Goal: Information Seeking & Learning: Learn about a topic

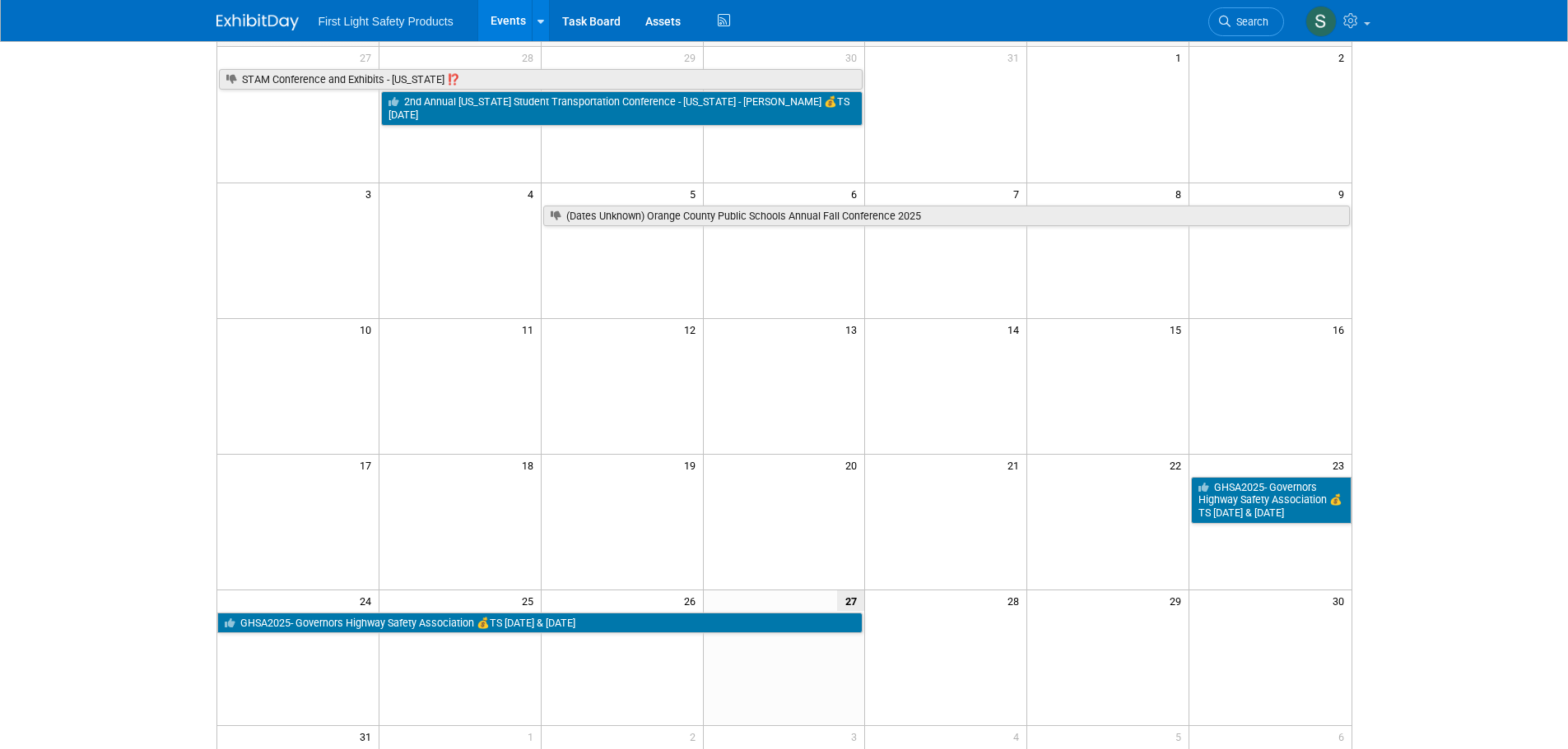
scroll to position [164, 0]
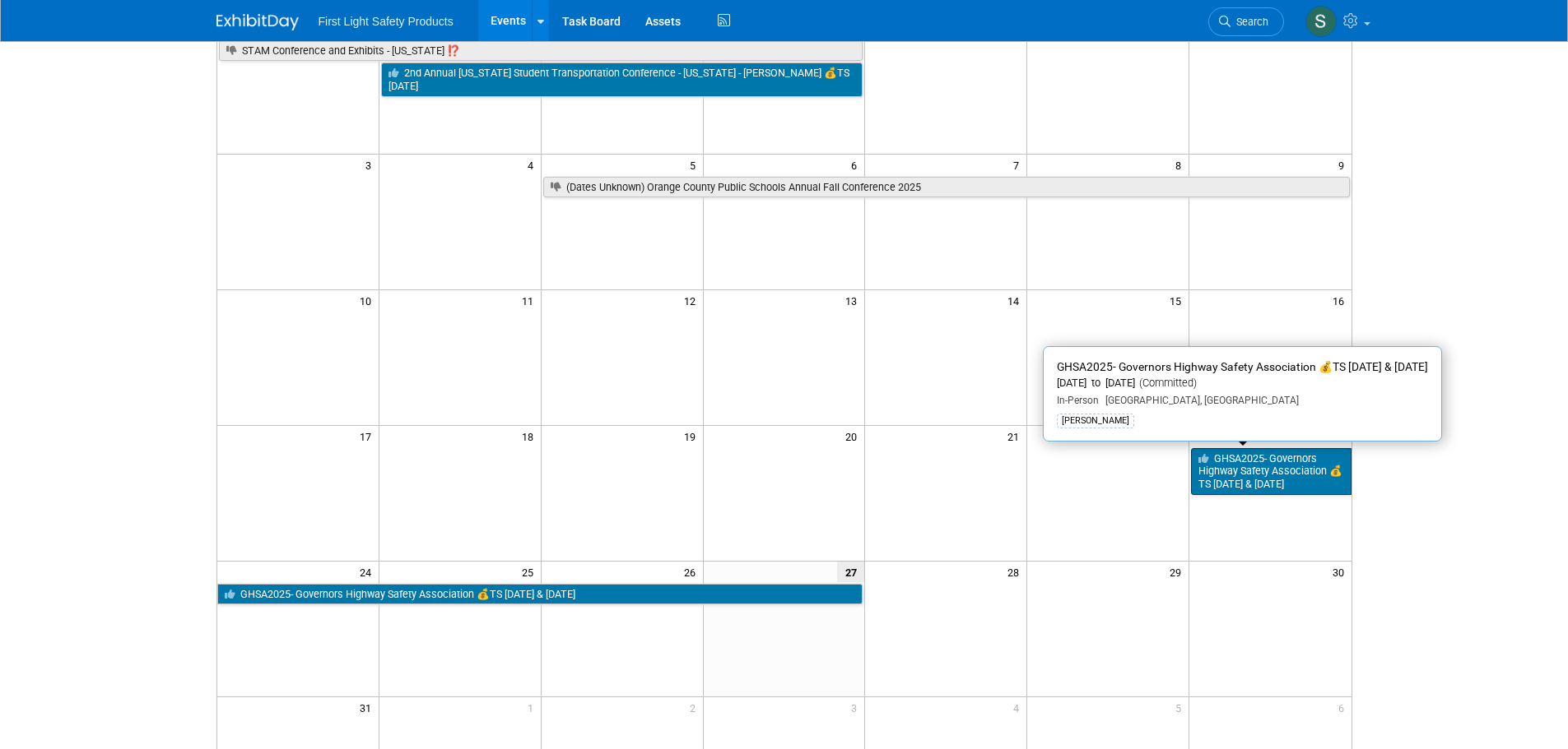
click at [1303, 481] on link "GHSA2025- Governors Highway Safety Association 💰TS [DATE] & [DATE]" at bounding box center [1270, 471] width 160 height 47
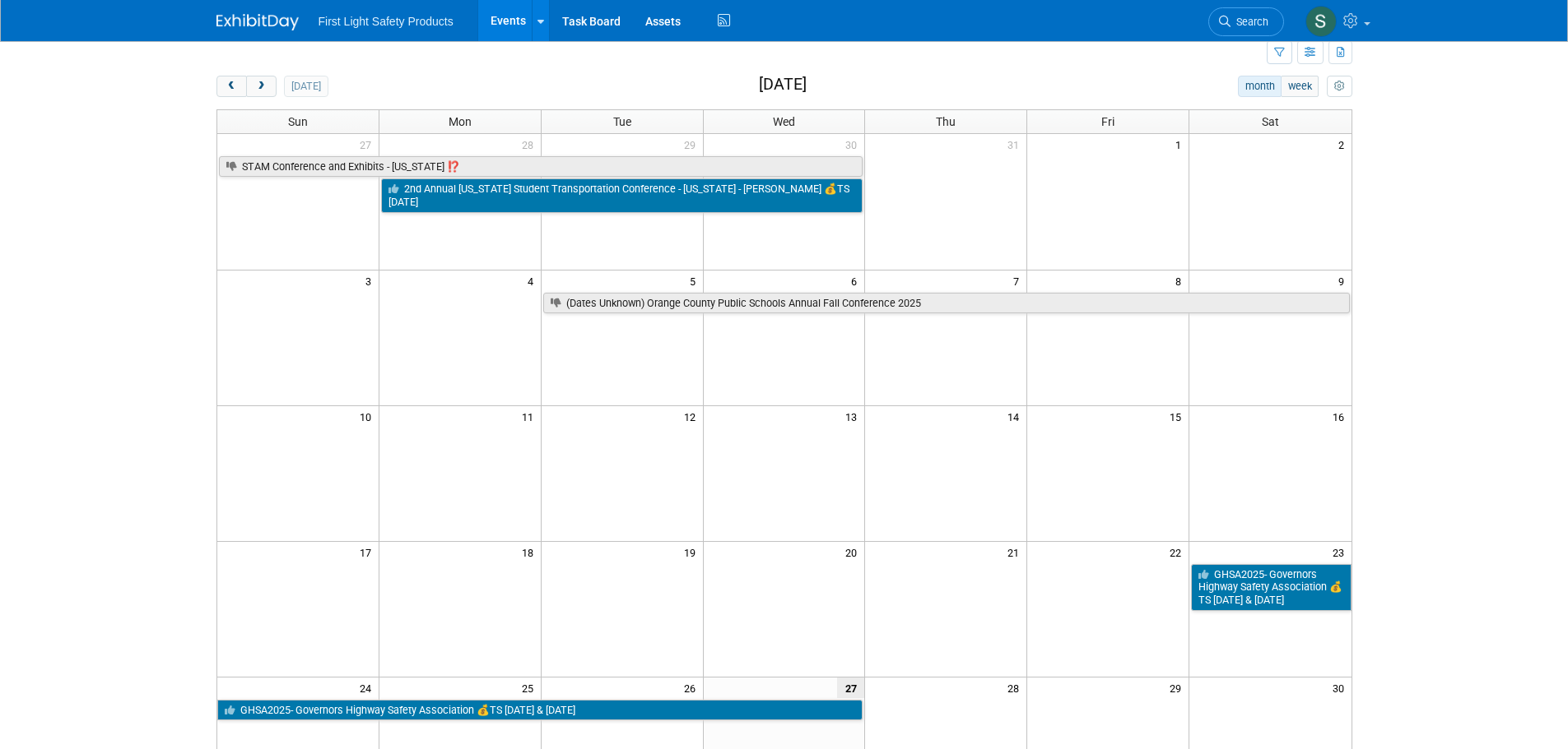
scroll to position [0, 0]
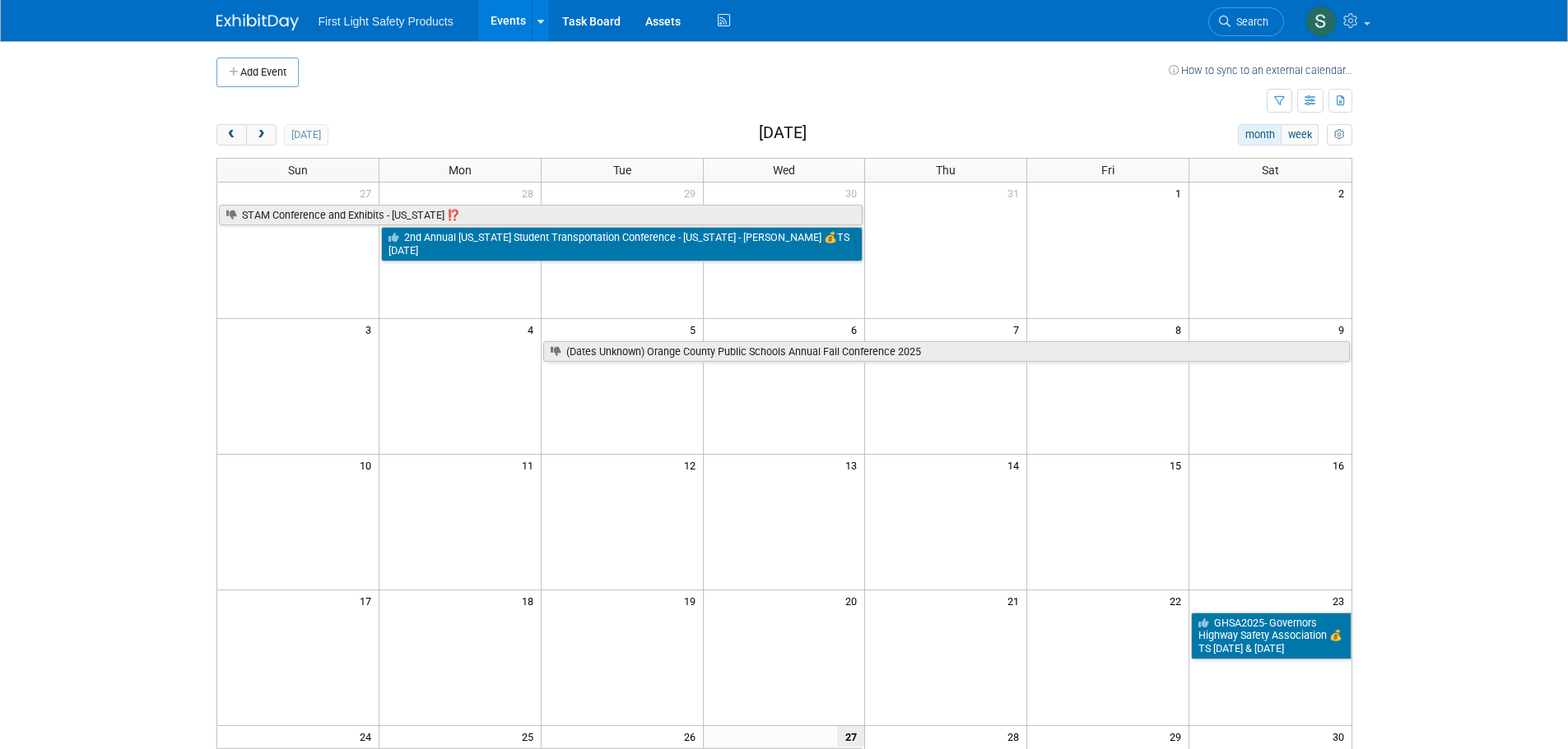
click at [269, 122] on div "Add Event How to sync to an external calendar... New Event Duplicate Event Warn…" at bounding box center [784, 536] width 1160 height 990
click at [265, 132] on span "next" at bounding box center [261, 135] width 12 height 11
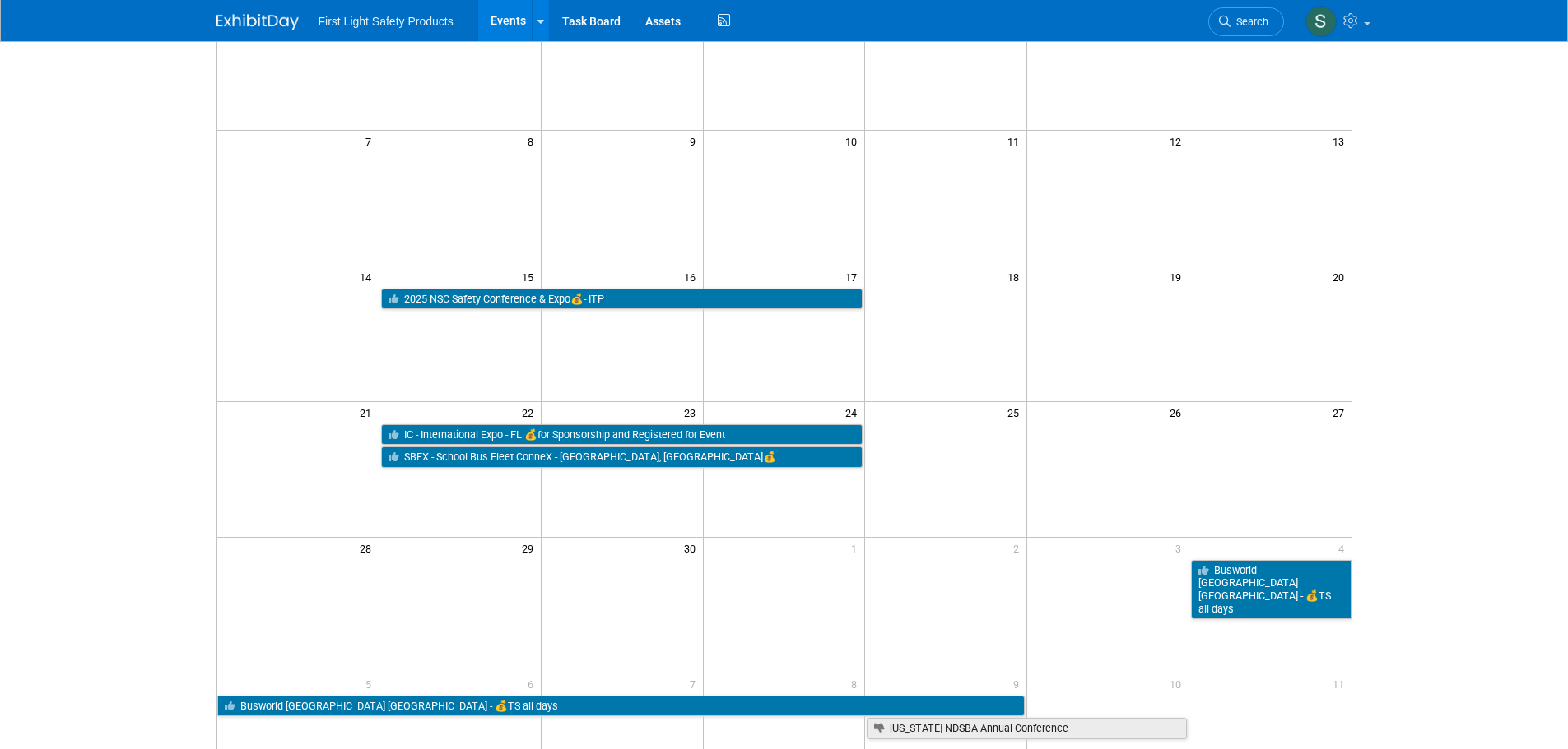
scroll to position [164, 0]
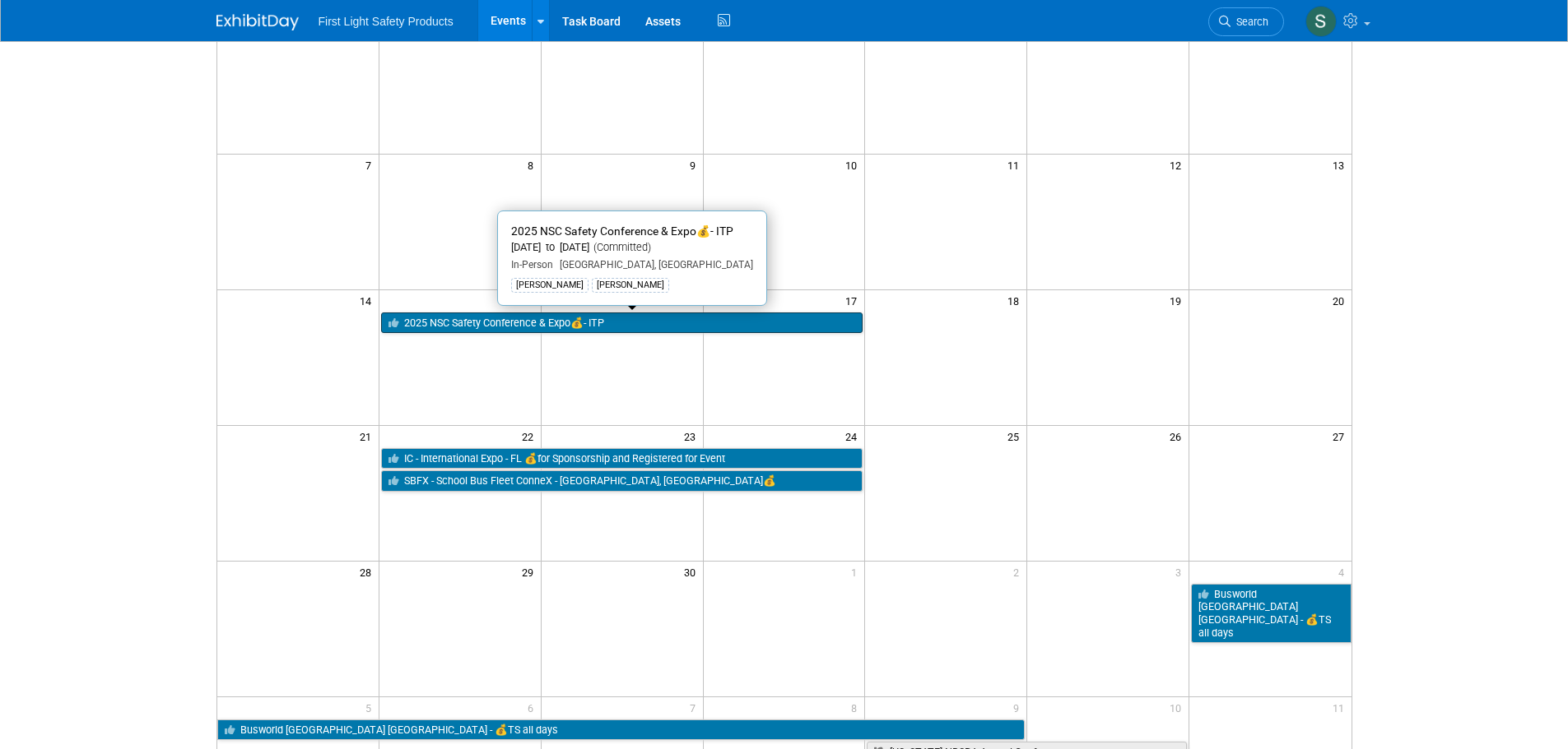
click at [619, 322] on link "2025 NSC Safety Conference & Expo💰- ITP" at bounding box center [622, 323] width 482 height 21
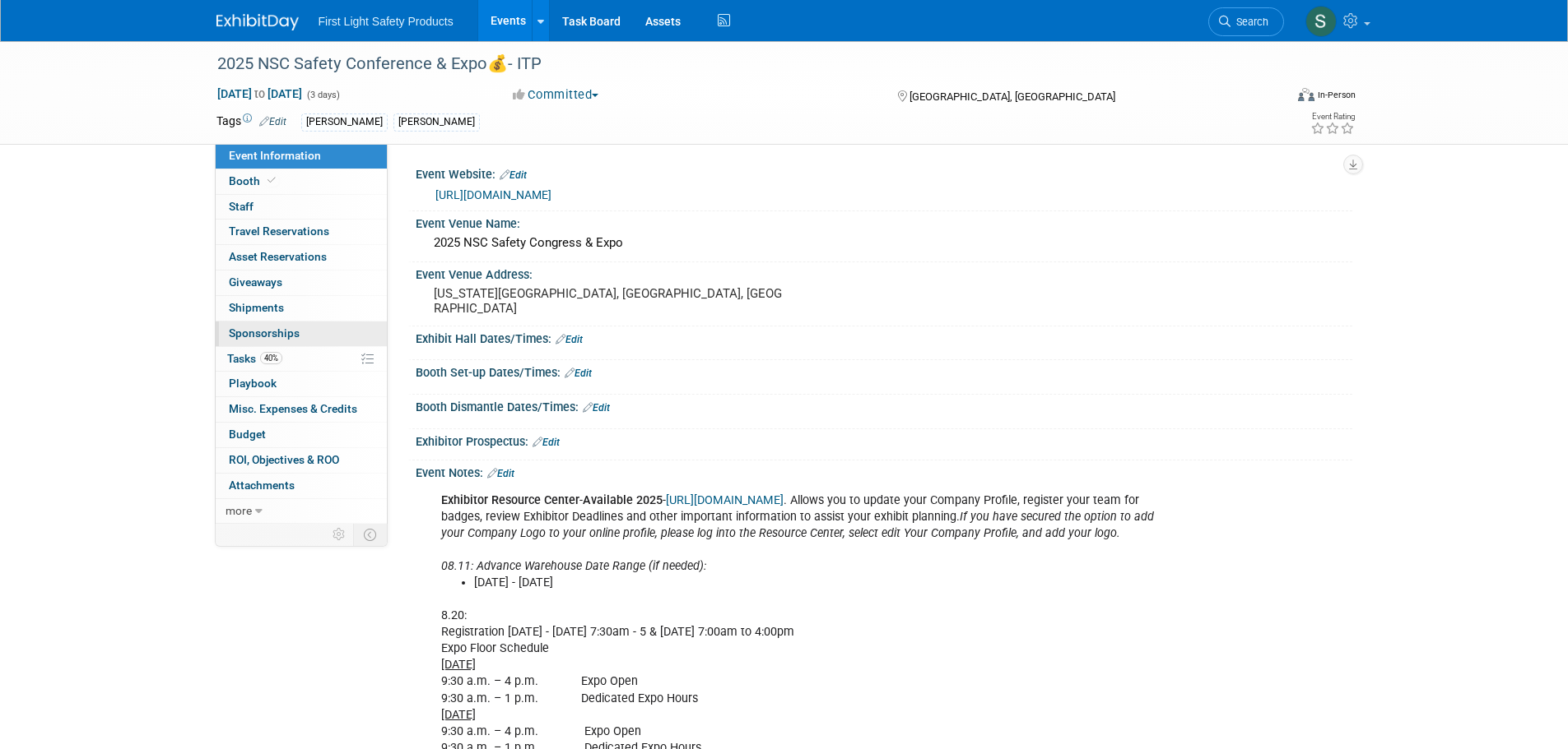
click at [265, 327] on span "Sponsorships 0" at bounding box center [263, 333] width 71 height 13
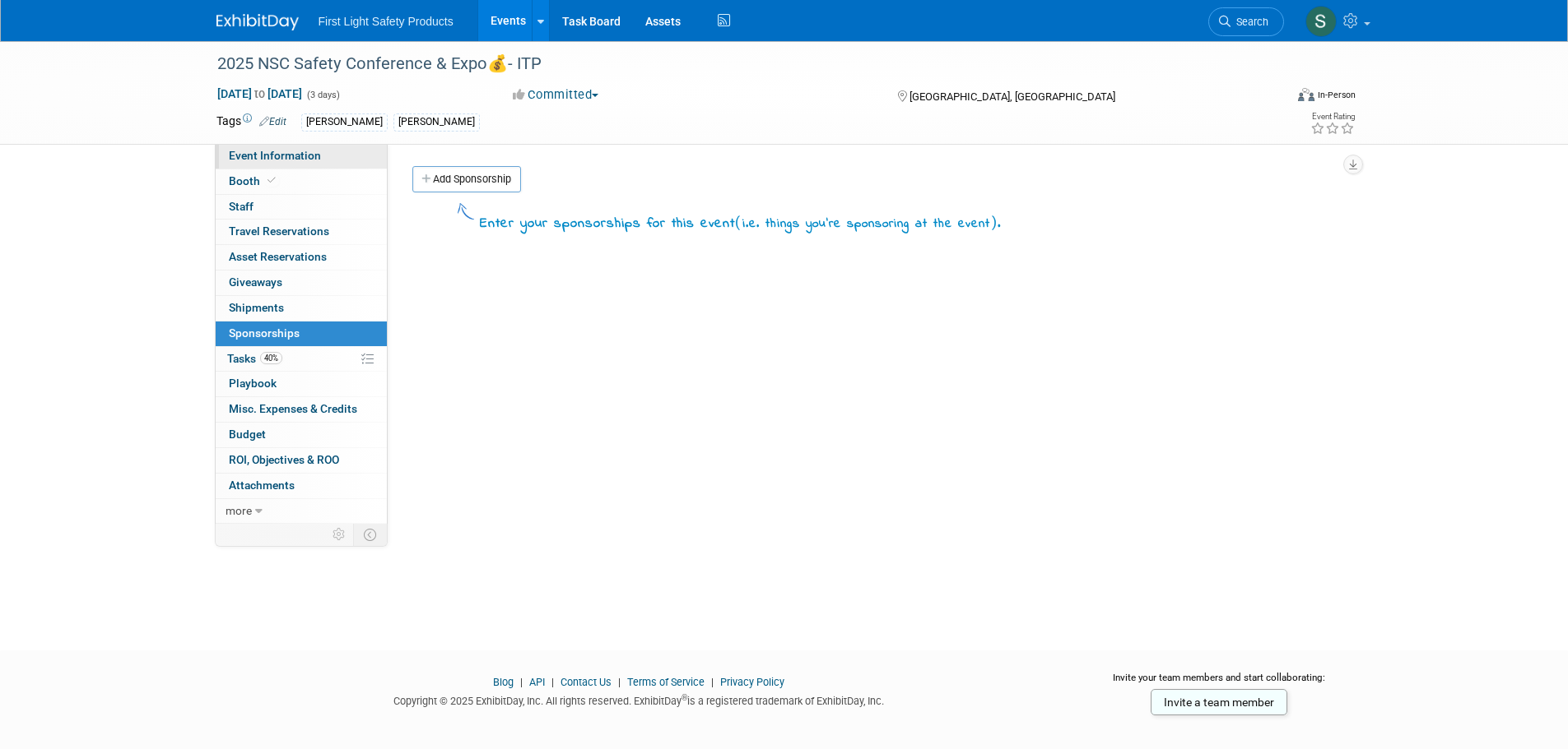
click at [265, 150] on span "Event Information" at bounding box center [275, 155] width 92 height 13
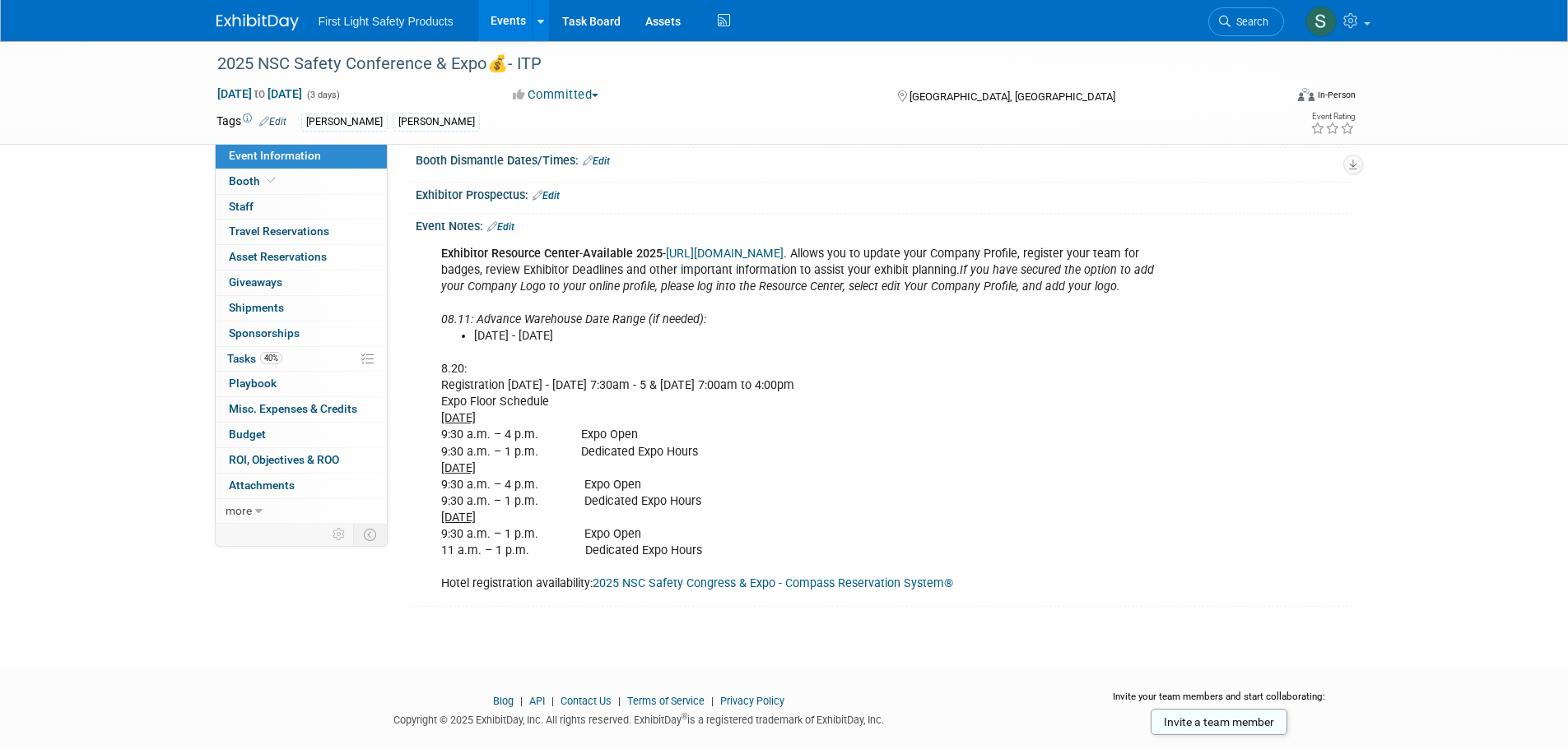
scroll to position [298, 0]
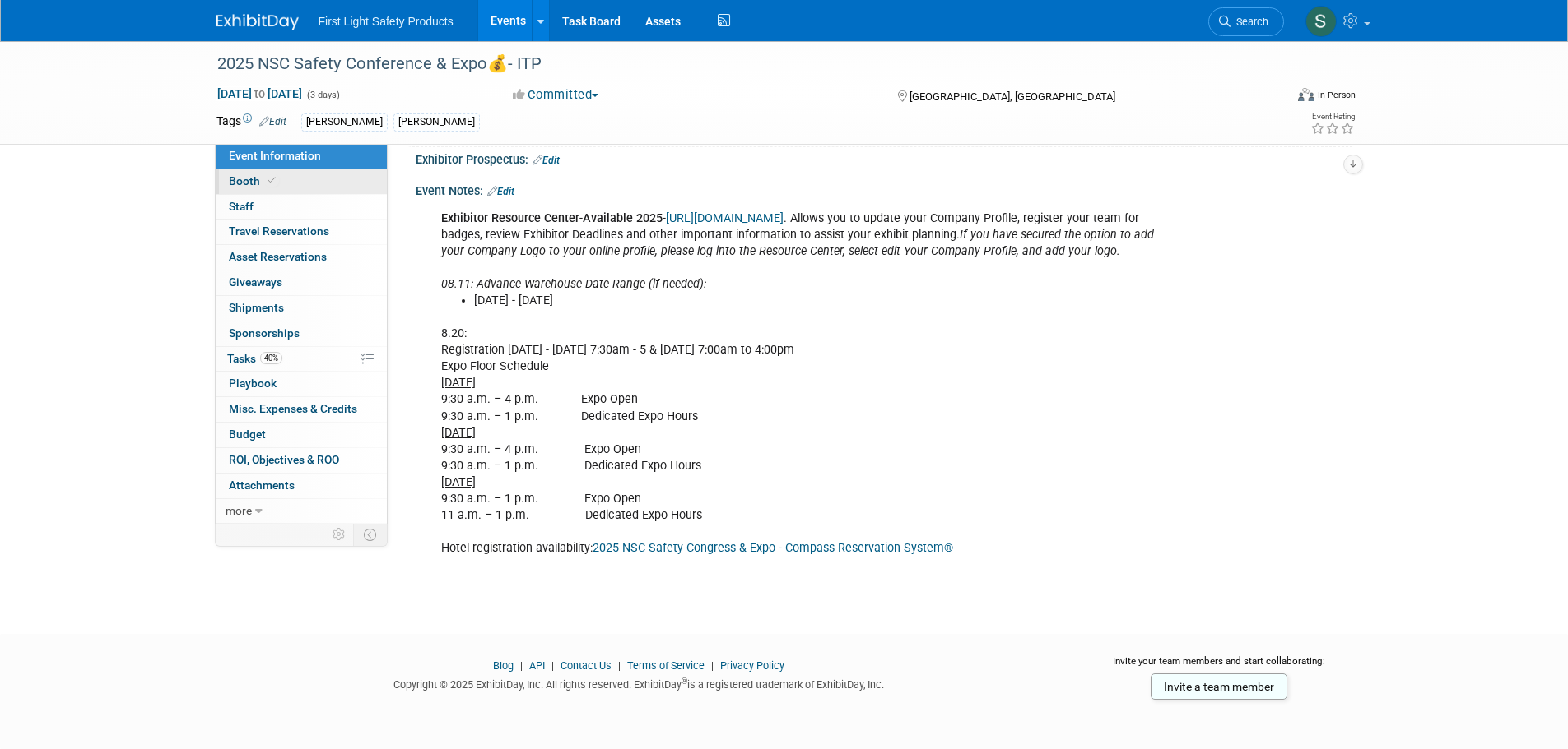
click at [297, 177] on link "Booth" at bounding box center [301, 181] width 171 height 25
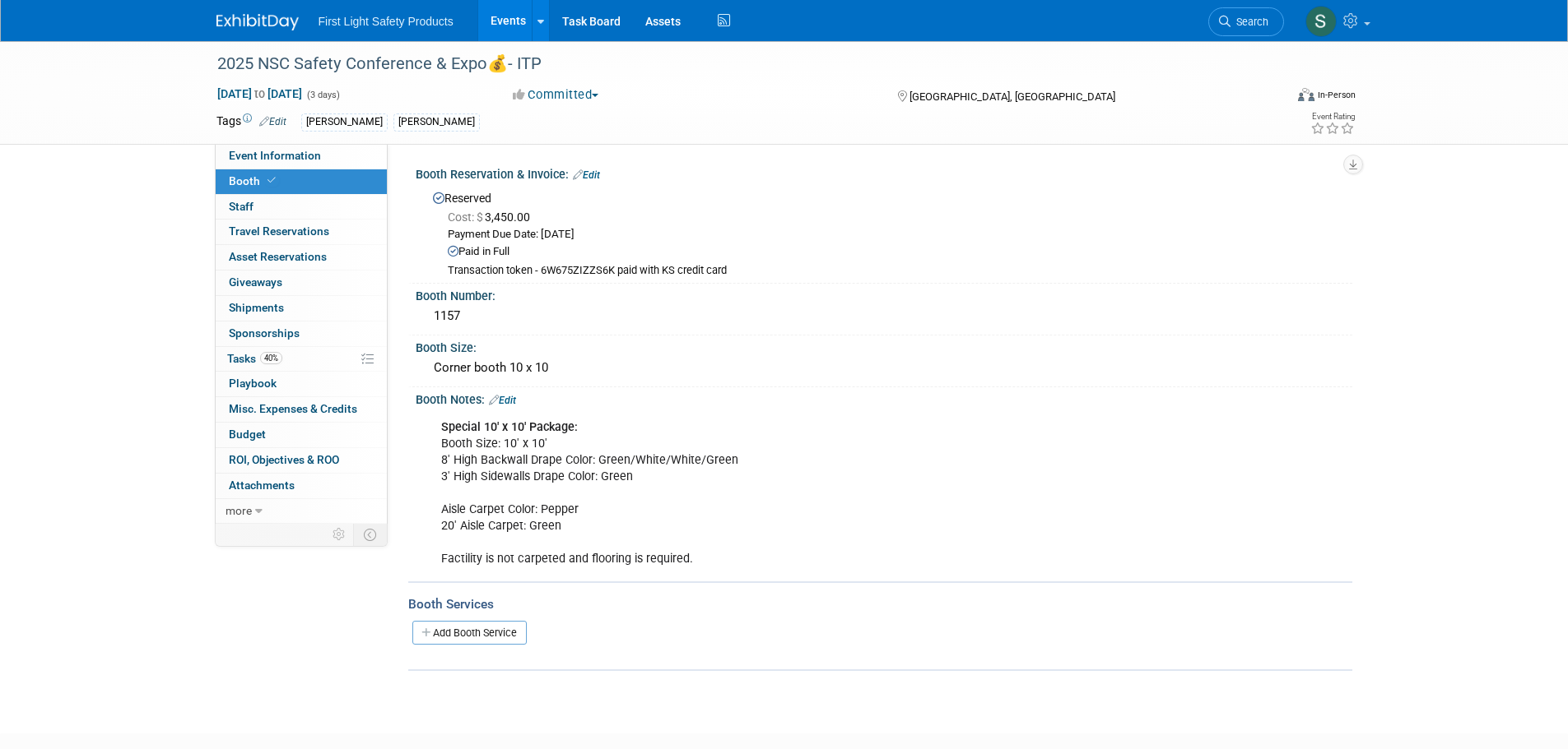
drag, startPoint x: 774, startPoint y: 419, endPoint x: 163, endPoint y: 334, distance: 616.9
click at [163, 334] on div "2025 NSC Safety Conference & Expo💰- ITP Sep 15, 2025 to Sep 17, 2025 (3 days) S…" at bounding box center [784, 372] width 1568 height 663
click at [309, 157] on span "Event Information" at bounding box center [275, 155] width 92 height 13
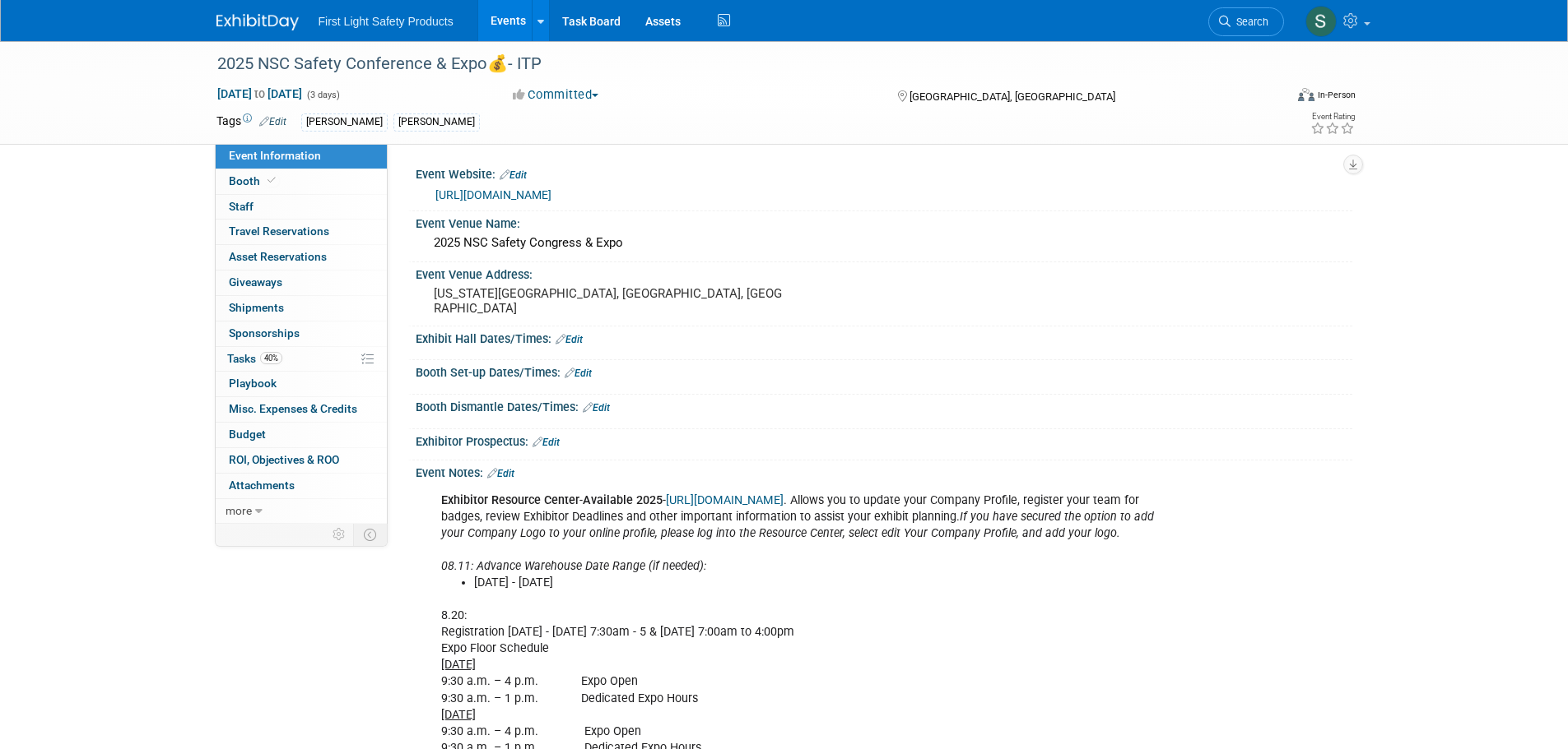
click at [552, 191] on link "https://nsc2025.smallworldlabs.com/dashboard" at bounding box center [494, 194] width 116 height 13
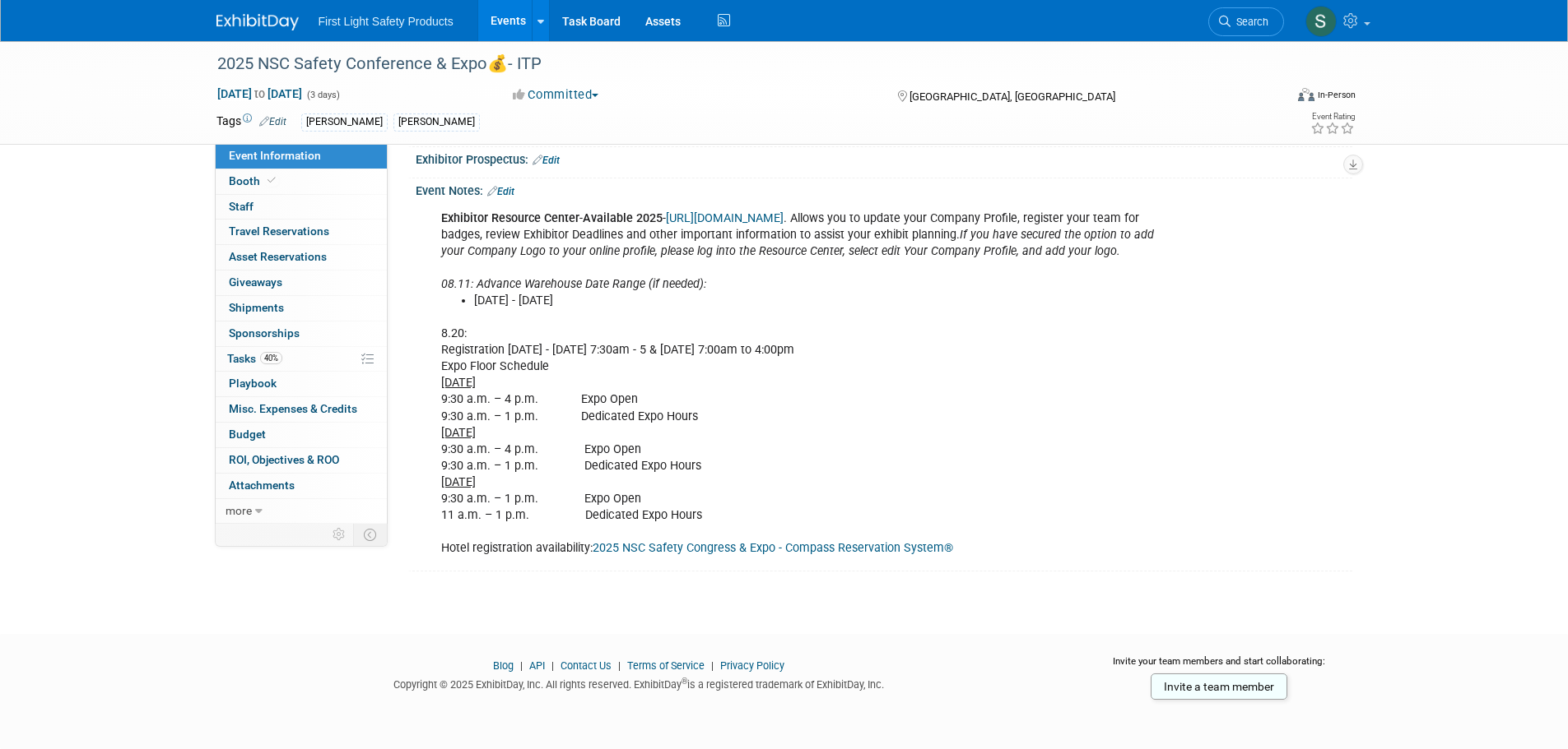
scroll to position [298, 0]
click at [321, 180] on link "Booth" at bounding box center [301, 181] width 171 height 25
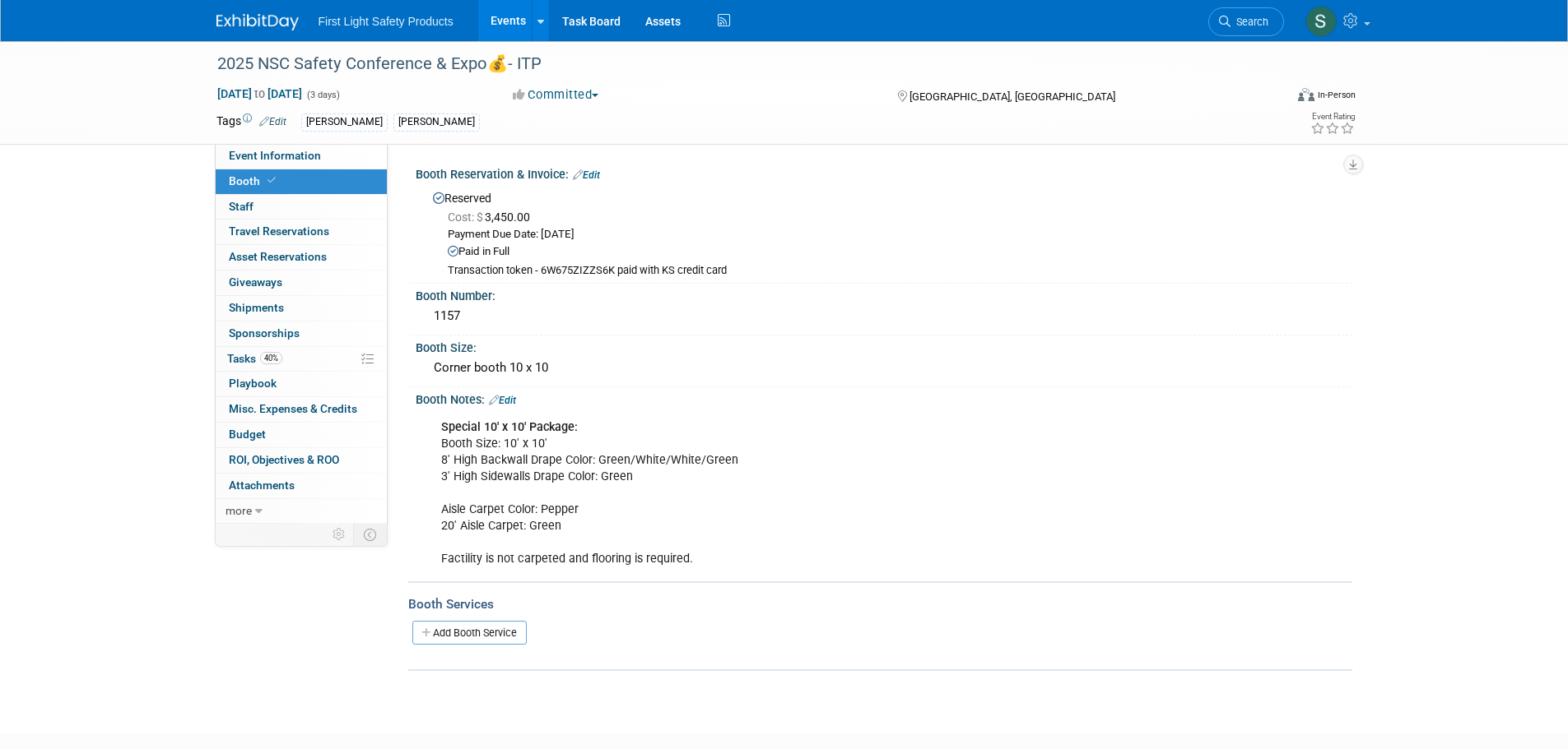
click at [583, 271] on div "Transaction token - 6W675ZIZZS6K paid with KS credit card" at bounding box center [893, 271] width 892 height 14
copy div "6W675ZIZZS6K"
click at [299, 217] on link "0 Staff 0" at bounding box center [301, 207] width 171 height 25
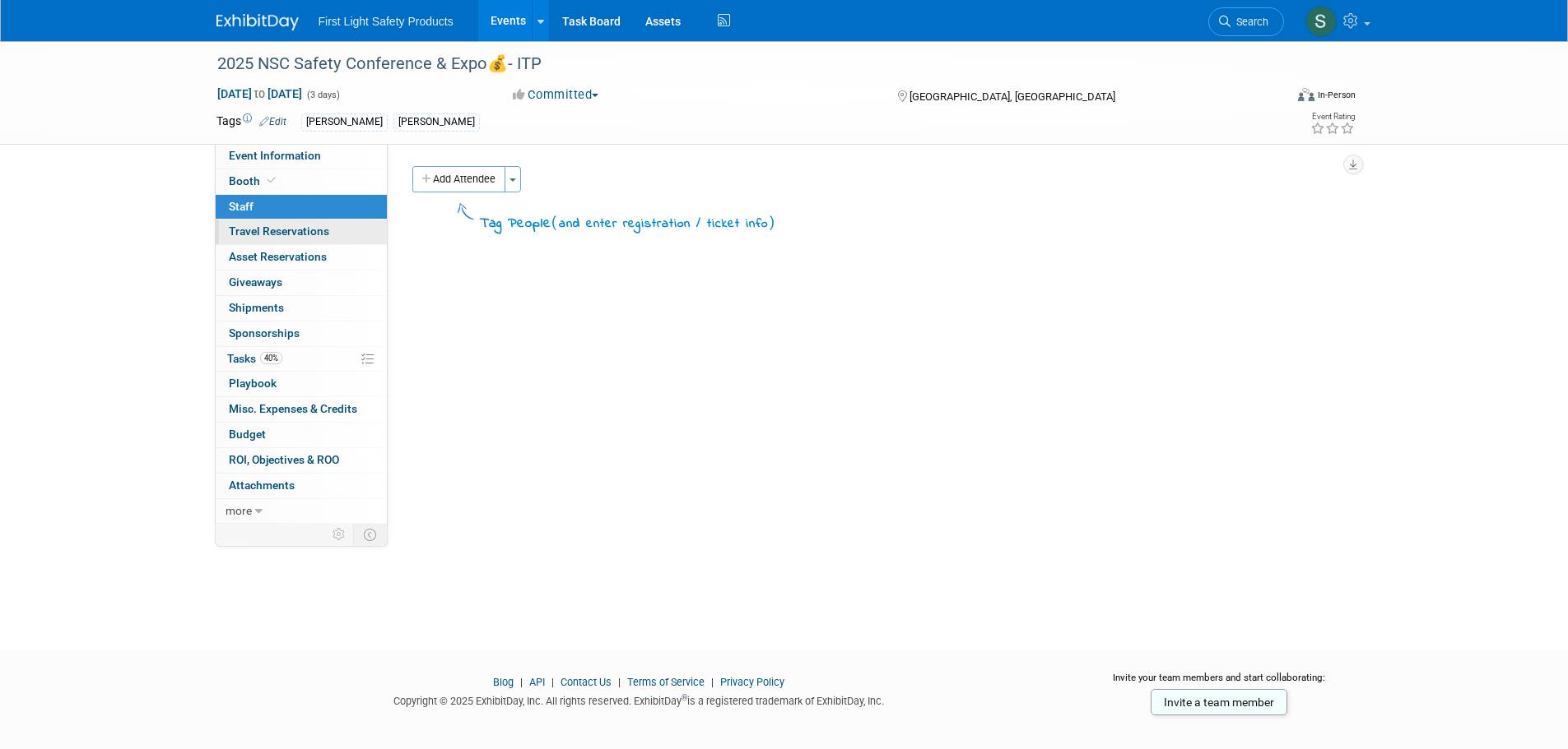
click at [293, 237] on span "Travel Reservations 0" at bounding box center [278, 231] width 100 height 13
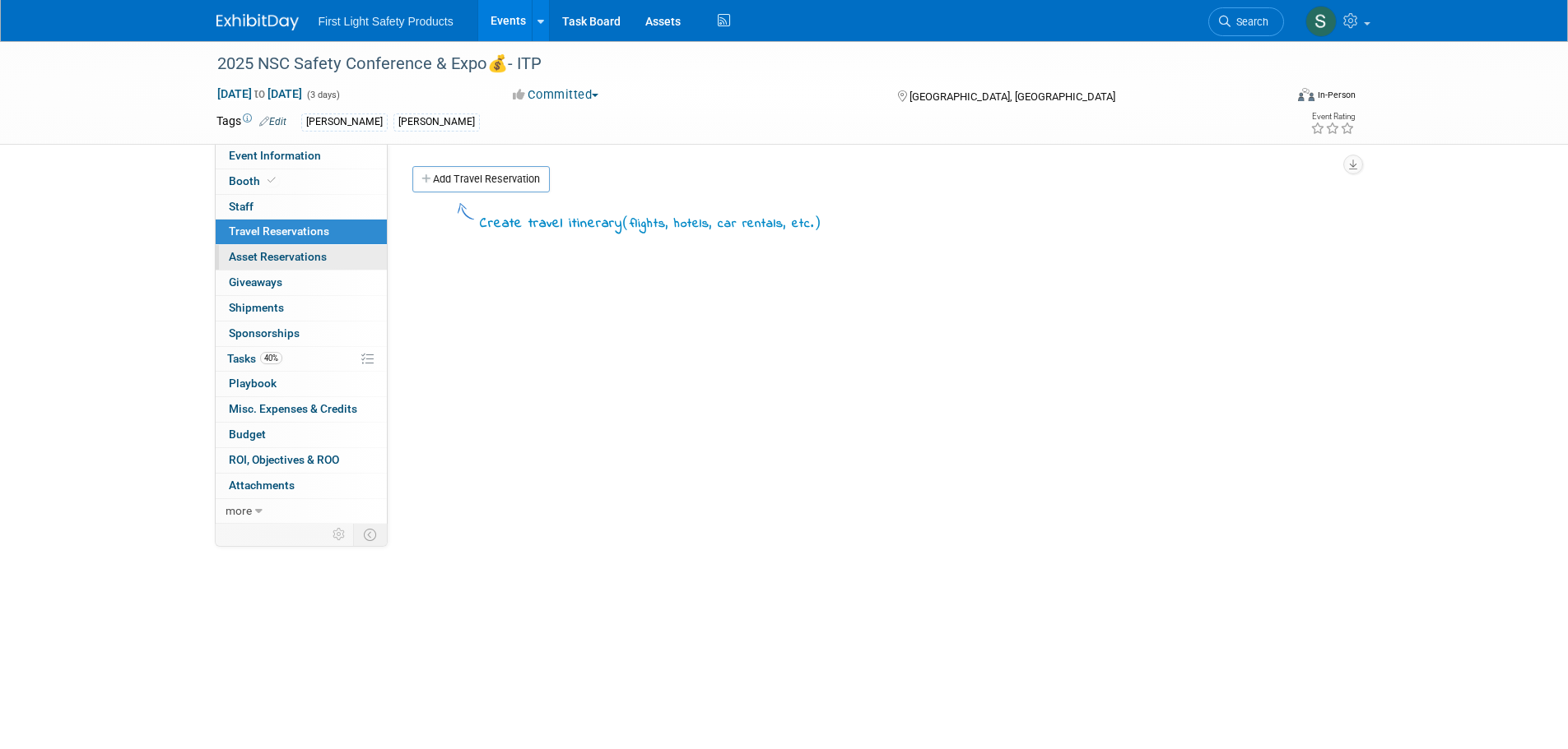
click at [286, 259] on span "Asset Reservations 0" at bounding box center [277, 256] width 98 height 13
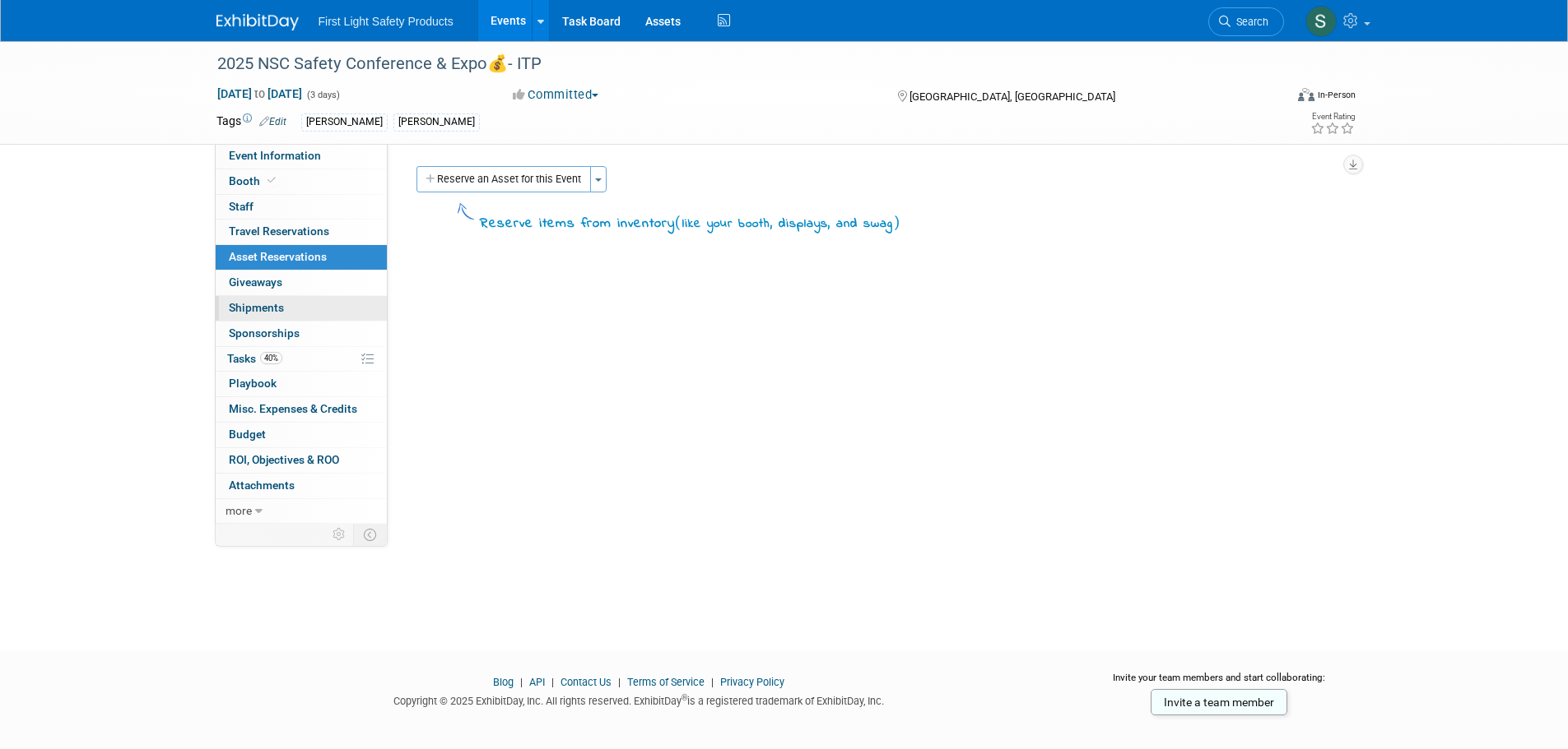
click at [281, 310] on span "Shipments 0" at bounding box center [256, 307] width 55 height 13
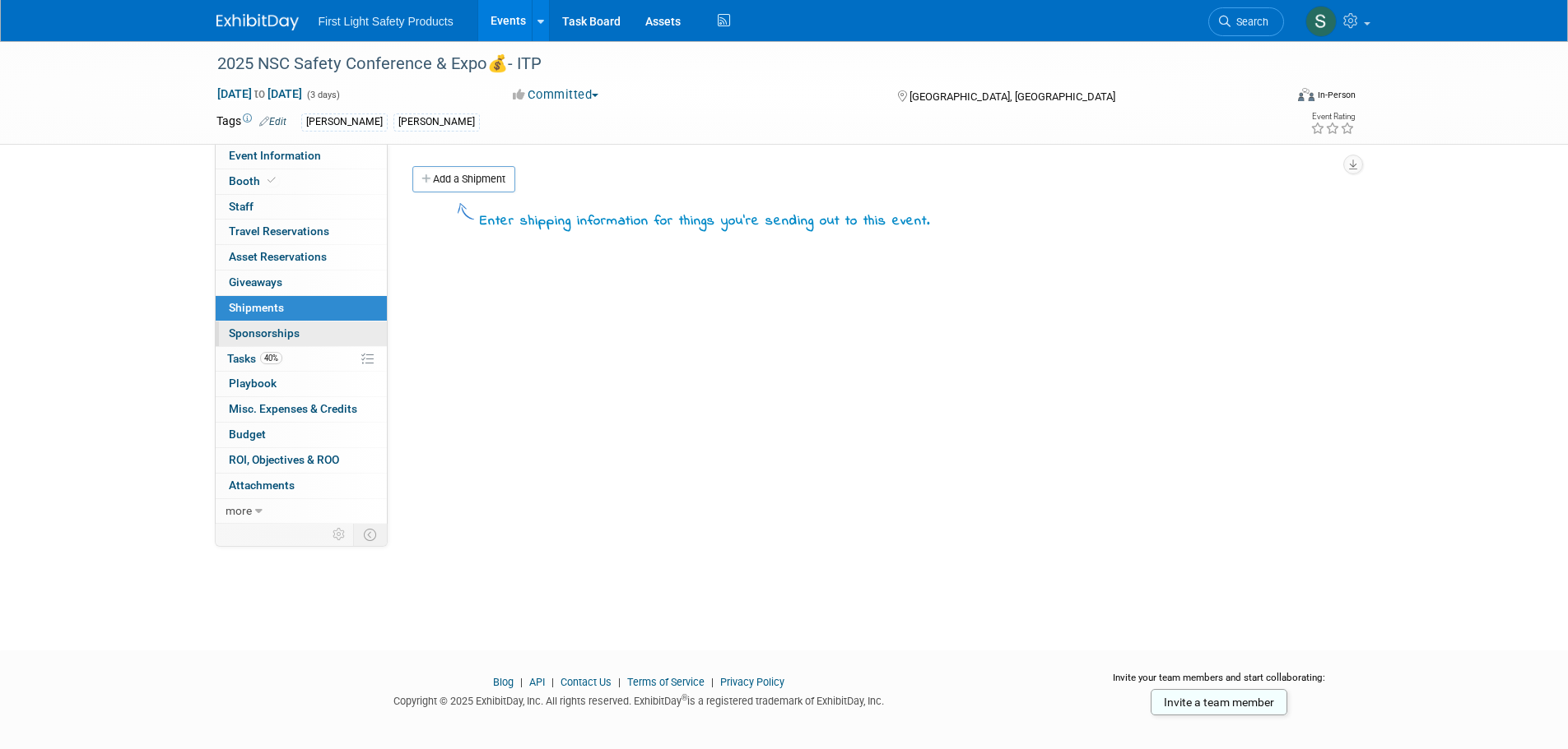
click at [285, 322] on link "0 Sponsorships 0" at bounding box center [301, 333] width 171 height 25
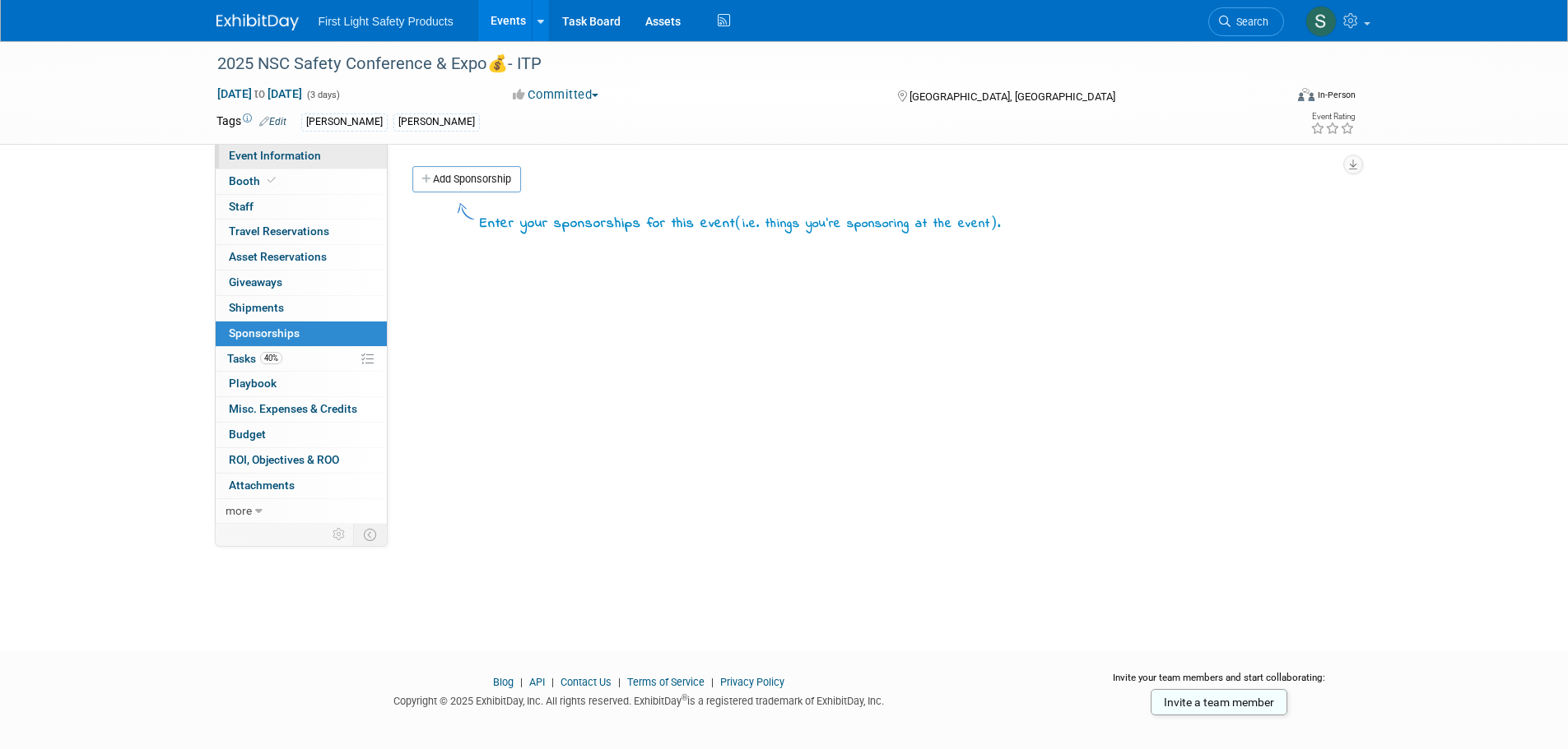
click at [310, 153] on span "Event Information" at bounding box center [275, 155] width 92 height 13
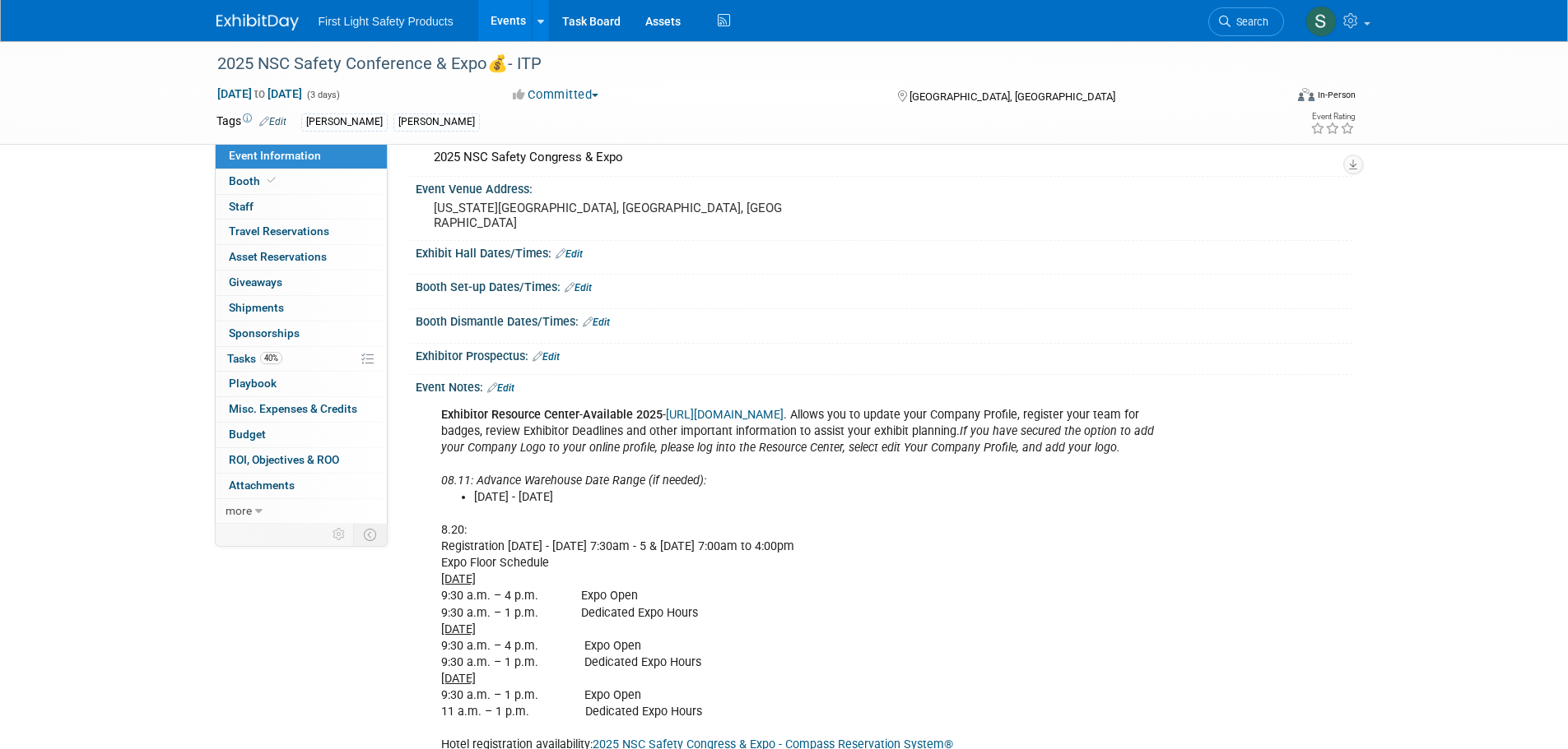
scroll to position [164, 0]
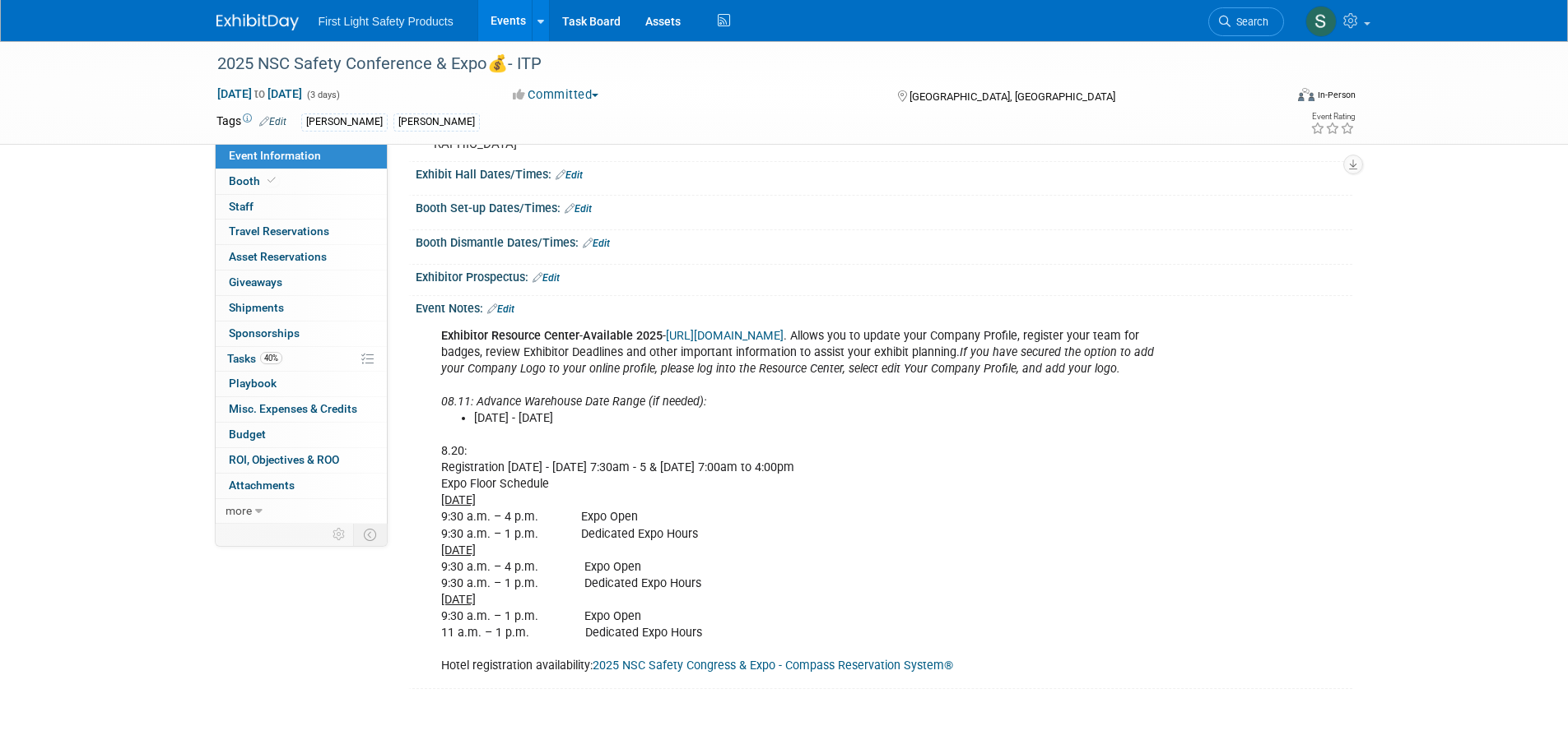
click at [784, 336] on link "https://nsc2024.smallworldlabs.com" at bounding box center [725, 336] width 118 height 14
click at [275, 24] on img at bounding box center [257, 21] width 82 height 16
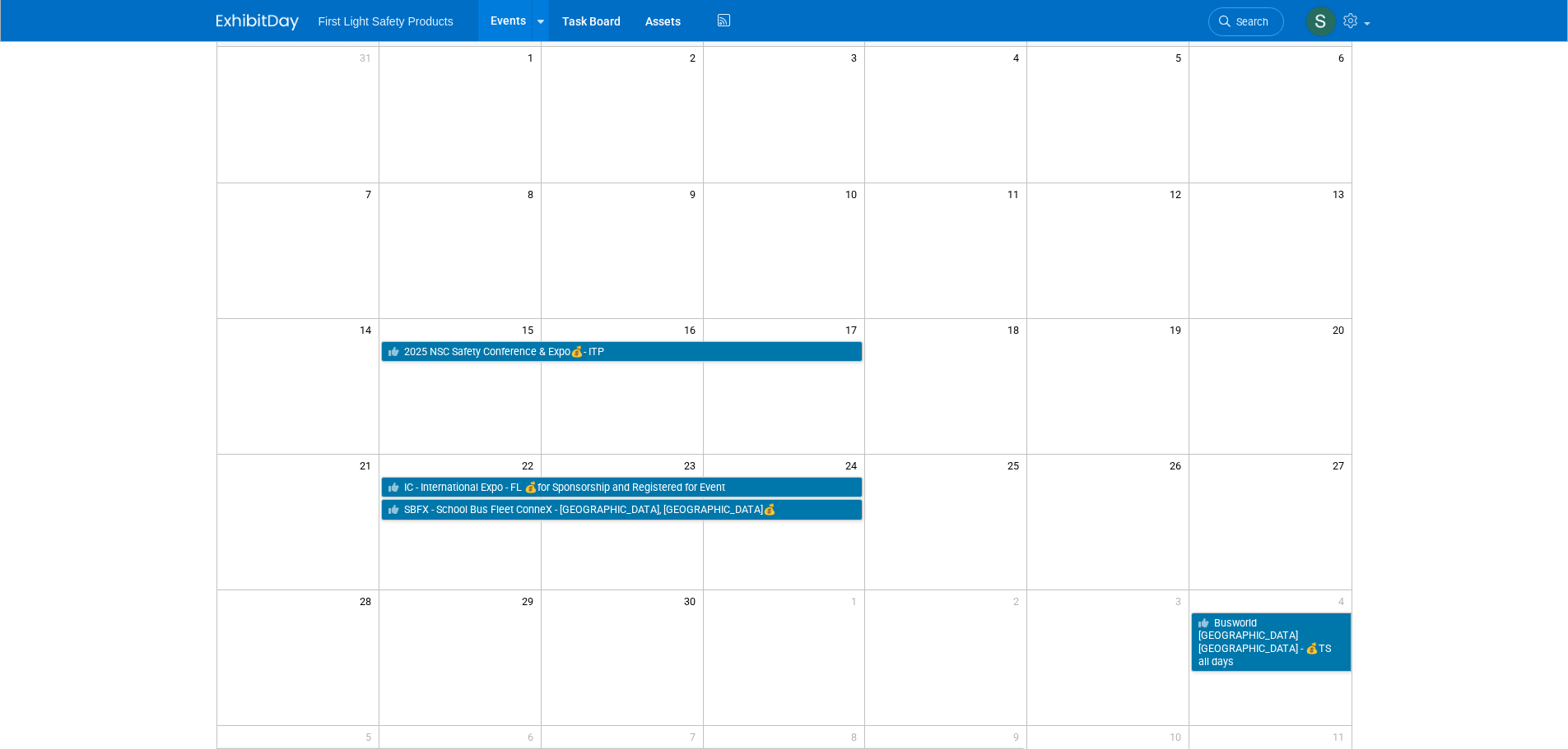
scroll to position [164, 0]
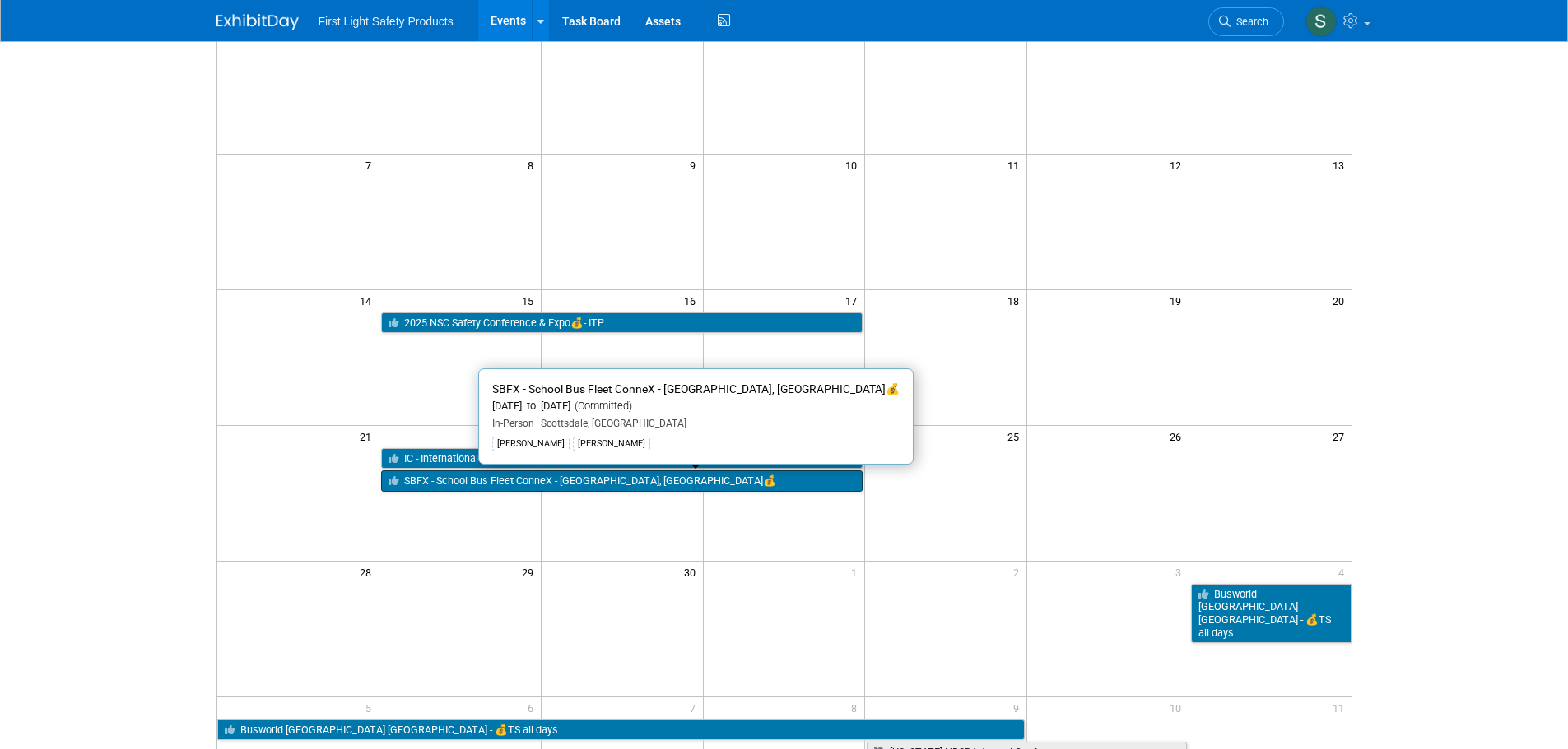
click at [672, 482] on link "SBFX - School Bus Fleet ConneX - [GEOGRAPHIC_DATA], [GEOGRAPHIC_DATA]💰" at bounding box center [622, 481] width 482 height 21
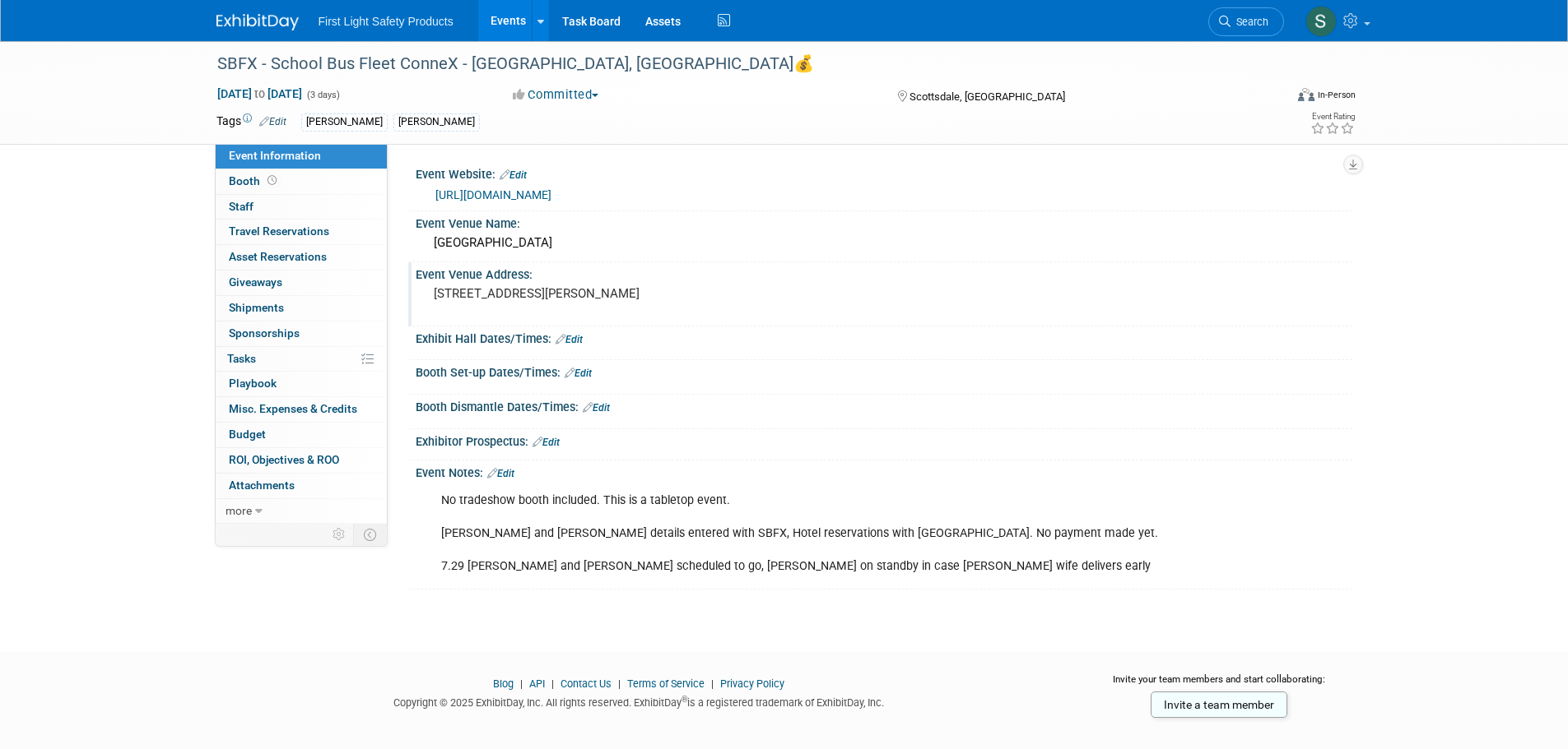
drag, startPoint x: 435, startPoint y: 290, endPoint x: 695, endPoint y: 297, distance: 260.1
click at [695, 297] on pre "[STREET_ADDRESS][PERSON_NAME]" at bounding box center [611, 293] width 354 height 15
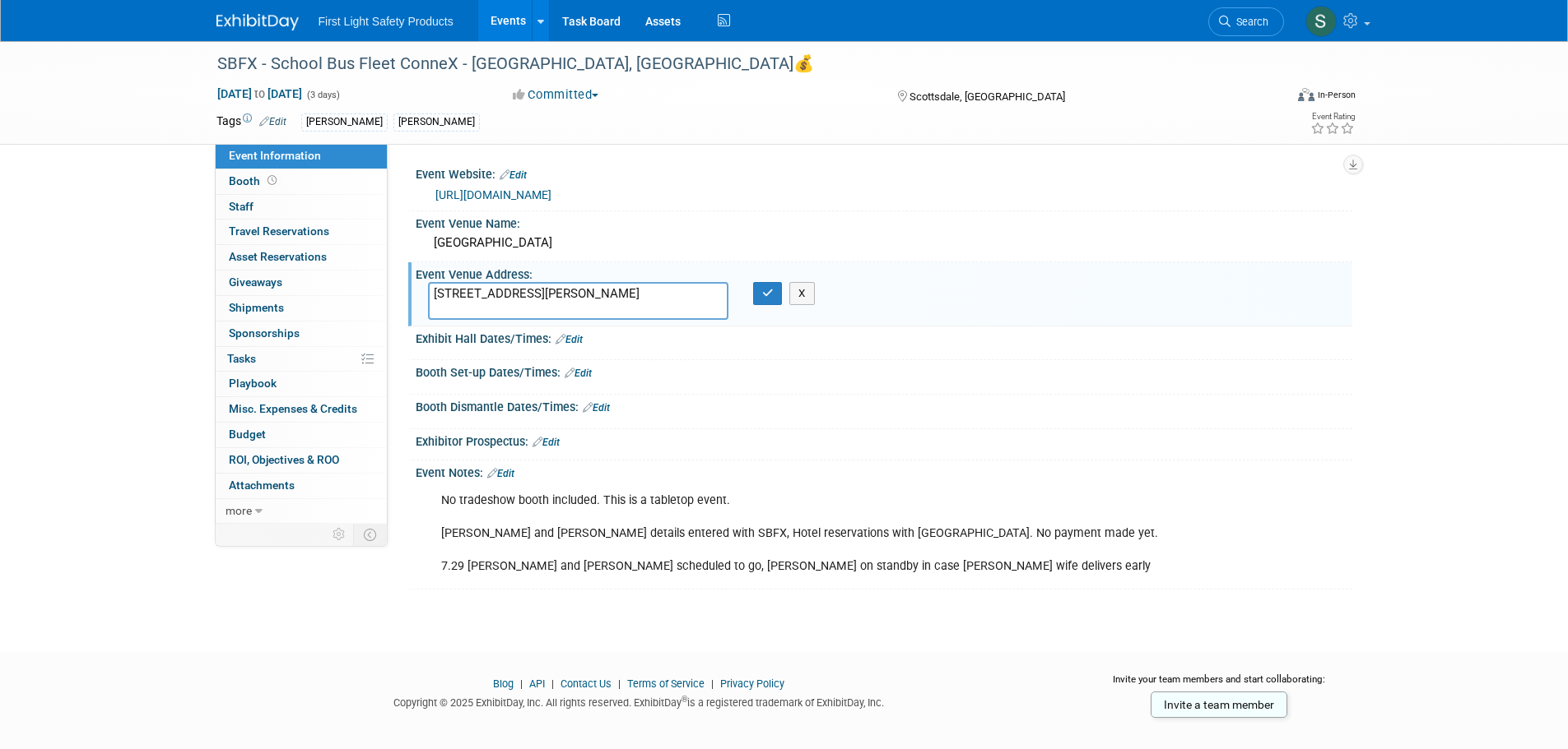
drag, startPoint x: 693, startPoint y: 303, endPoint x: 435, endPoint y: 309, distance: 258.1
click at [435, 309] on textarea "7700 E McCormick Pkwy, Scottsdale, AZ 85258" at bounding box center [577, 301] width 300 height 38
drag, startPoint x: 557, startPoint y: 245, endPoint x: 436, endPoint y: 248, distance: 121.0
click at [436, 248] on div "Scottsdale Resort and Spa" at bounding box center [884, 243] width 912 height 26
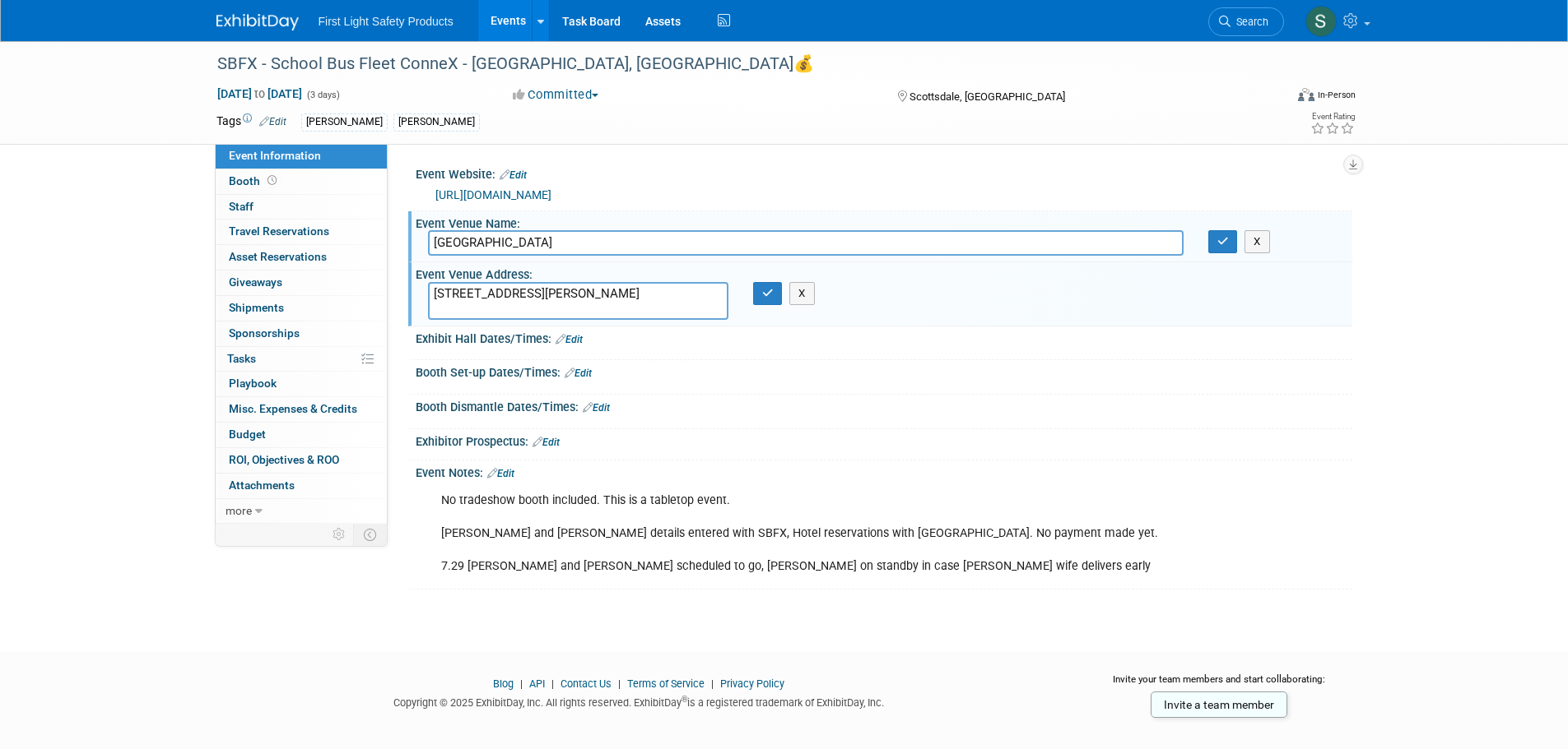
click at [1165, 357] on div "Exhibit Hall Dates/Times: Edit Save Changes Cancel" at bounding box center [879, 344] width 944 height 34
click at [322, 185] on link "Booth" at bounding box center [301, 181] width 171 height 25
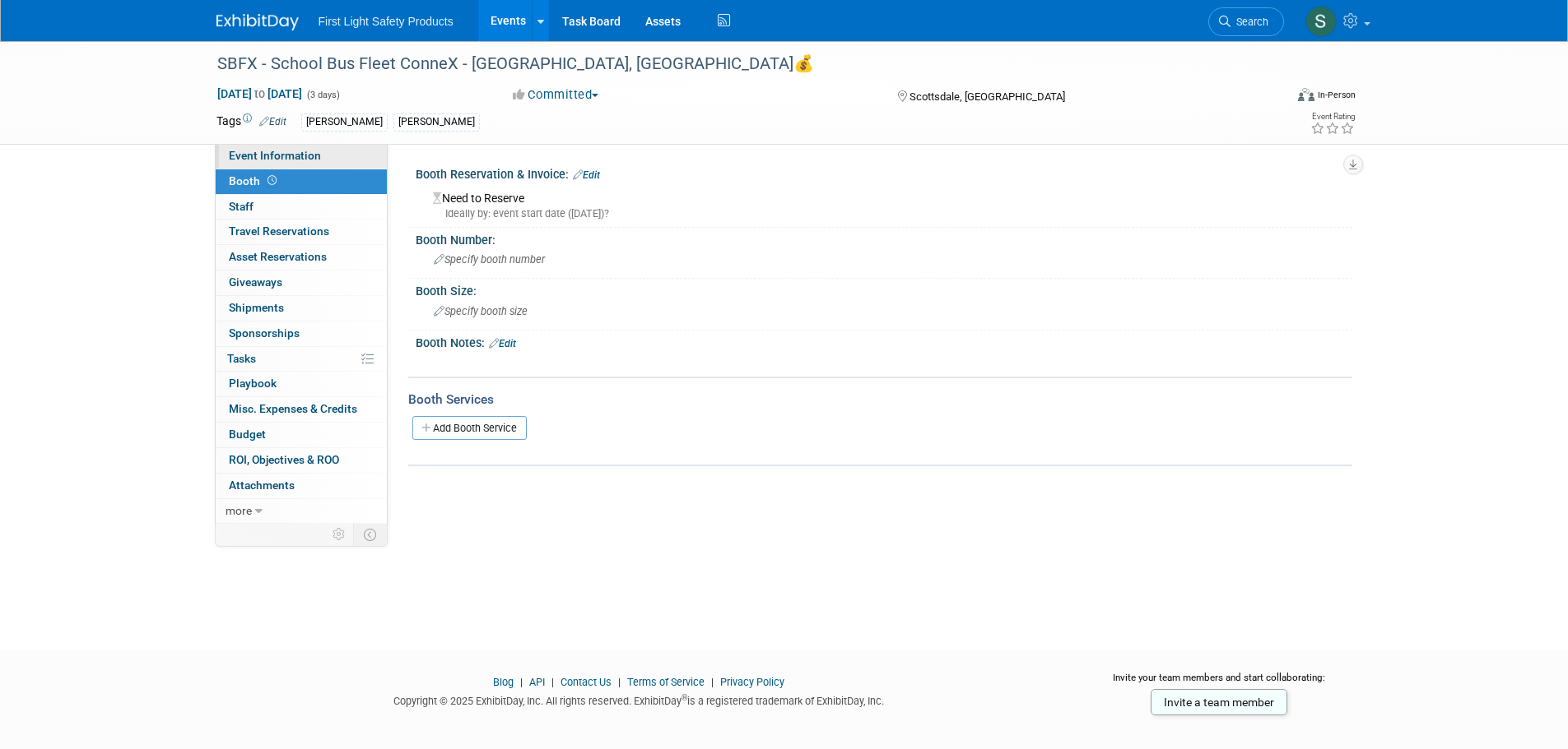
click at [275, 150] on span "Event Information" at bounding box center [275, 155] width 92 height 13
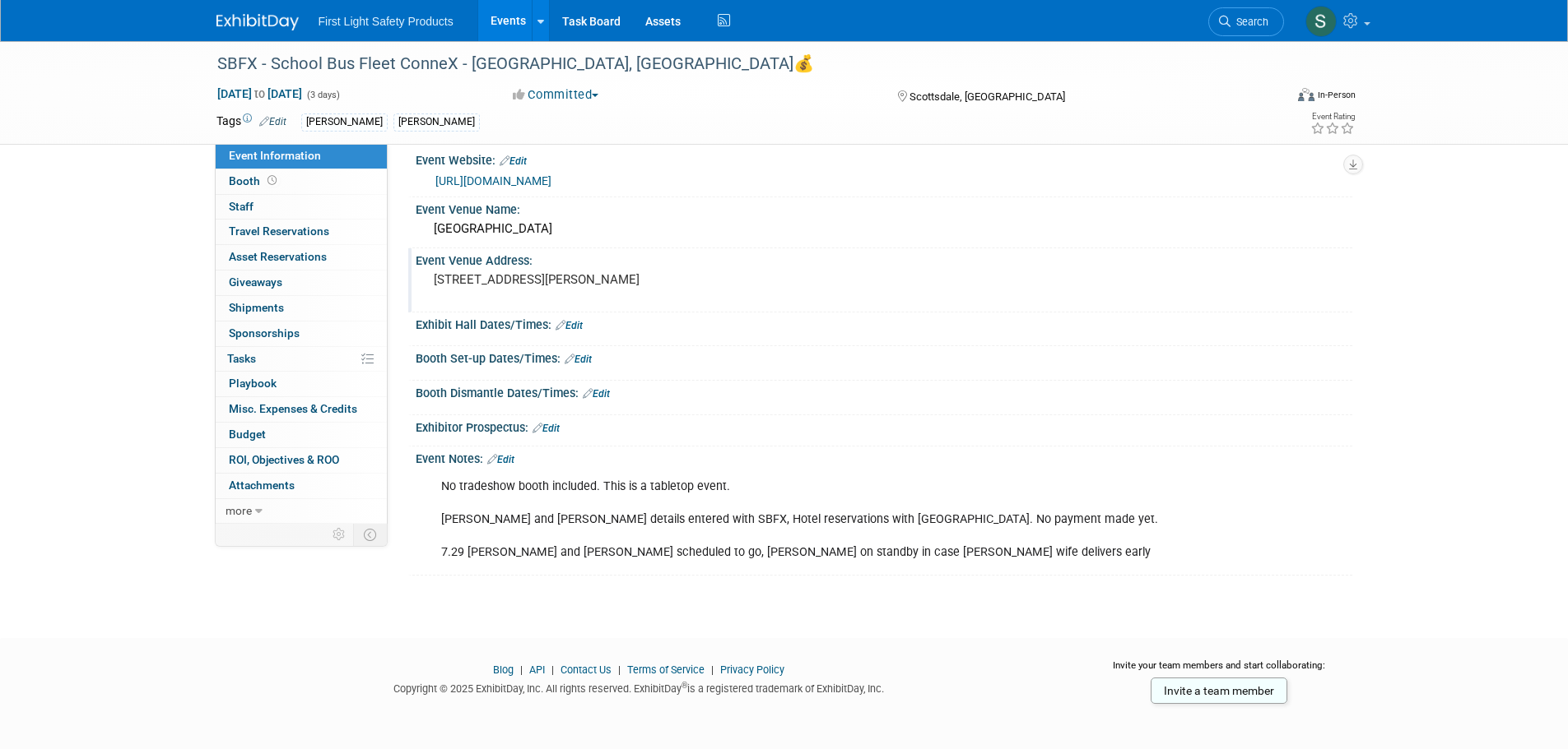
scroll to position [18, 0]
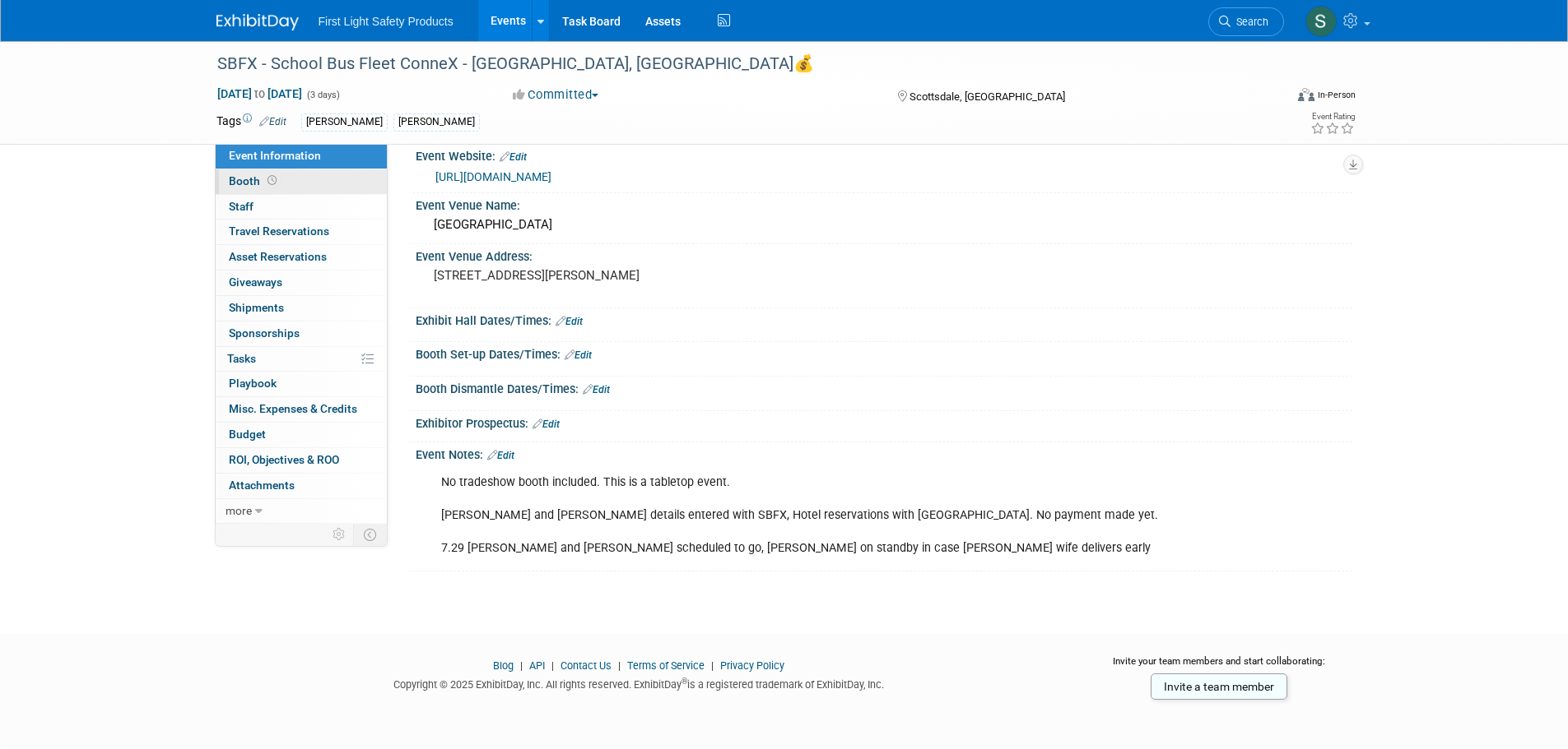
click at [306, 178] on link "Booth" at bounding box center [301, 181] width 171 height 25
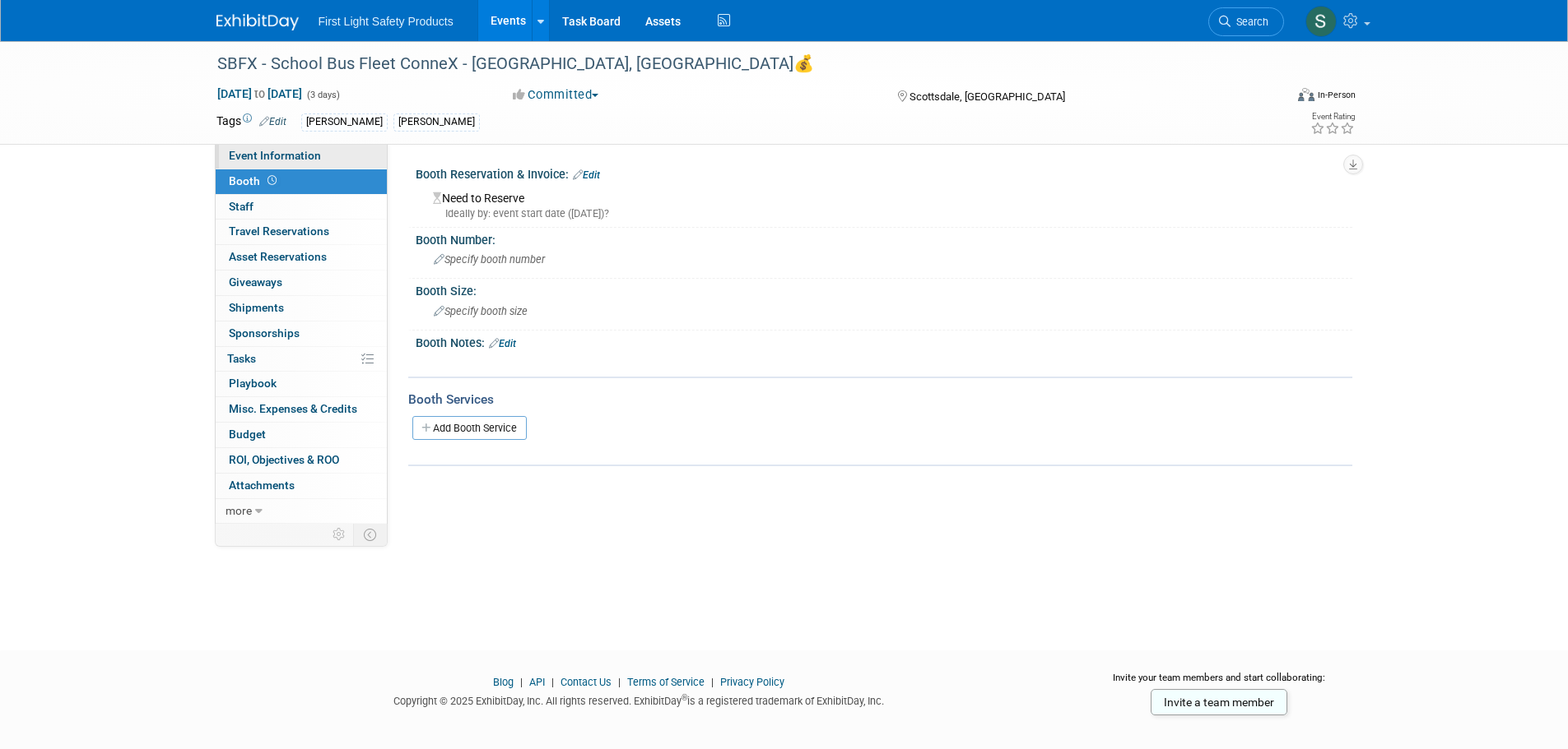
click at [310, 166] on link "Event Information" at bounding box center [301, 156] width 171 height 25
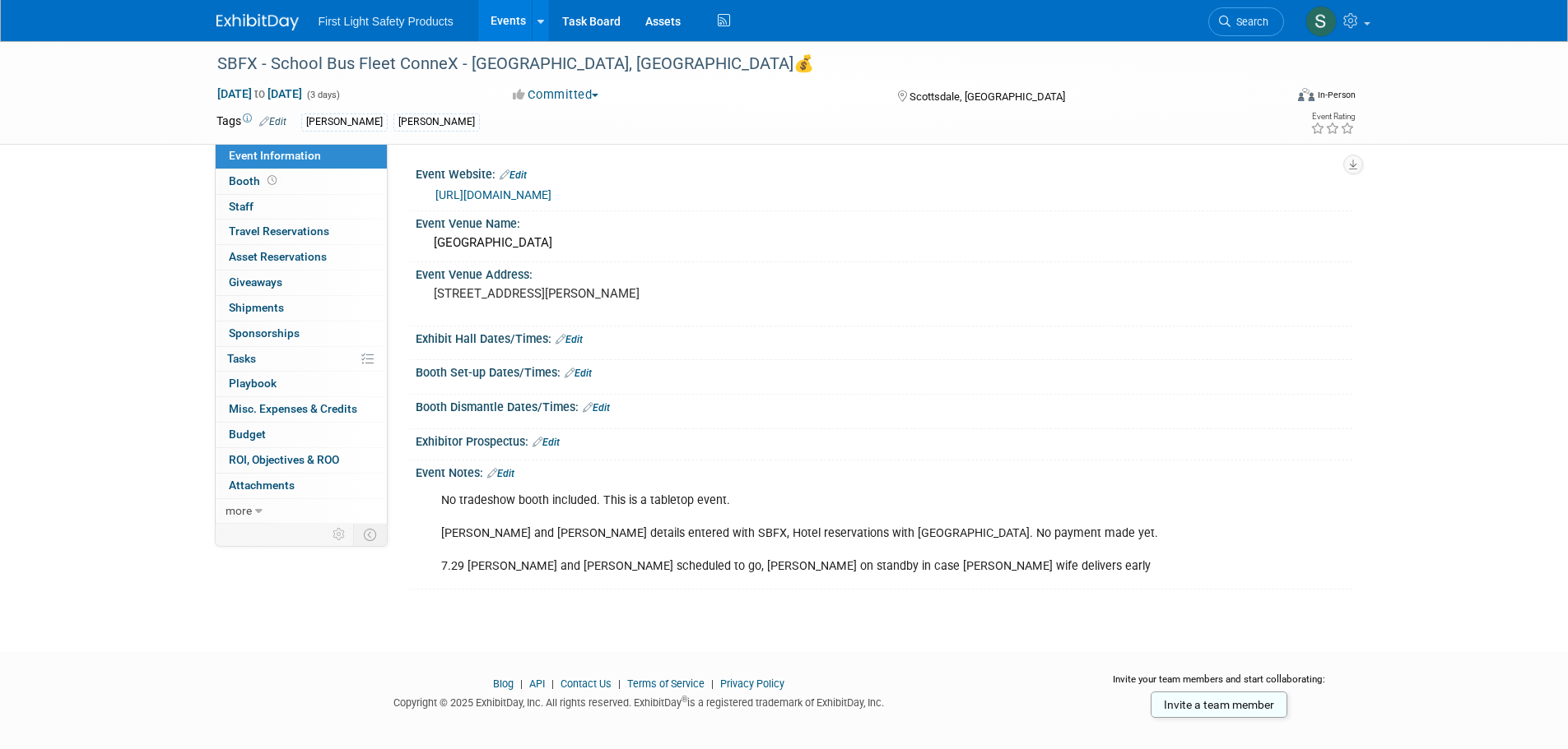
click at [552, 193] on link "https://www.schoolbusfleetconnex.com/" at bounding box center [494, 194] width 116 height 13
click at [266, 25] on img at bounding box center [257, 21] width 82 height 16
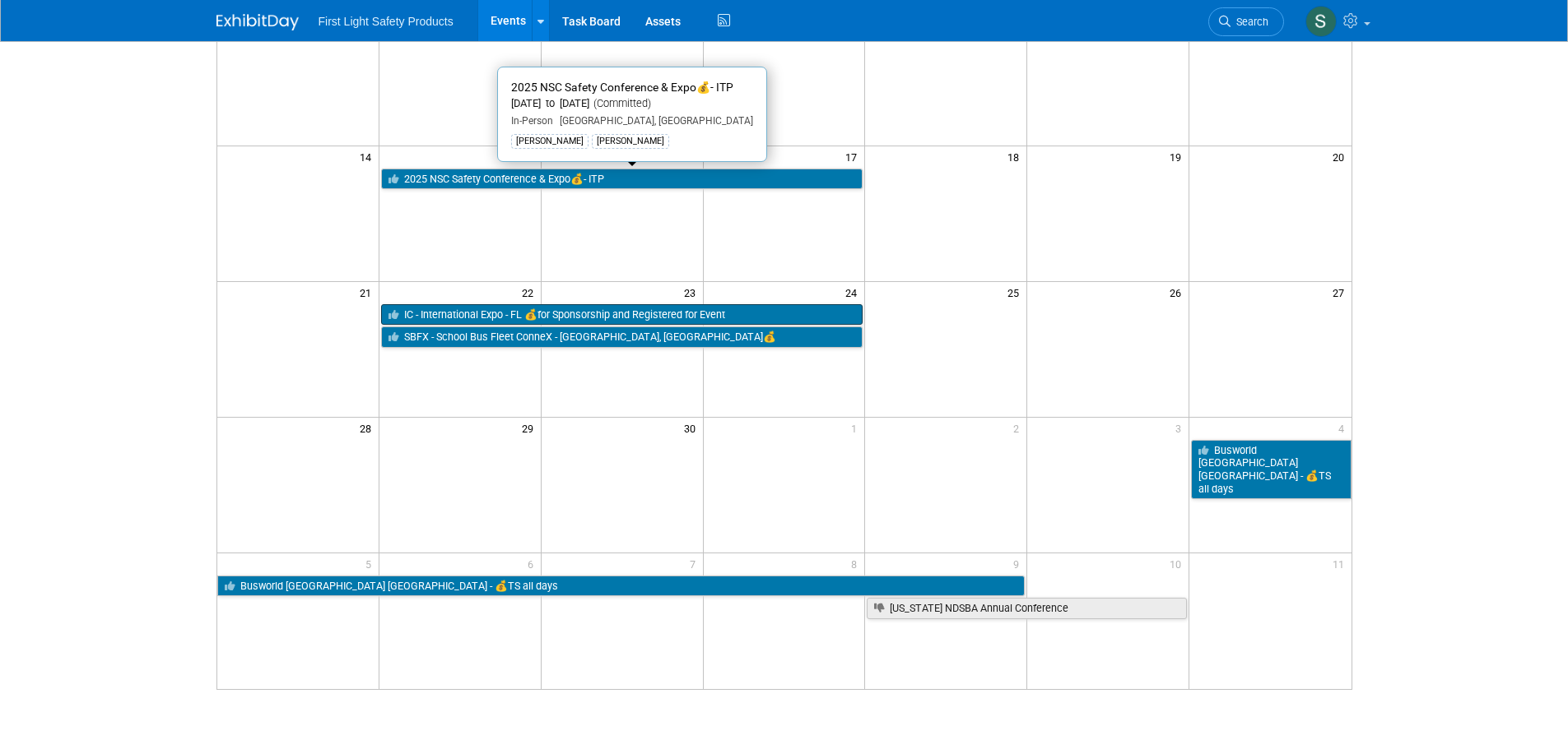
scroll to position [329, 0]
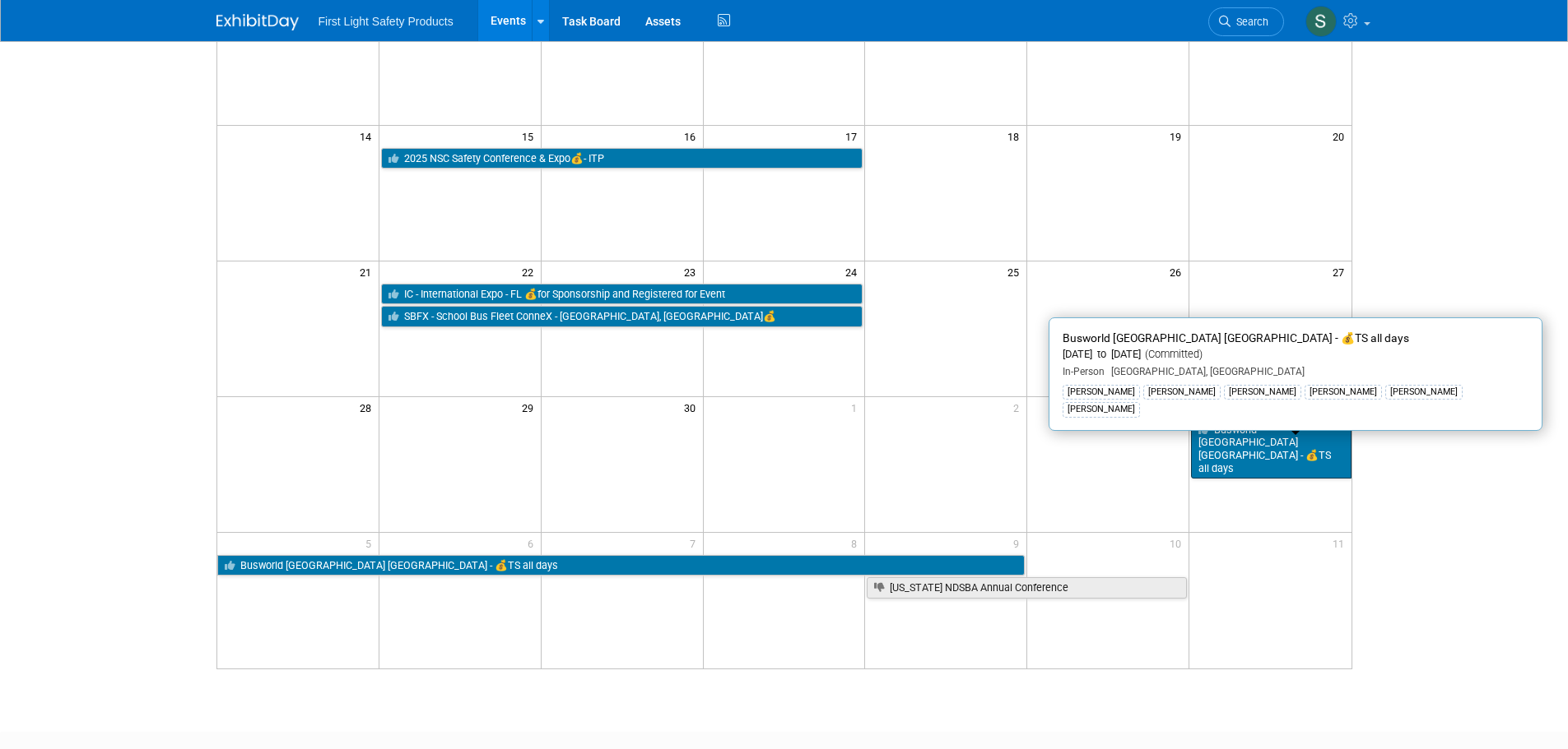
click at [1272, 435] on link "Busworld [GEOGRAPHIC_DATA] [GEOGRAPHIC_DATA] - 💰TS all days" at bounding box center [1270, 450] width 160 height 60
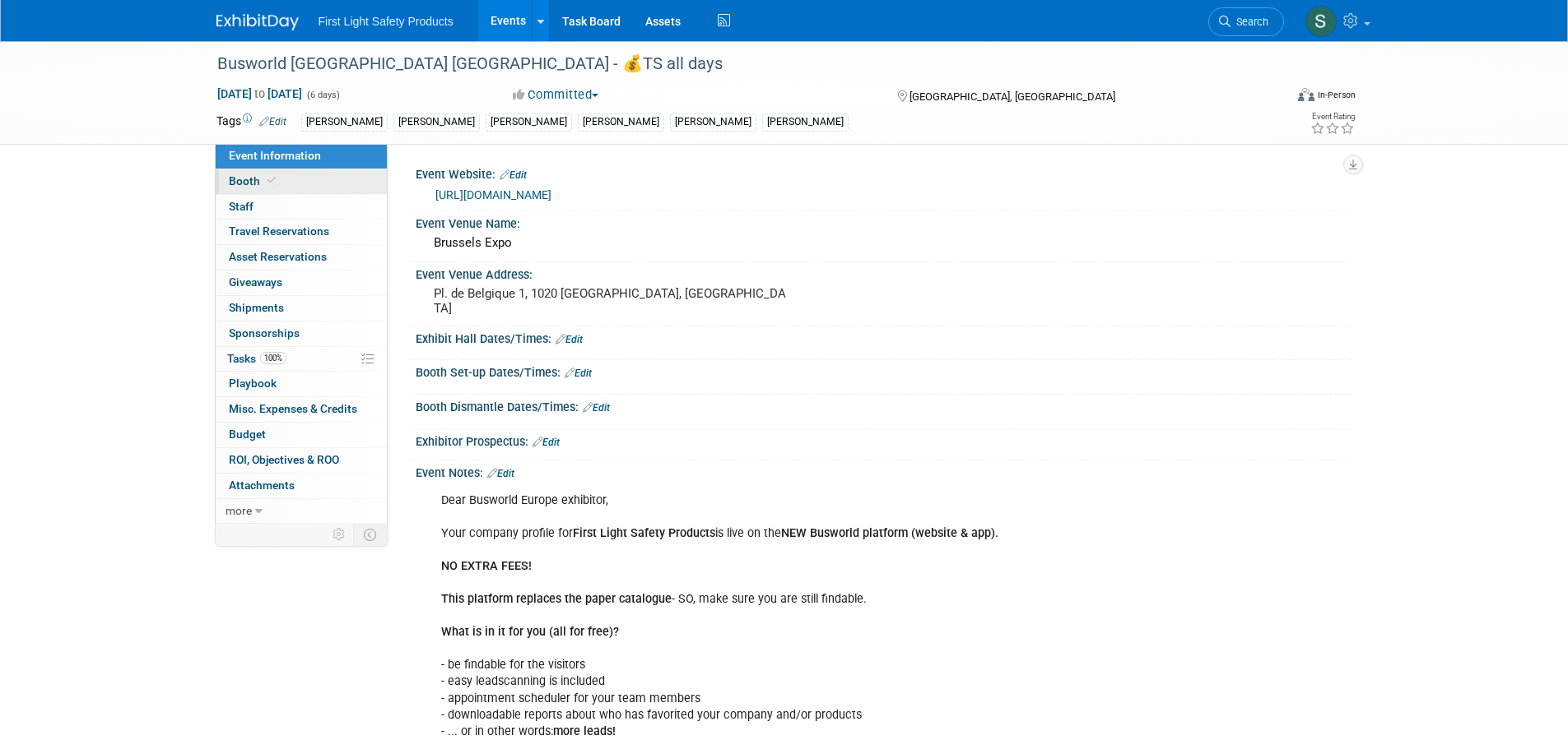
click at [297, 180] on link "Booth" at bounding box center [301, 181] width 171 height 25
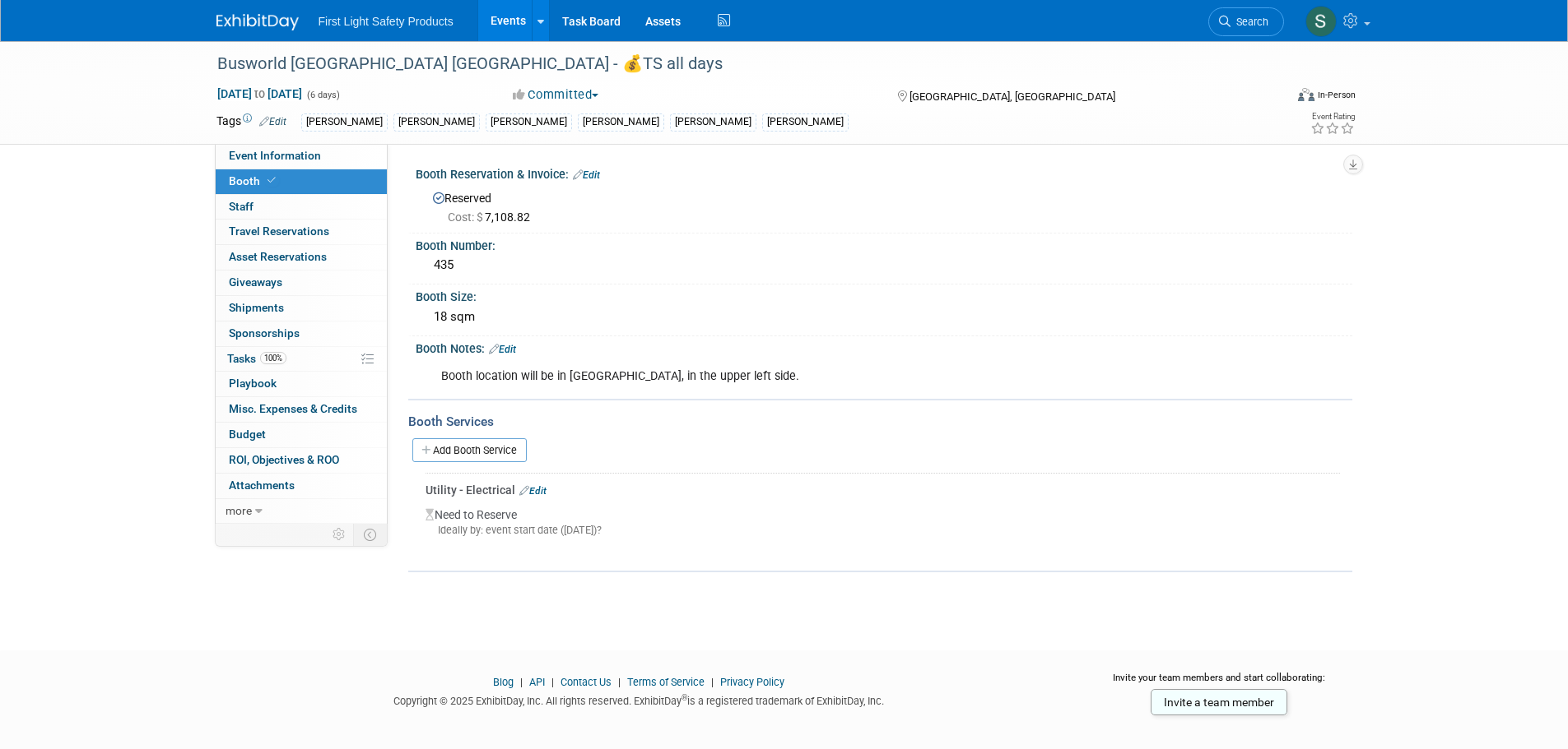
click at [701, 381] on div "Booth location will be in [GEOGRAPHIC_DATA], in the upper left side." at bounding box center [800, 376] width 742 height 32
drag, startPoint x: 718, startPoint y: 376, endPoint x: 442, endPoint y: 377, distance: 276.0
click at [442, 377] on div "Booth location will be in hall 4, in the upper left side." at bounding box center [800, 376] width 742 height 32
copy div "Booth location will be in hall 4, in the upper left side."
click at [304, 154] on span "Event Information" at bounding box center [275, 155] width 92 height 13
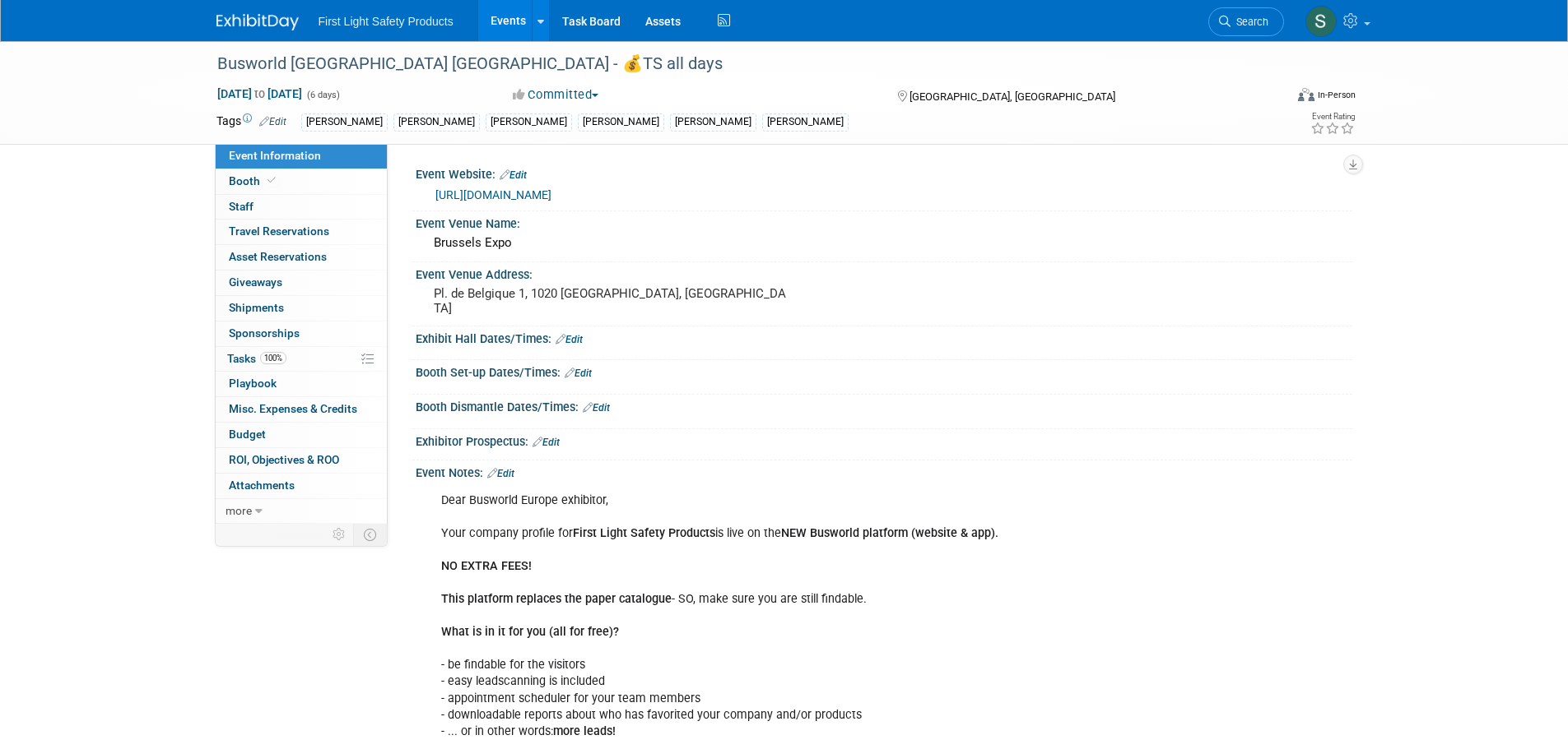
drag, startPoint x: 1567, startPoint y: 487, endPoint x: 89, endPoint y: 378, distance: 1482.0
click at [87, 379] on div "Busworld Europe Brussels - 💰TS all days Oct 4, 2025 to Oct 9, 2025 (6 days) Oct…" at bounding box center [784, 538] width 1568 height 994
click at [280, 32] on div "First Light Safety Products Events Add Event Bulk Upload Events Shareable Event…" at bounding box center [784, 21] width 1136 height 41
click at [270, 26] on img at bounding box center [257, 21] width 82 height 16
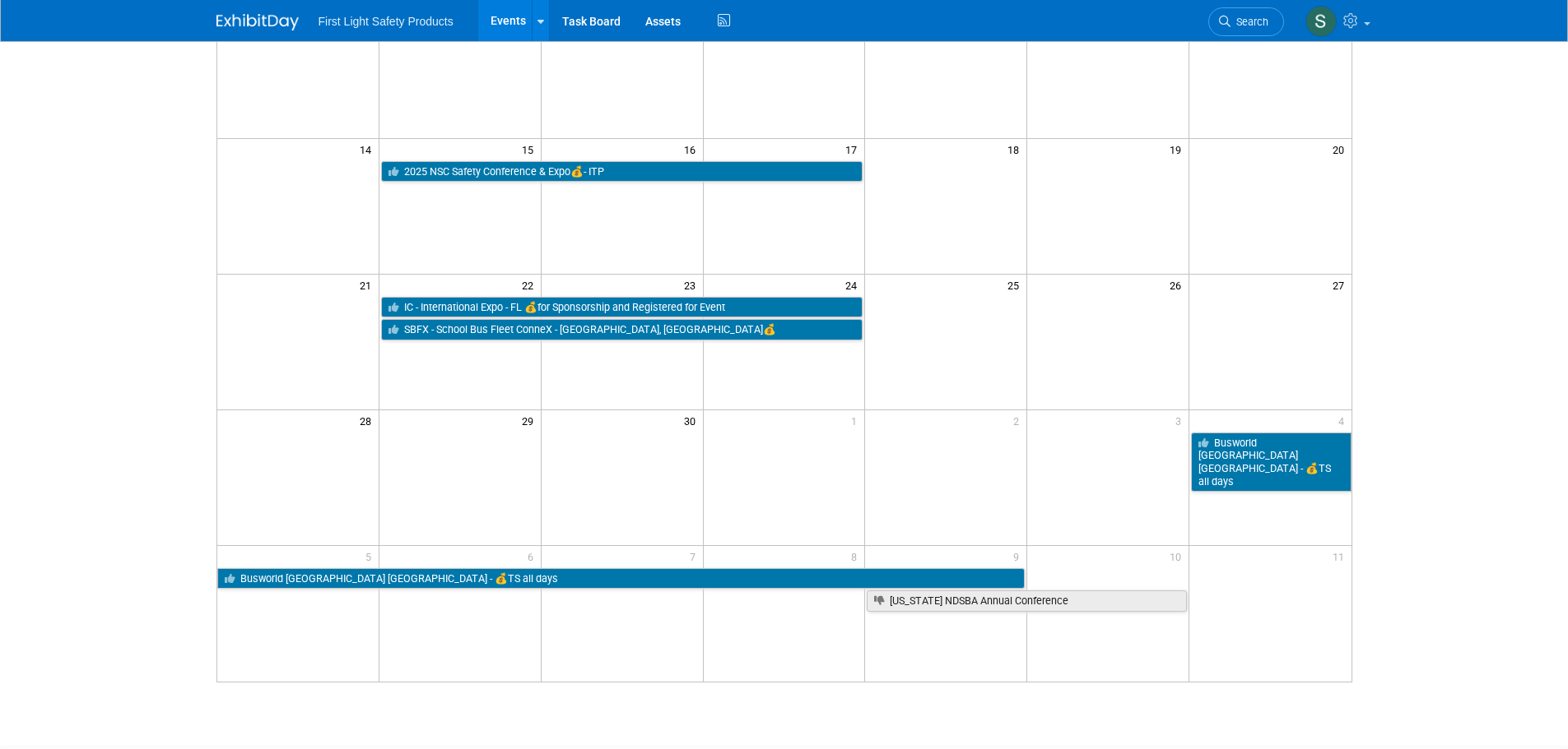
scroll to position [411, 0]
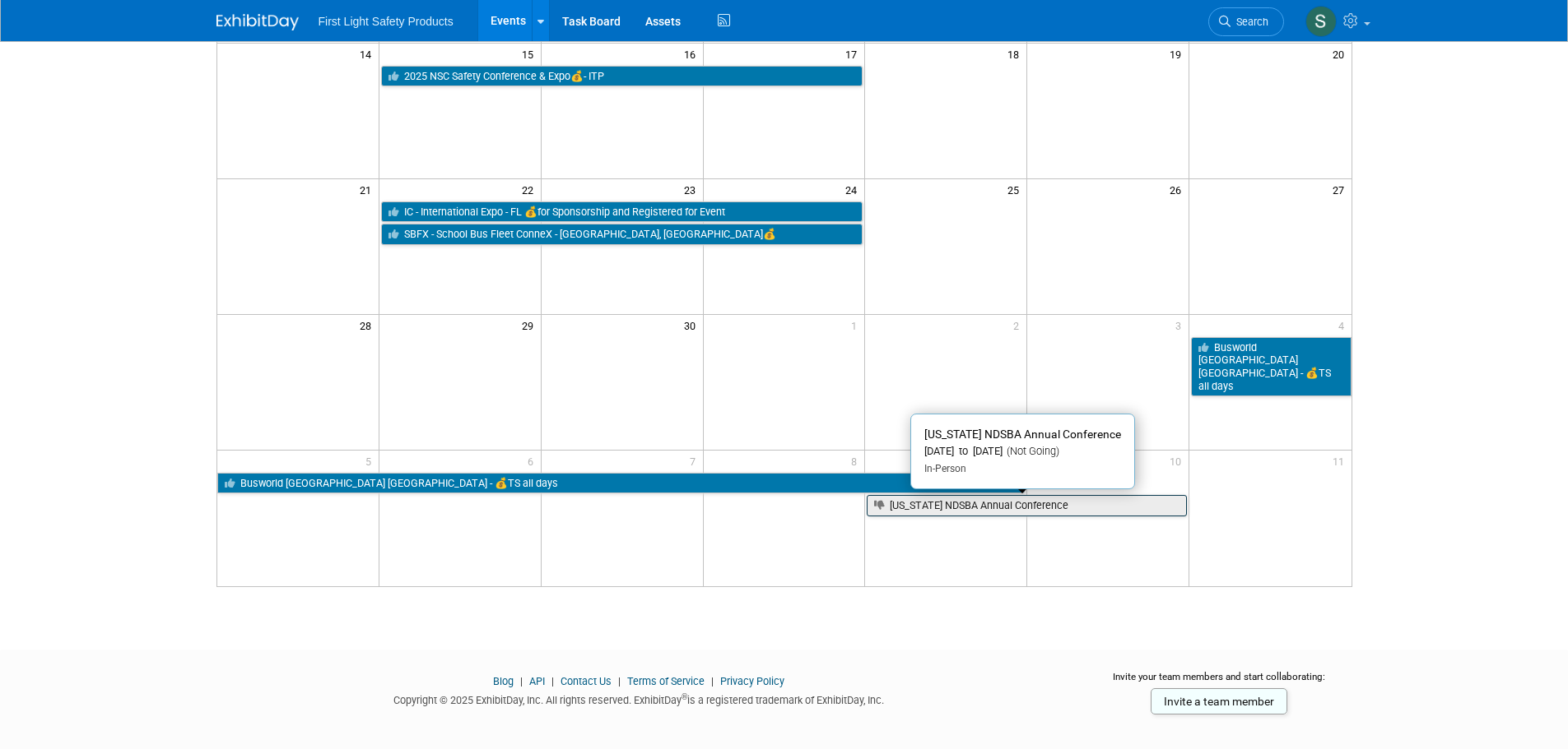
click at [1084, 500] on link "[US_STATE] NDSBA Annual Conference" at bounding box center [1027, 505] width 320 height 21
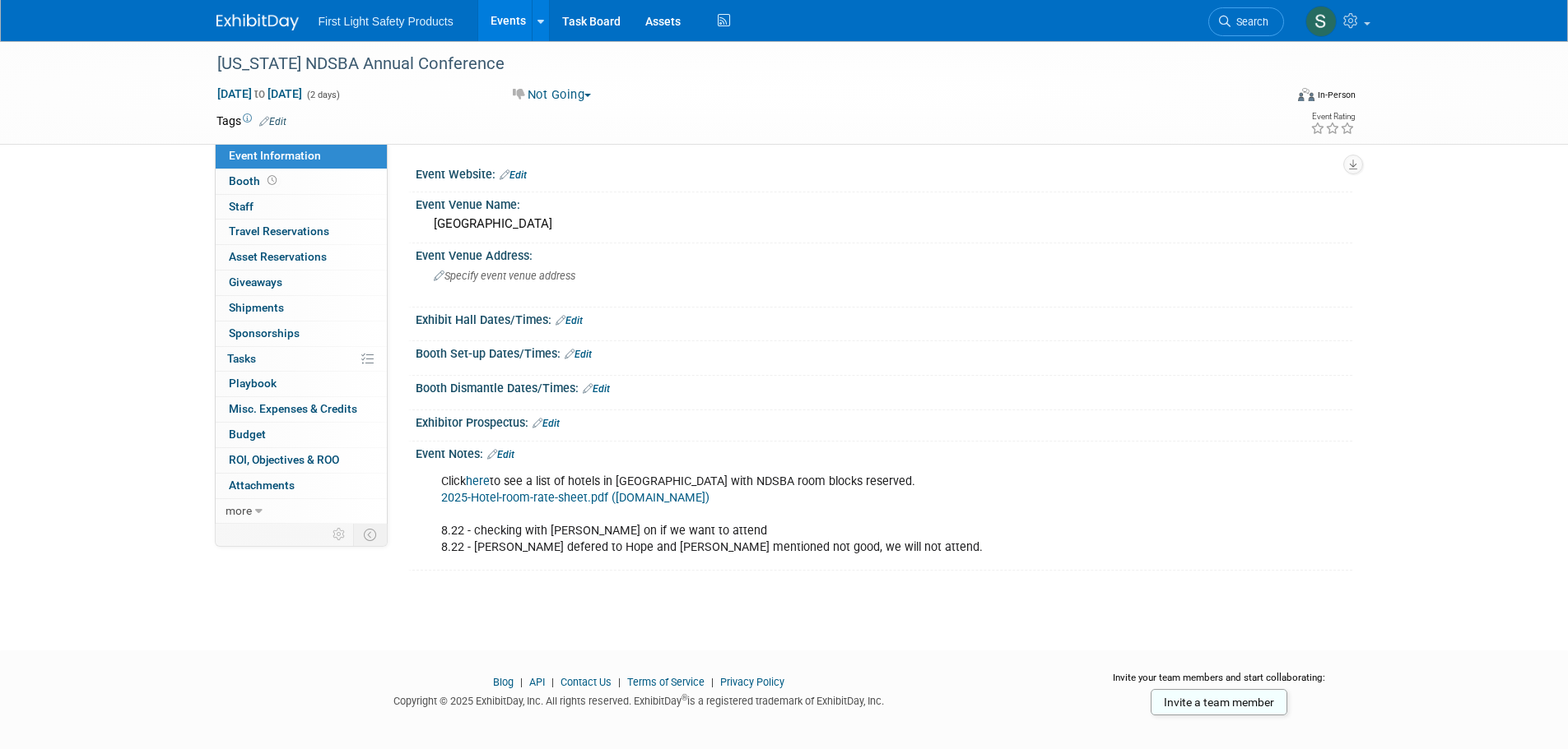
click at [273, 27] on img at bounding box center [257, 21] width 82 height 16
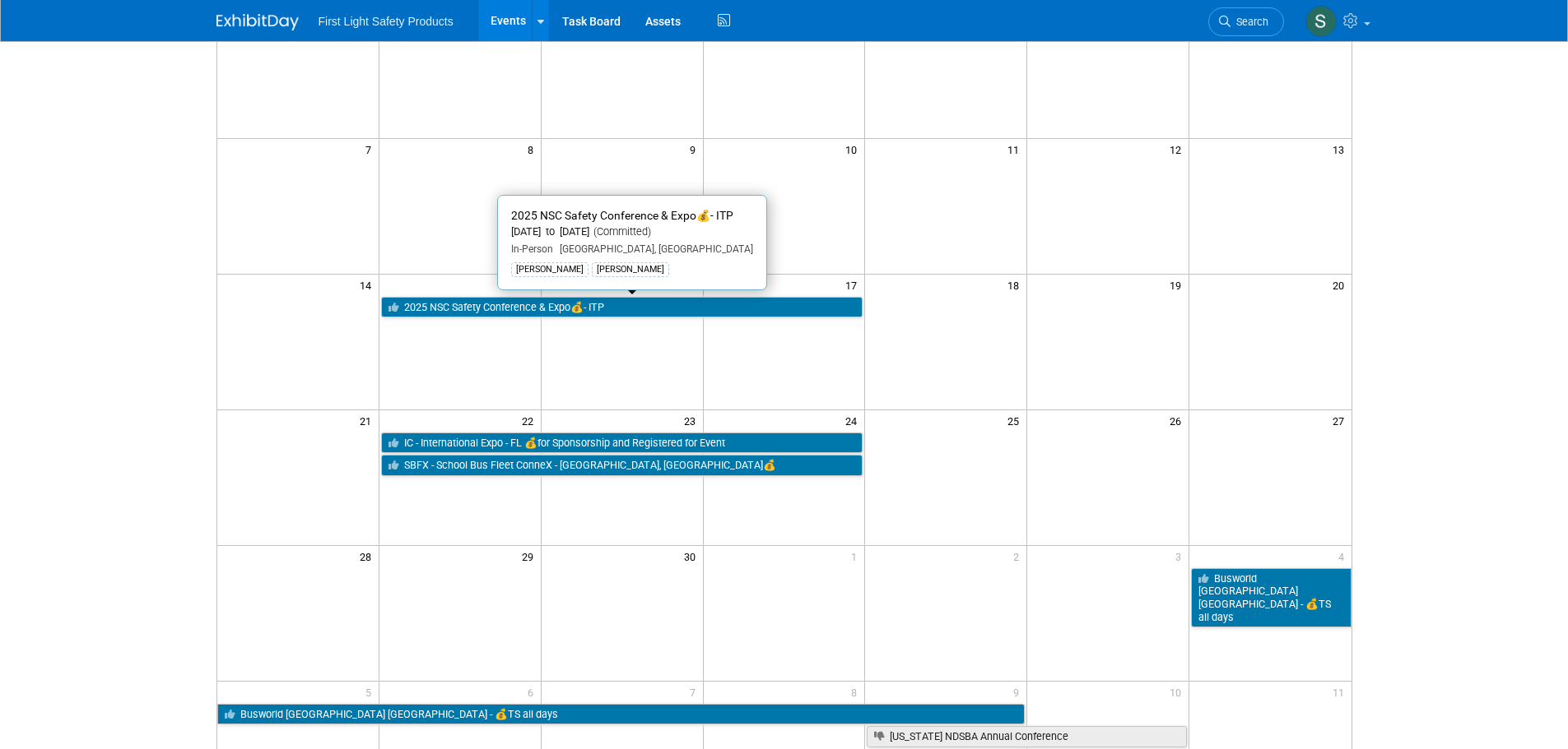
scroll to position [16, 0]
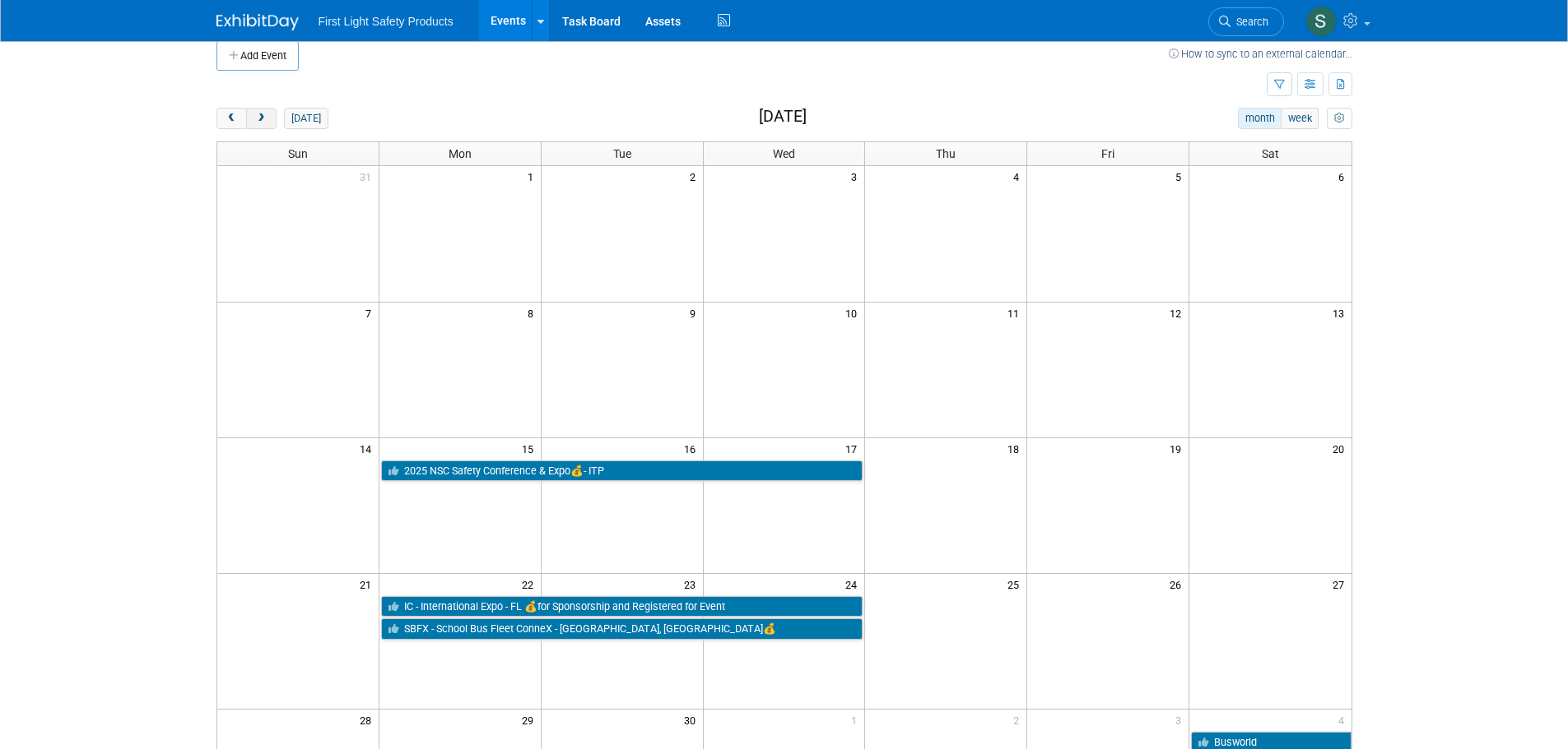
click at [269, 125] on button "next" at bounding box center [262, 118] width 31 height 21
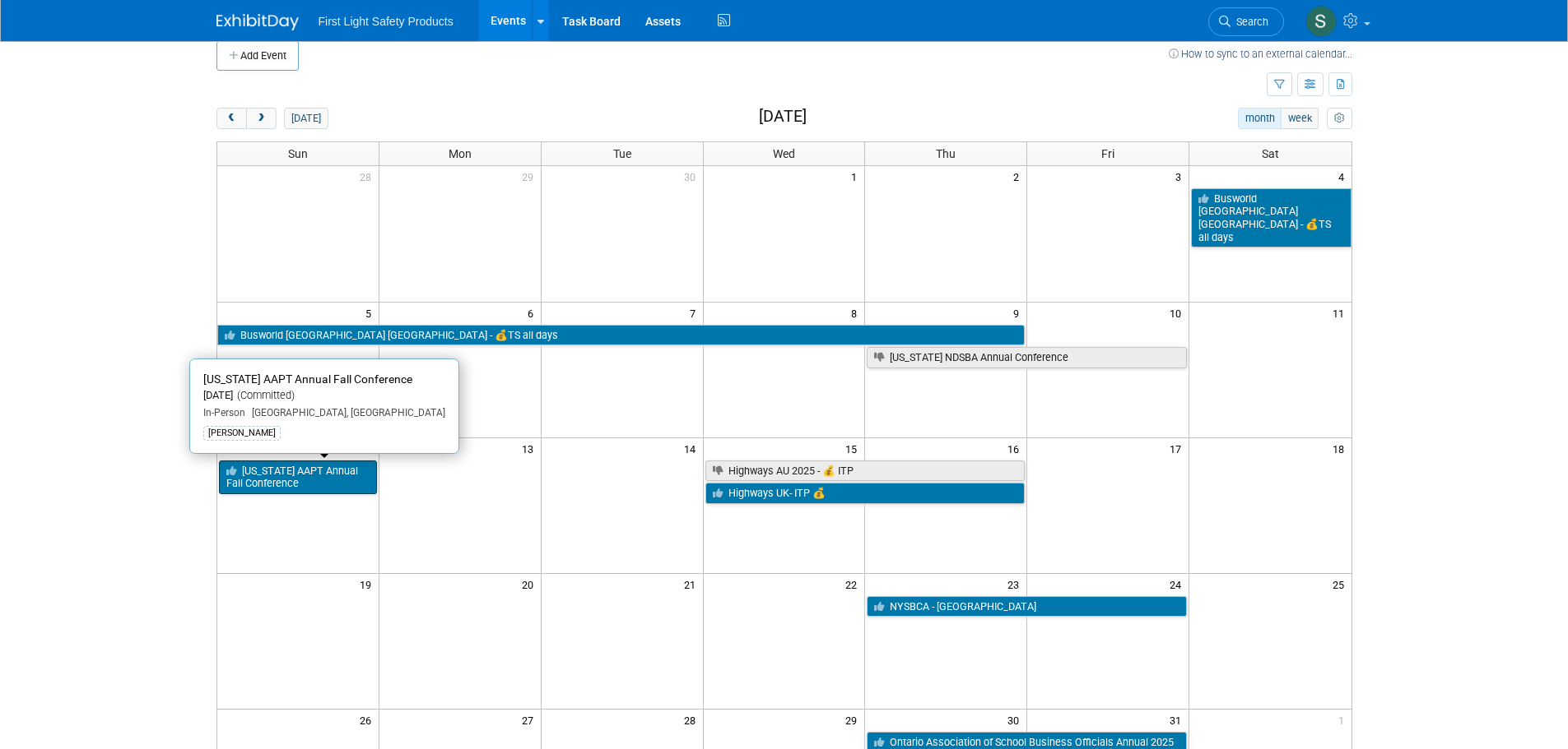
click at [315, 484] on link "[US_STATE] AAPT Annual Fall Conference" at bounding box center [298, 477] width 158 height 33
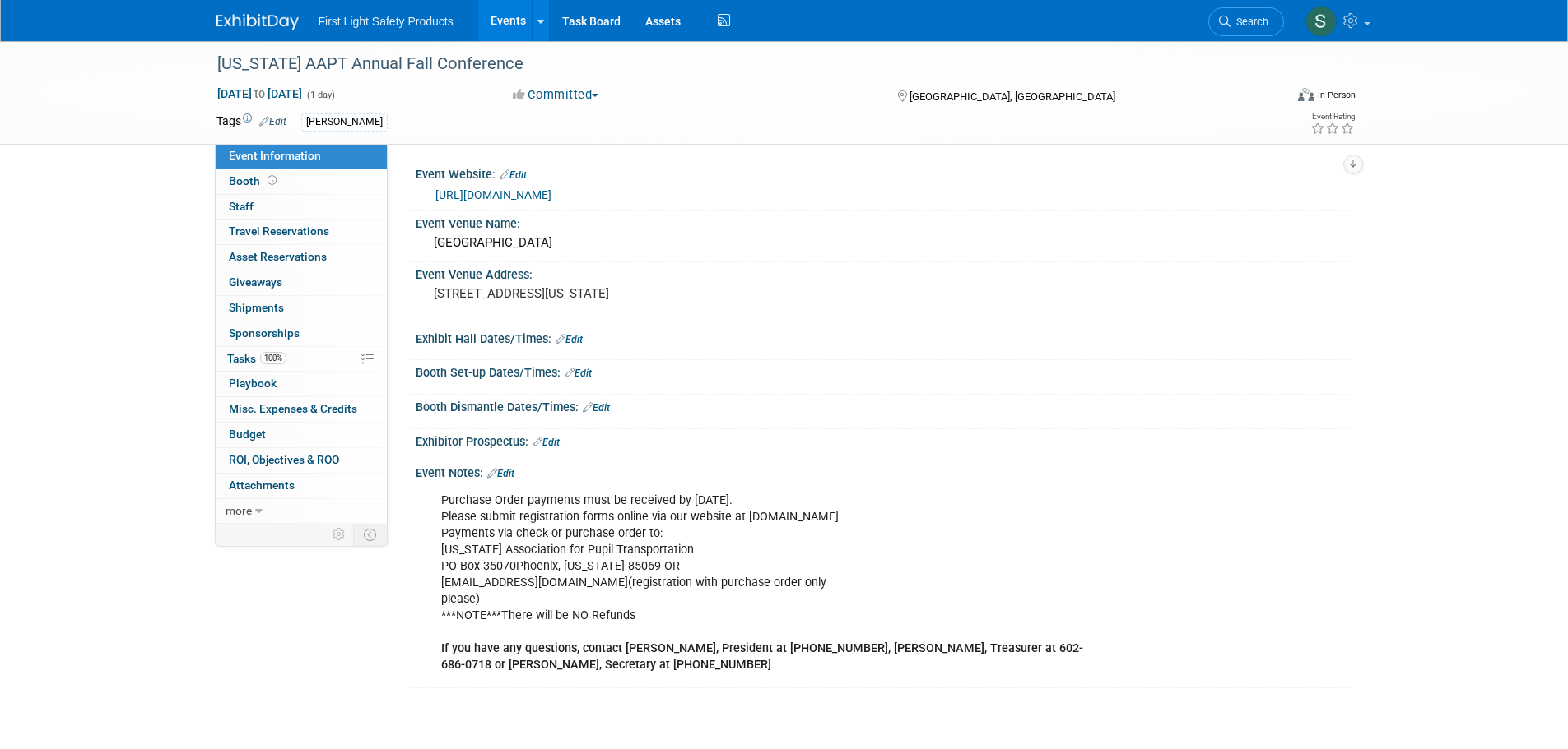
click at [552, 192] on link "https://azpupiltransportation.com/conference" at bounding box center [494, 194] width 116 height 13
click at [243, 13] on link at bounding box center [267, 14] width 102 height 13
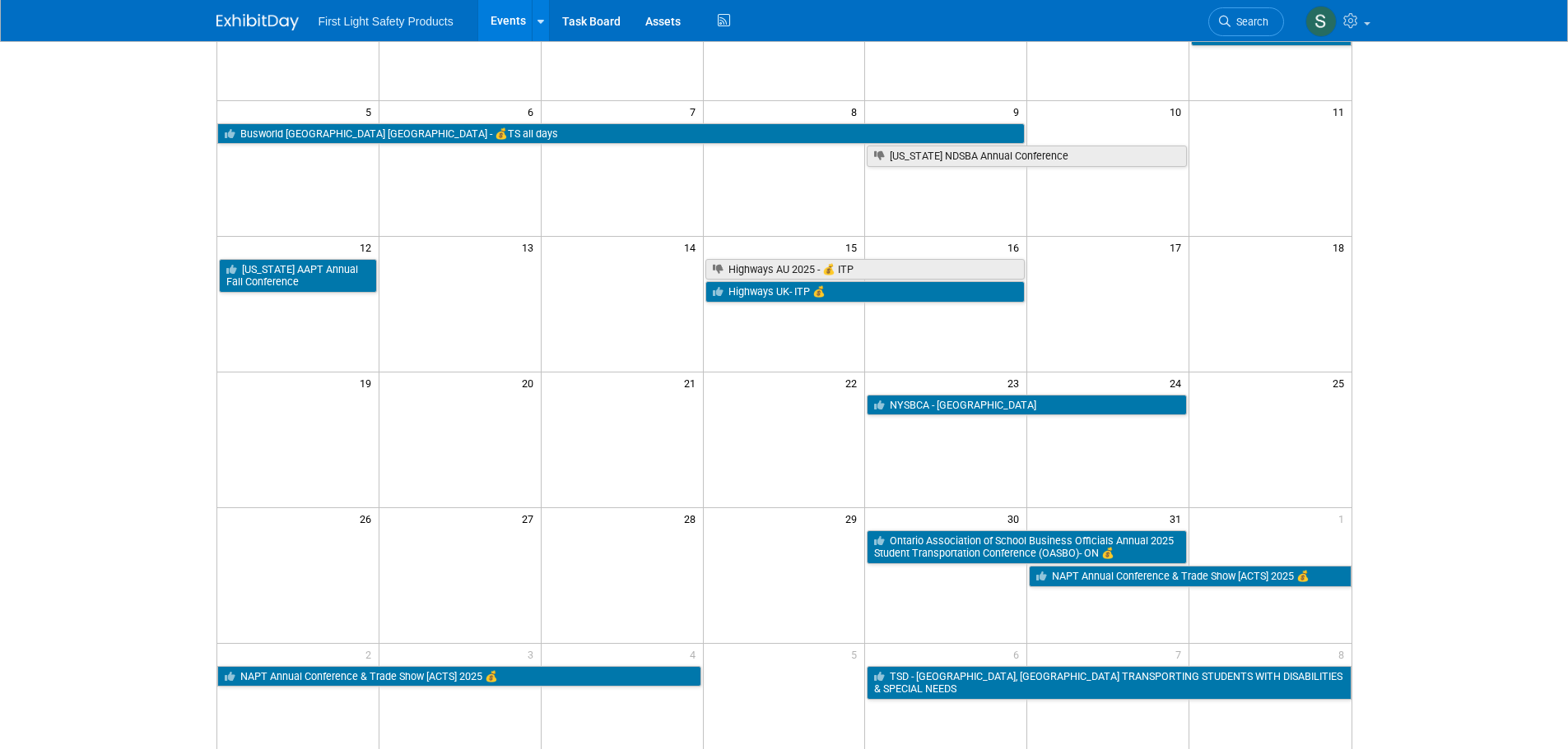
scroll to position [247, 0]
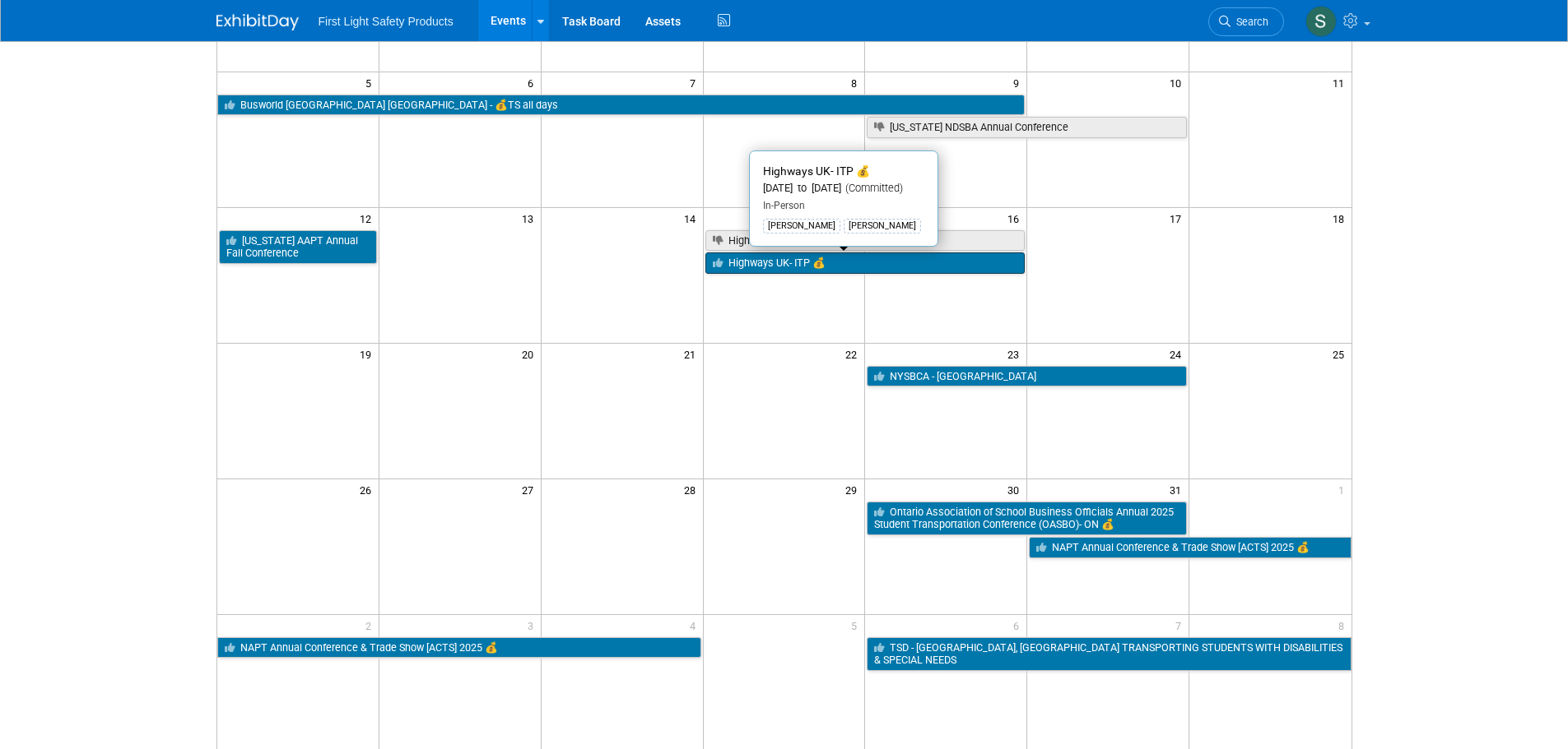
click at [762, 267] on link "Highways UK- ITP 💰" at bounding box center [865, 262] width 320 height 21
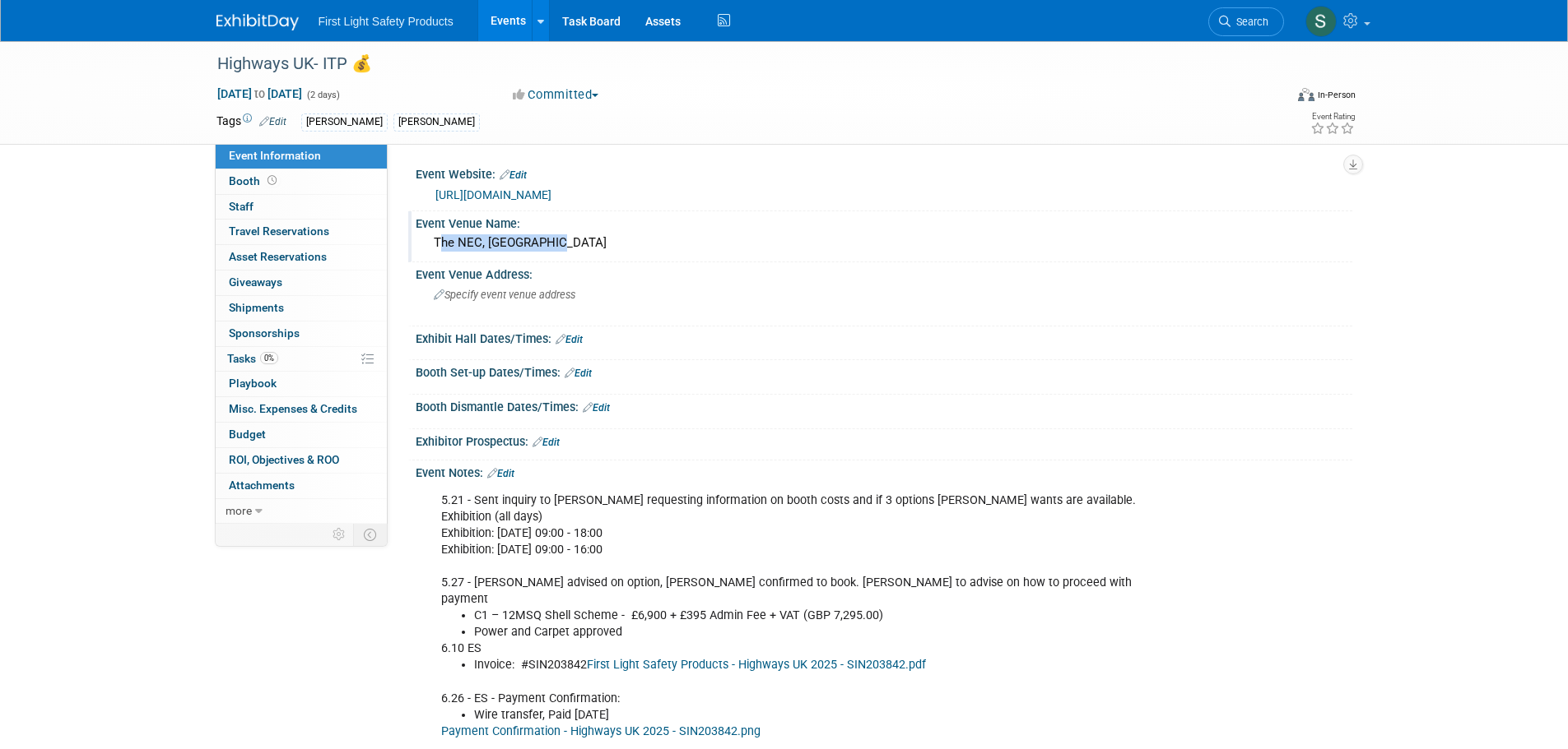
drag, startPoint x: 524, startPoint y: 247, endPoint x: 436, endPoint y: 240, distance: 88.3
click at [436, 240] on div "The NEC, Birmingham" at bounding box center [884, 243] width 912 height 26
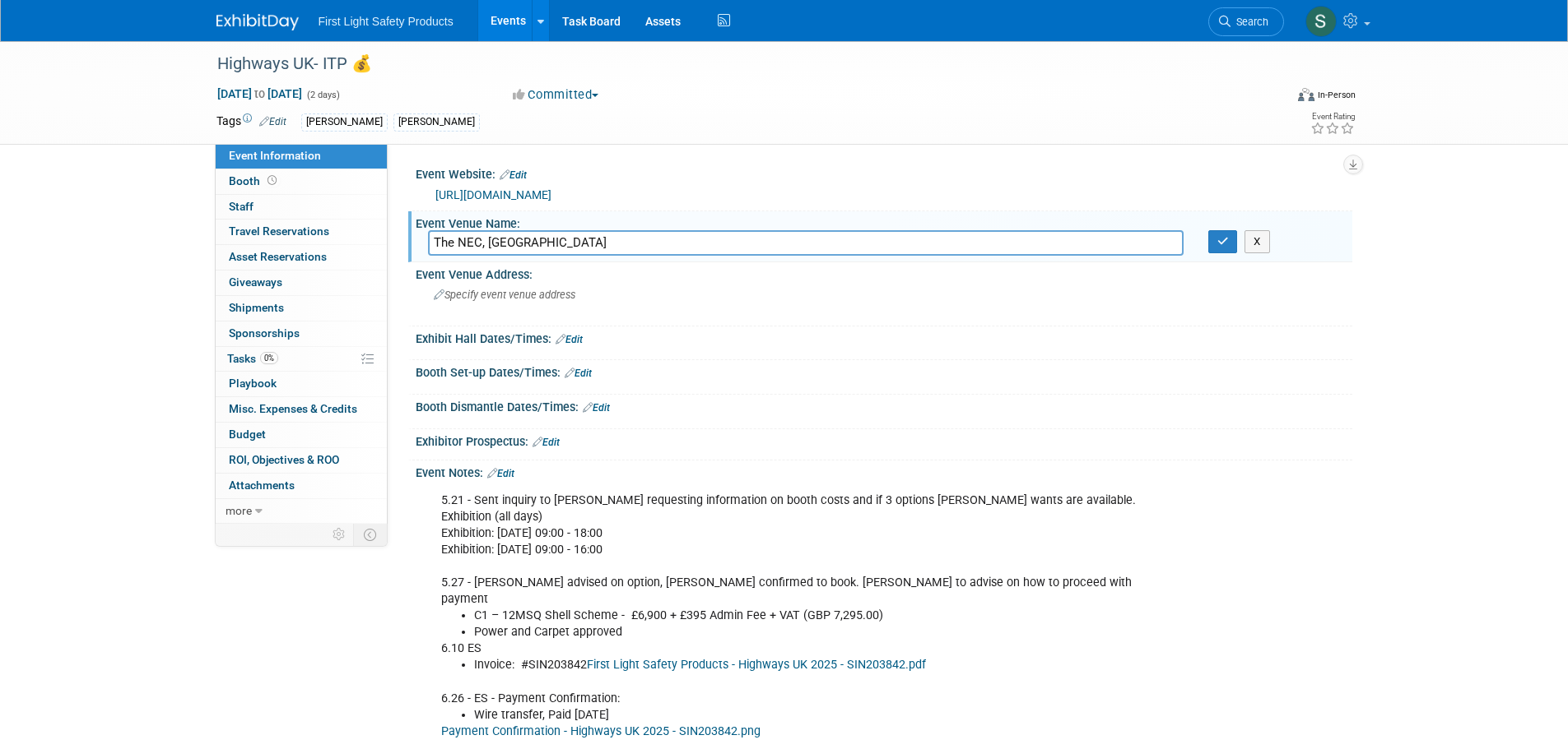
drag, startPoint x: 571, startPoint y: 244, endPoint x: 436, endPoint y: 246, distance: 135.0
click at [436, 246] on input "The NEC, Birmingham" at bounding box center [805, 243] width 755 height 26
click at [552, 188] on link "https://www.terrapinn.com/exhibition/highways-uk/sponsors-and-exhibitors.stm" at bounding box center [494, 194] width 116 height 13
click at [605, 296] on div "Specify event venue address" at bounding box center [610, 301] width 365 height 38
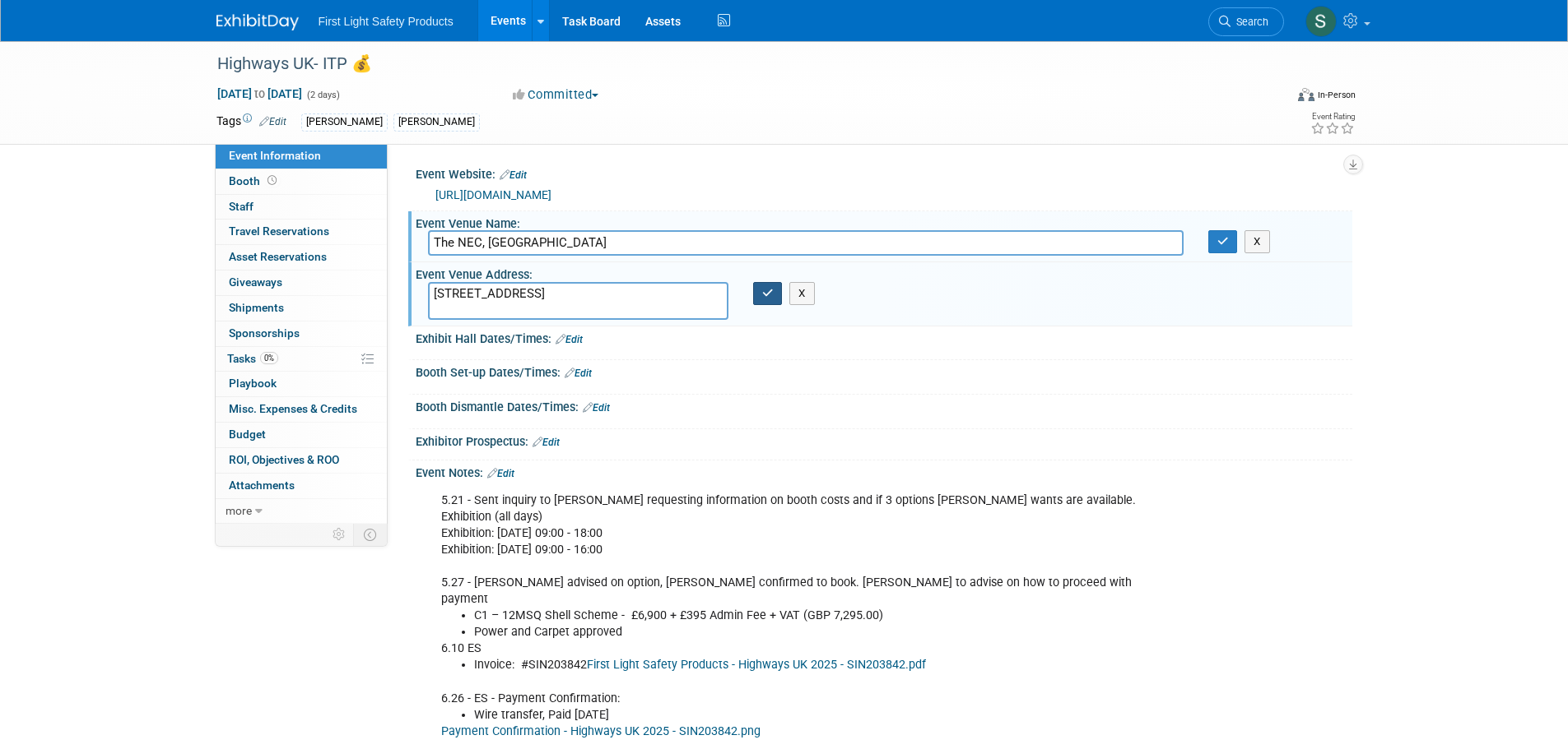
type textarea "Pendigo Way, Marston Green, Birmingham B40 1PP, UK"
click at [772, 299] on button "button" at bounding box center [767, 293] width 30 height 23
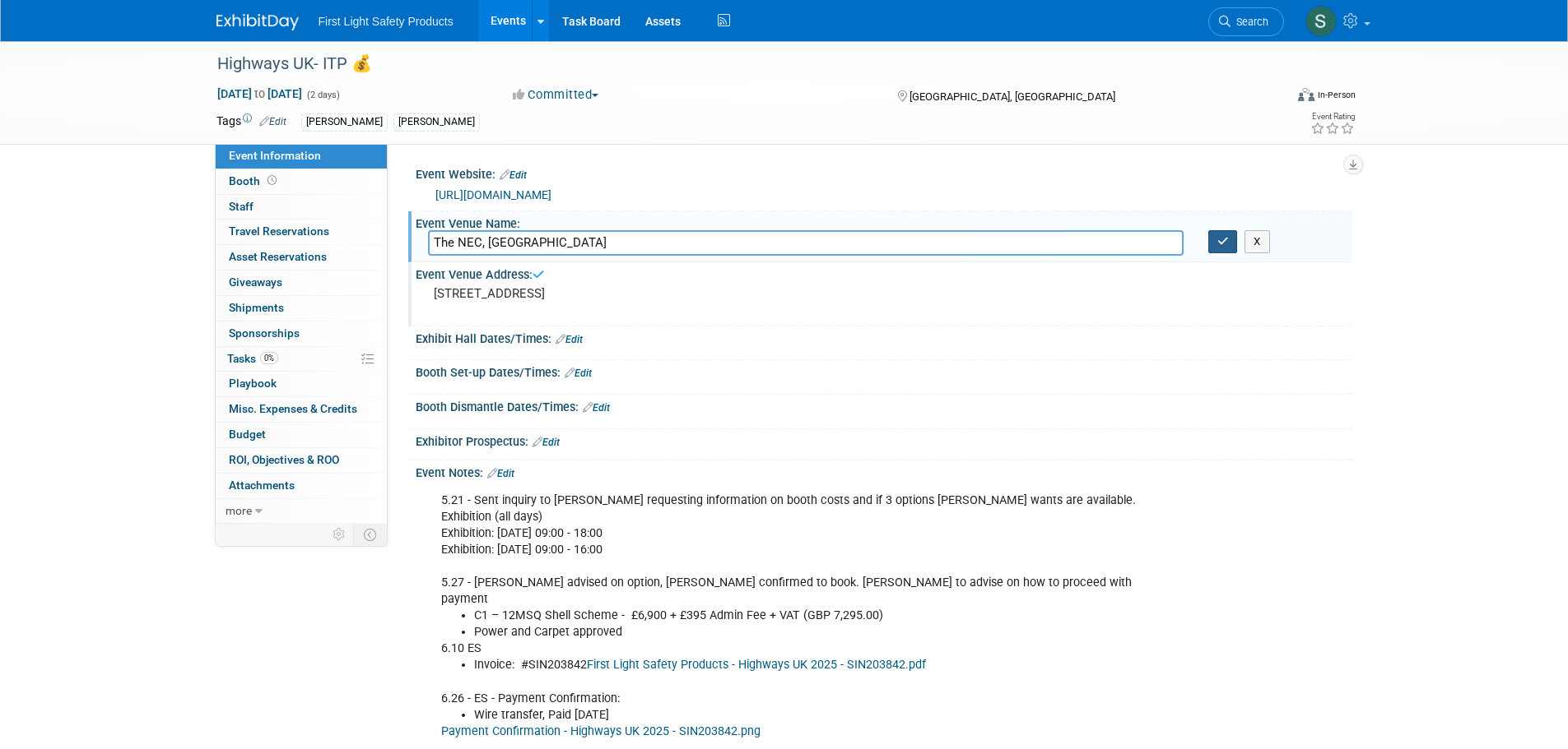
click at [1216, 242] on button "button" at bounding box center [1222, 241] width 30 height 23
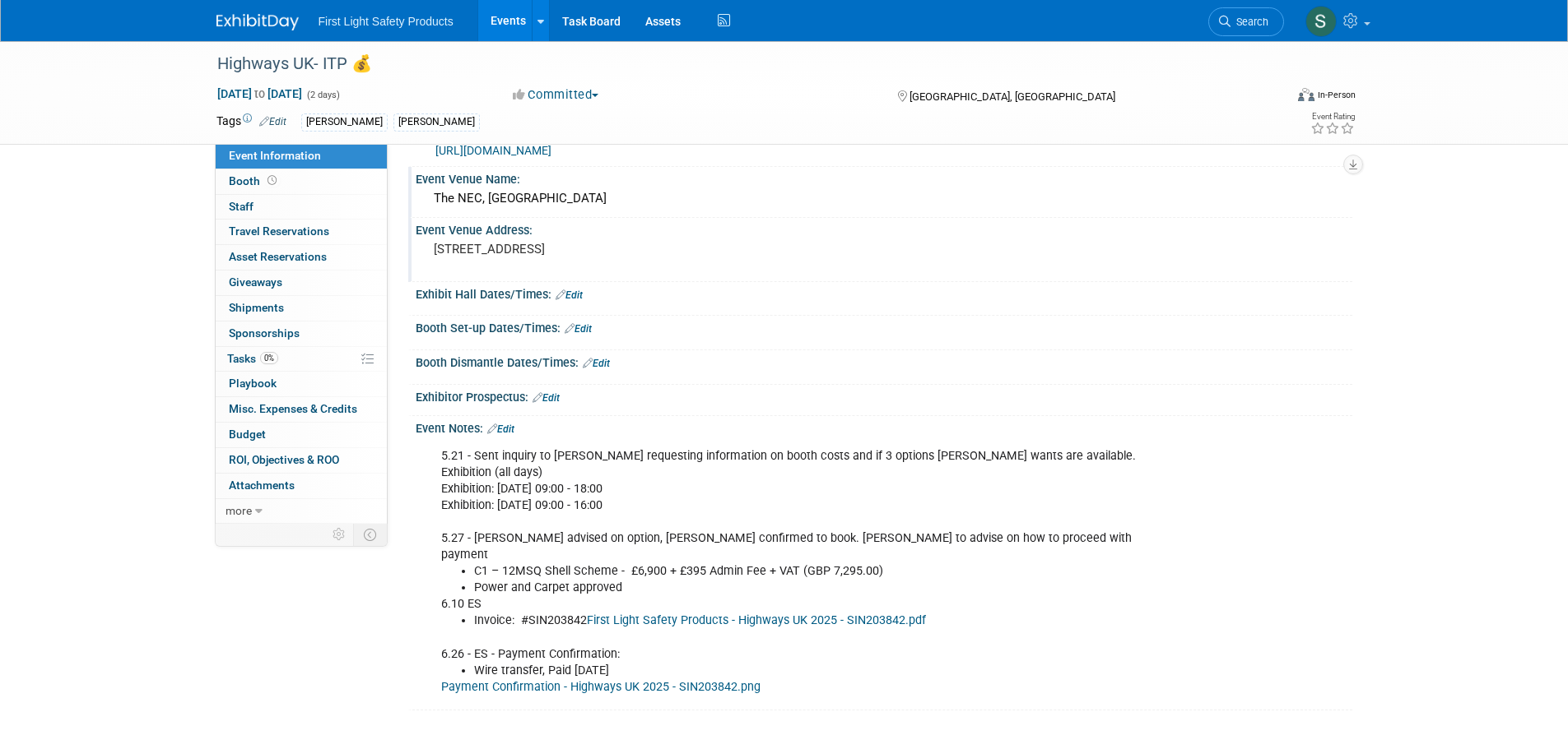
scroll to position [82, 0]
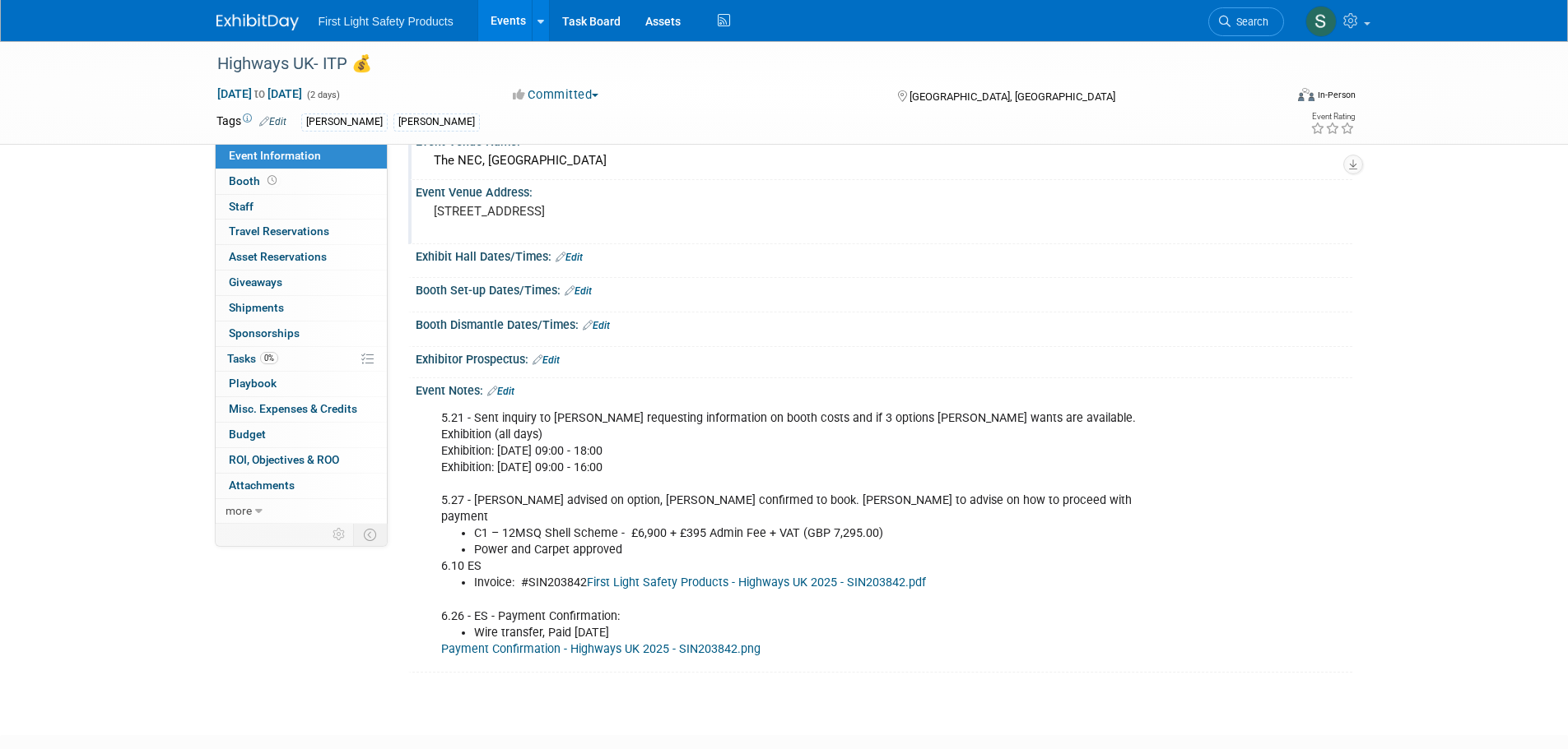
click at [581, 265] on div "Save Changes Cancel" at bounding box center [884, 268] width 937 height 10
click at [581, 262] on link "Edit" at bounding box center [569, 257] width 27 height 11
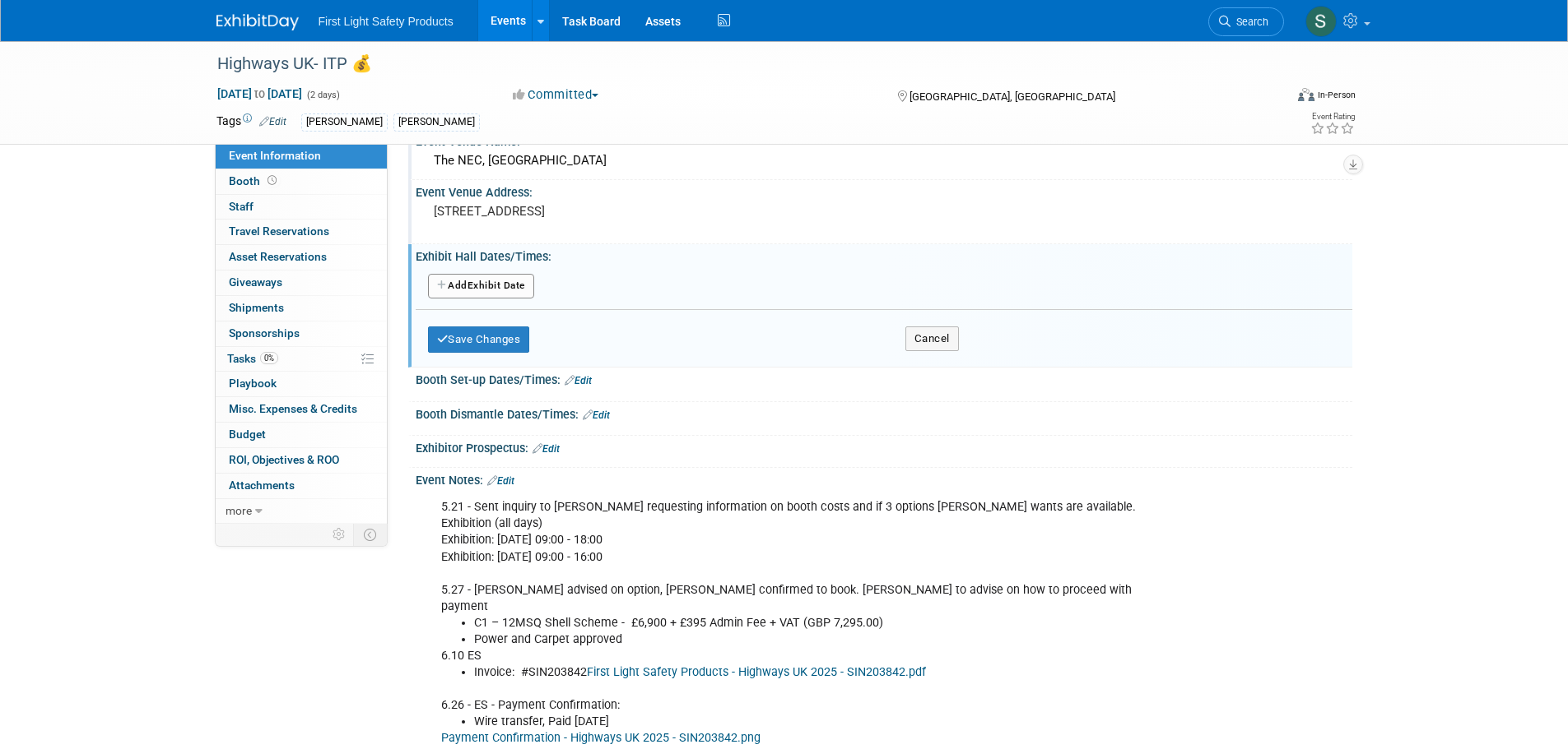
click at [522, 287] on button "Add Another Exhibit Date" at bounding box center [481, 286] width 106 height 25
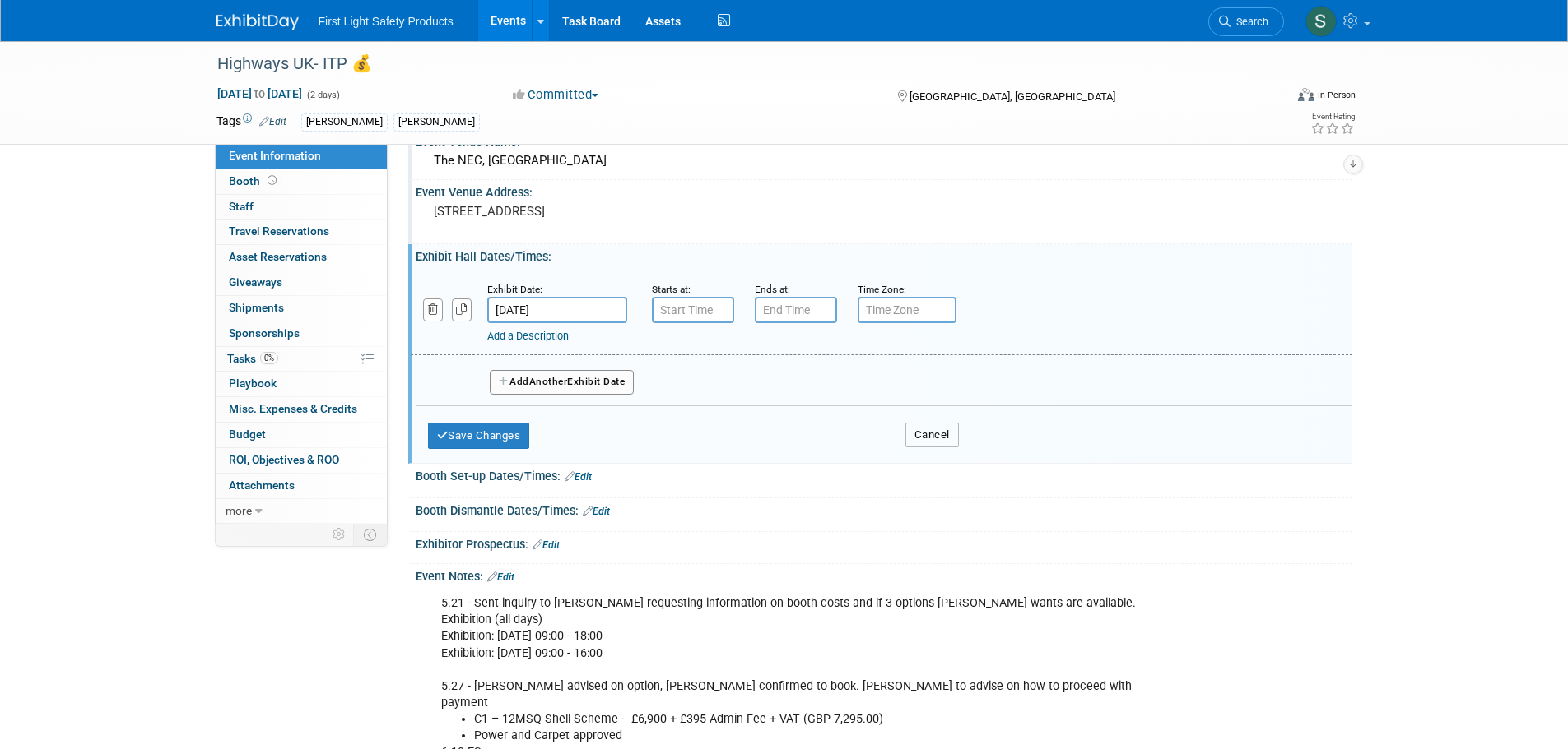
click at [933, 435] on button "Cancel" at bounding box center [932, 434] width 54 height 25
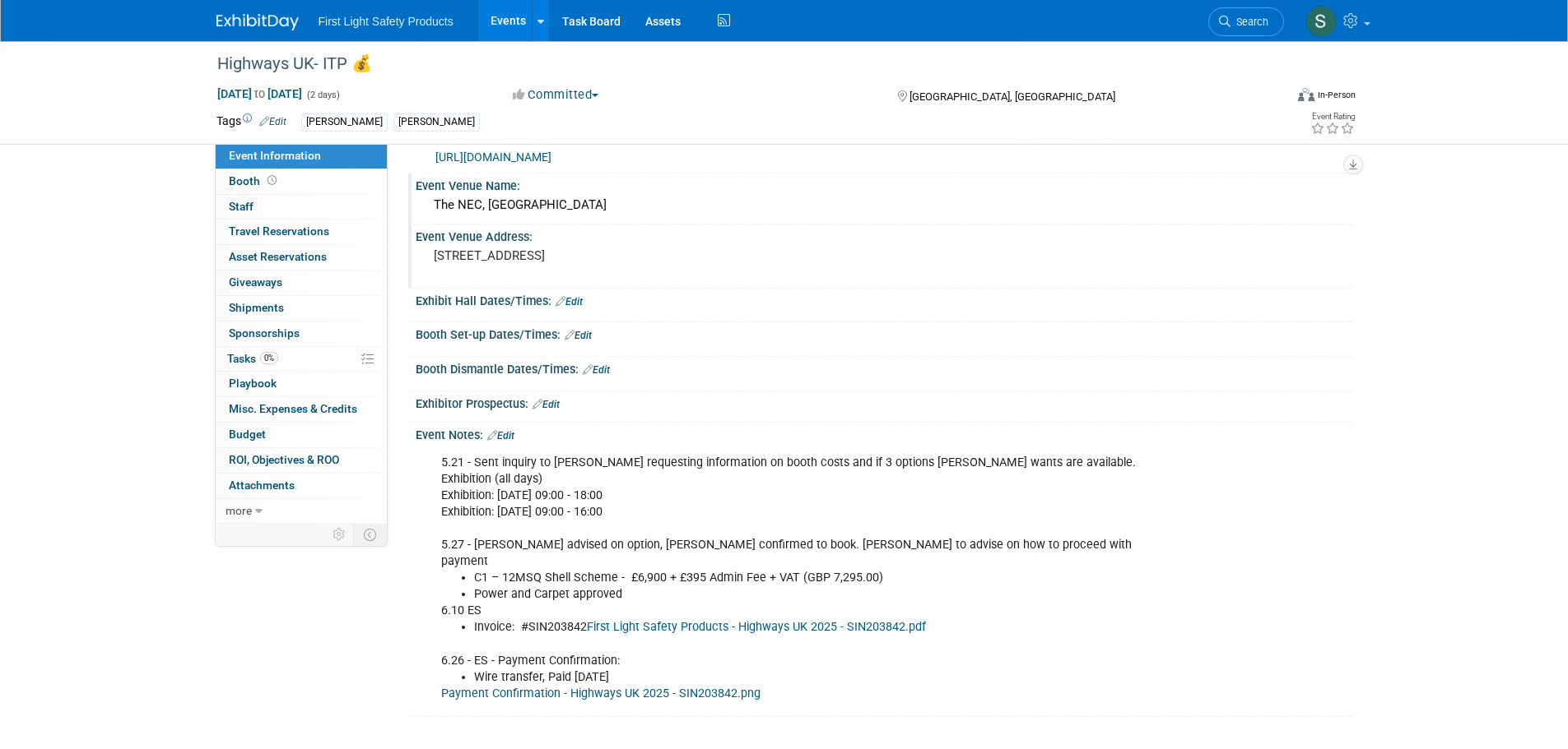
scroll to position [0, 0]
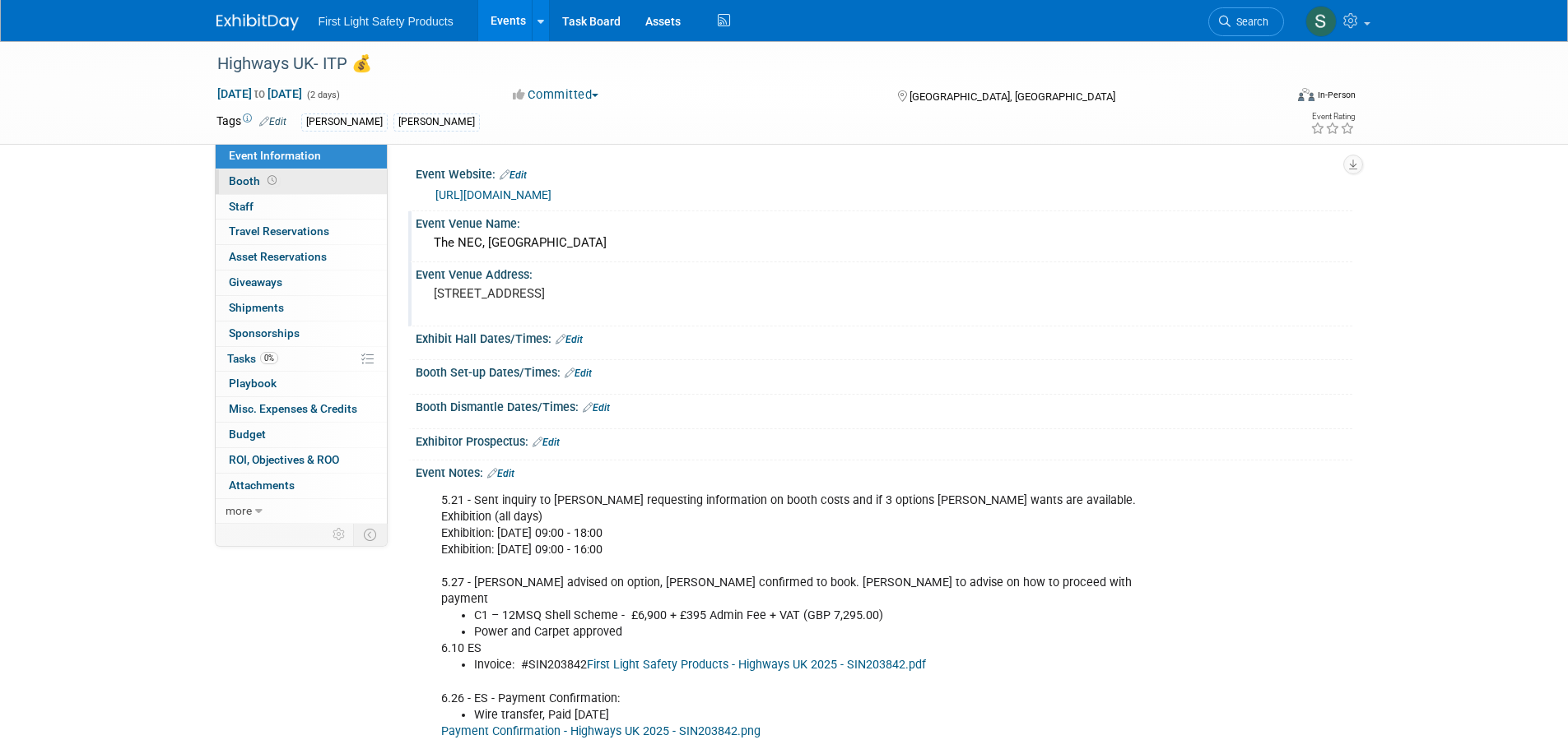
click at [334, 186] on link "Booth" at bounding box center [301, 181] width 171 height 25
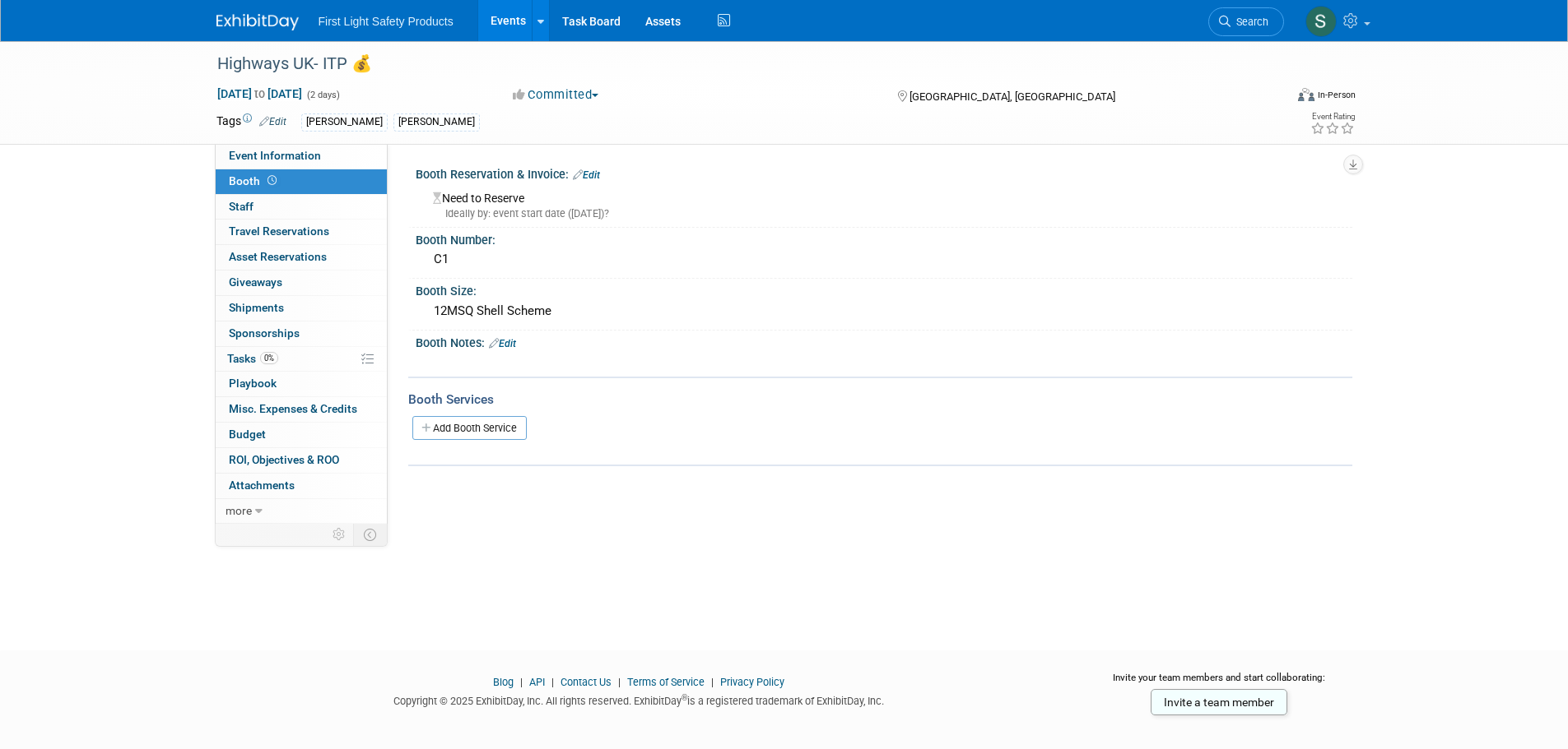
click at [512, 345] on link "Edit" at bounding box center [502, 343] width 27 height 11
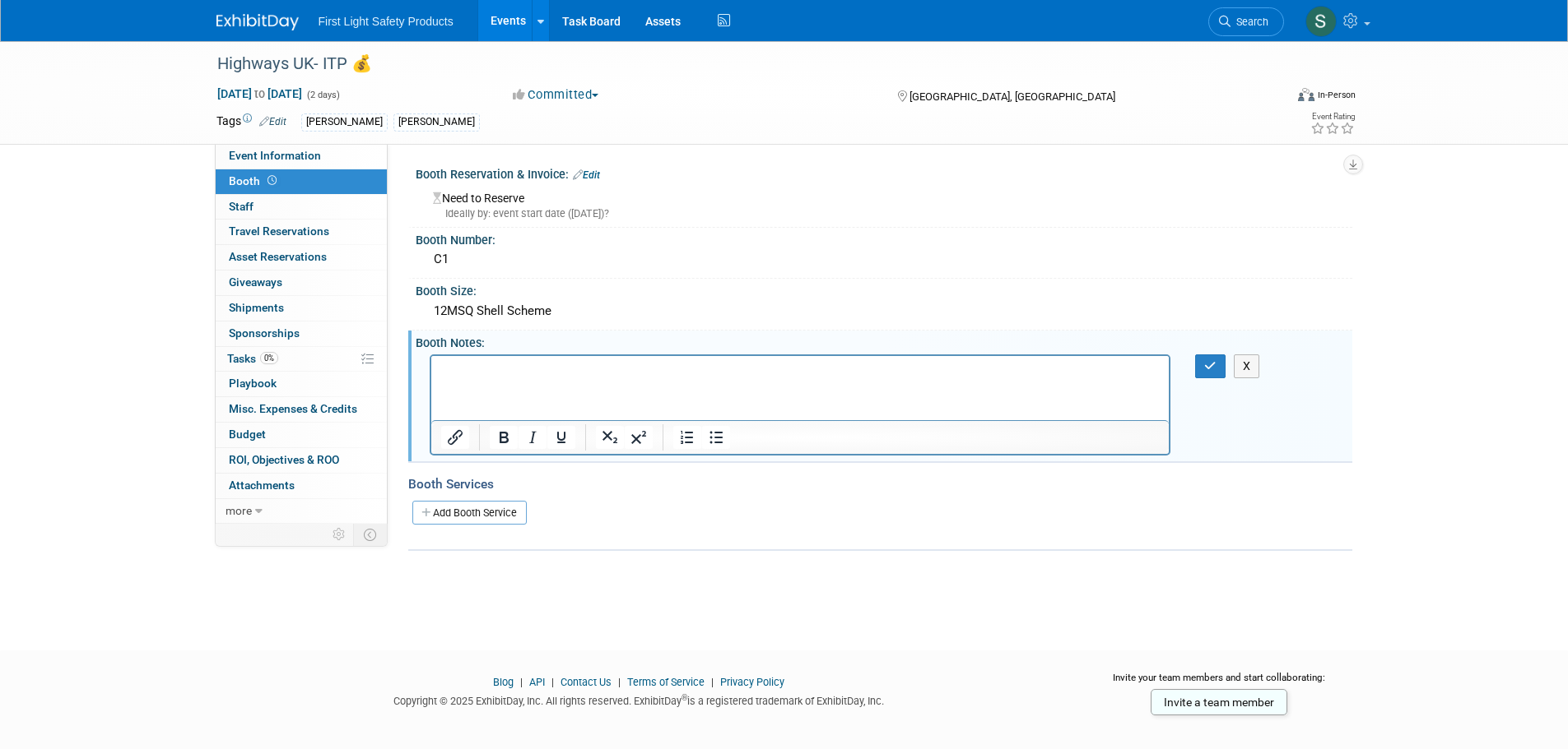
click at [488, 363] on p "Rich Text Area. Press ALT-0 for help." at bounding box center [800, 369] width 719 height 16
click at [1223, 363] on button "button" at bounding box center [1210, 367] width 31 height 24
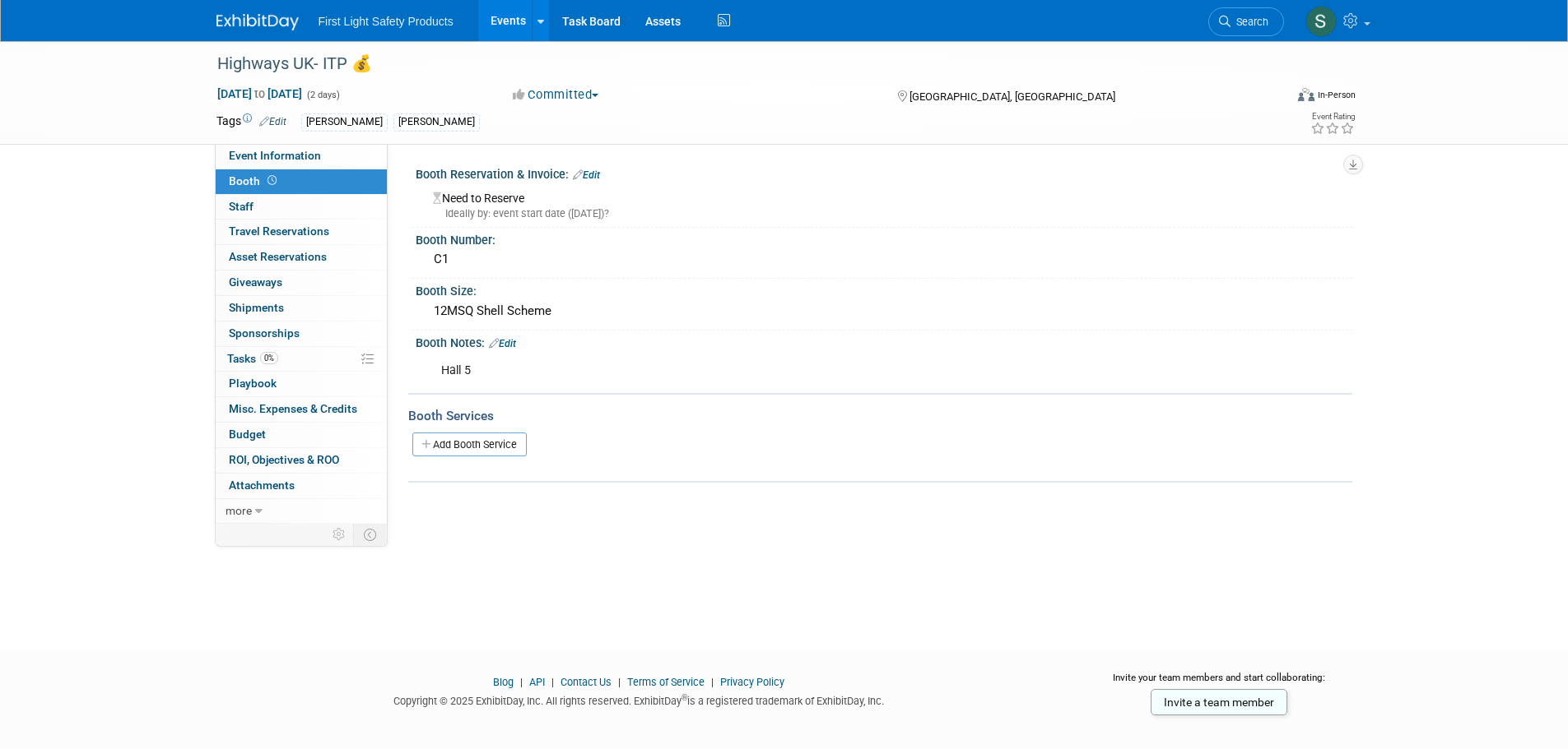
click at [251, 32] on div "First Light Safety Products Events Add Event Bulk Upload Events Shareable Event…" at bounding box center [784, 21] width 1136 height 41
click at [251, 23] on img at bounding box center [257, 21] width 82 height 16
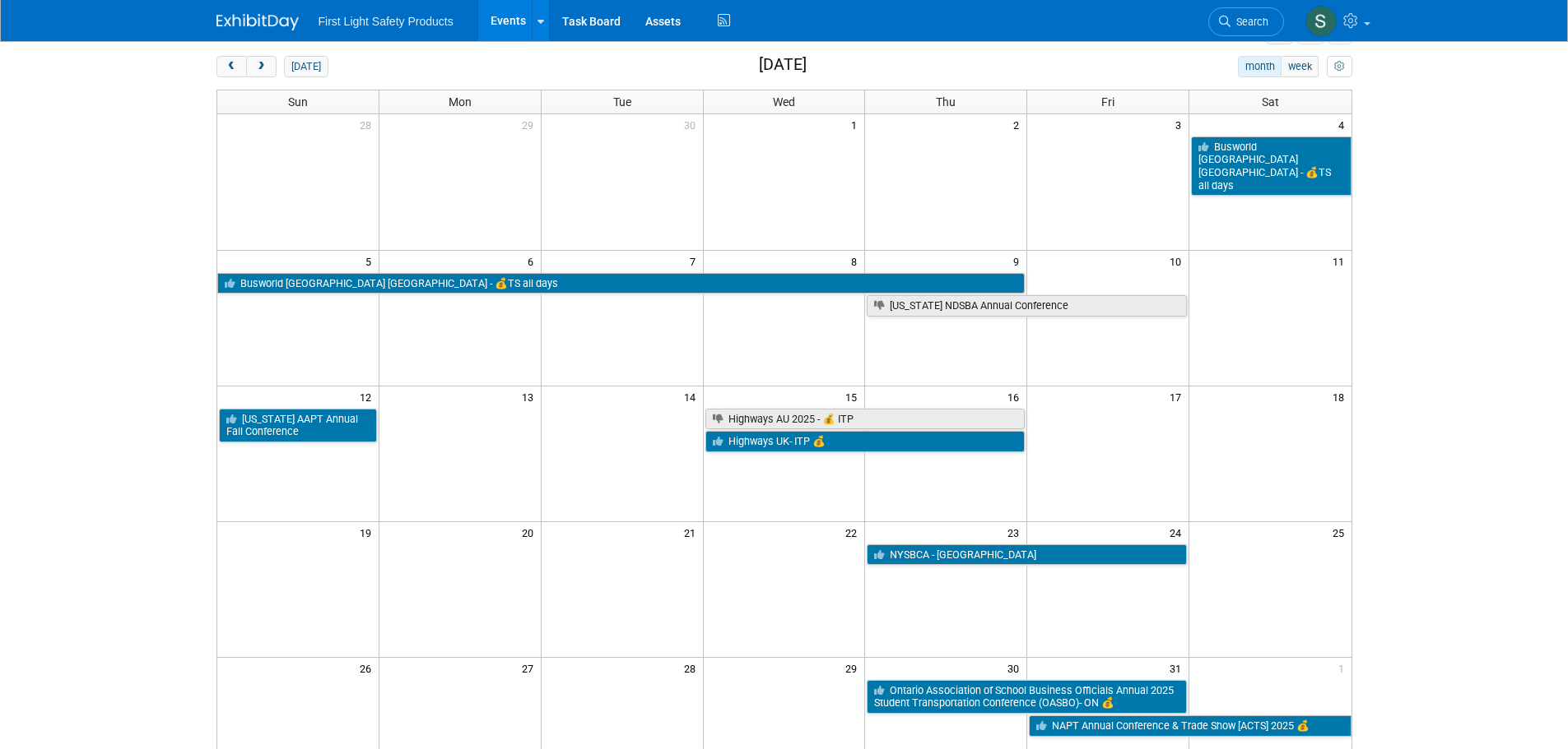
scroll to position [247, 0]
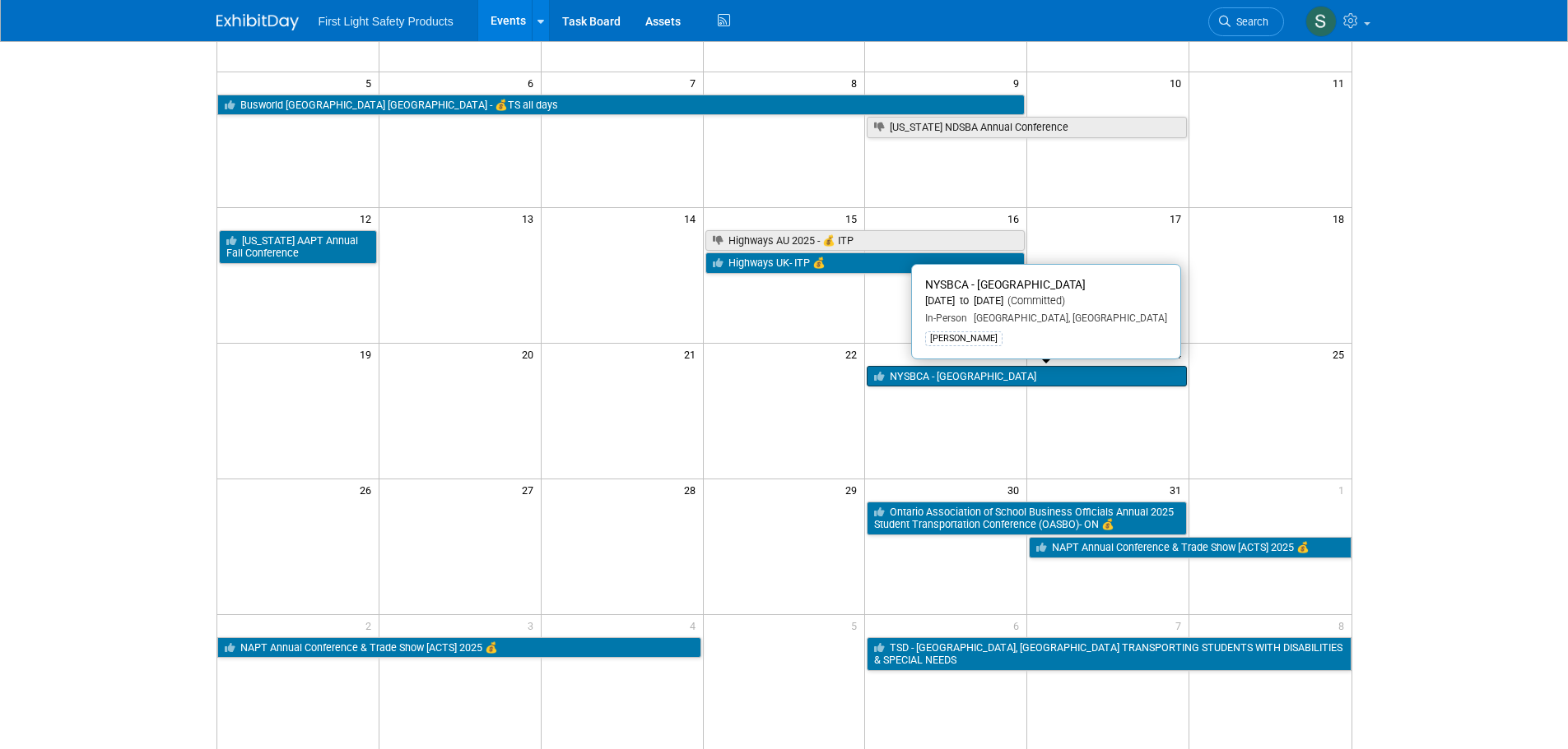
click at [967, 373] on link "NYSBCA - [GEOGRAPHIC_DATA]" at bounding box center [1027, 376] width 320 height 21
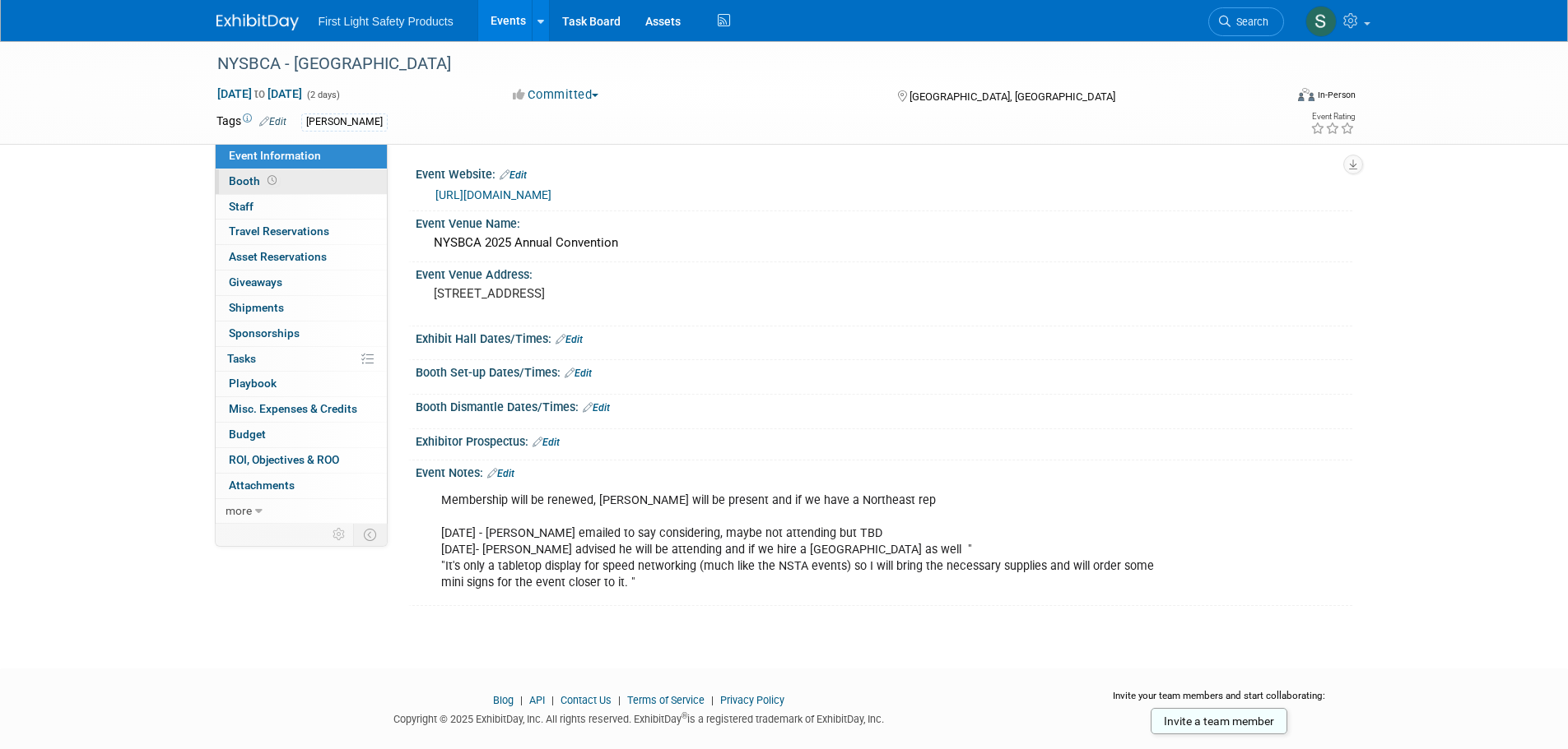
click at [312, 185] on link "Booth" at bounding box center [301, 181] width 171 height 25
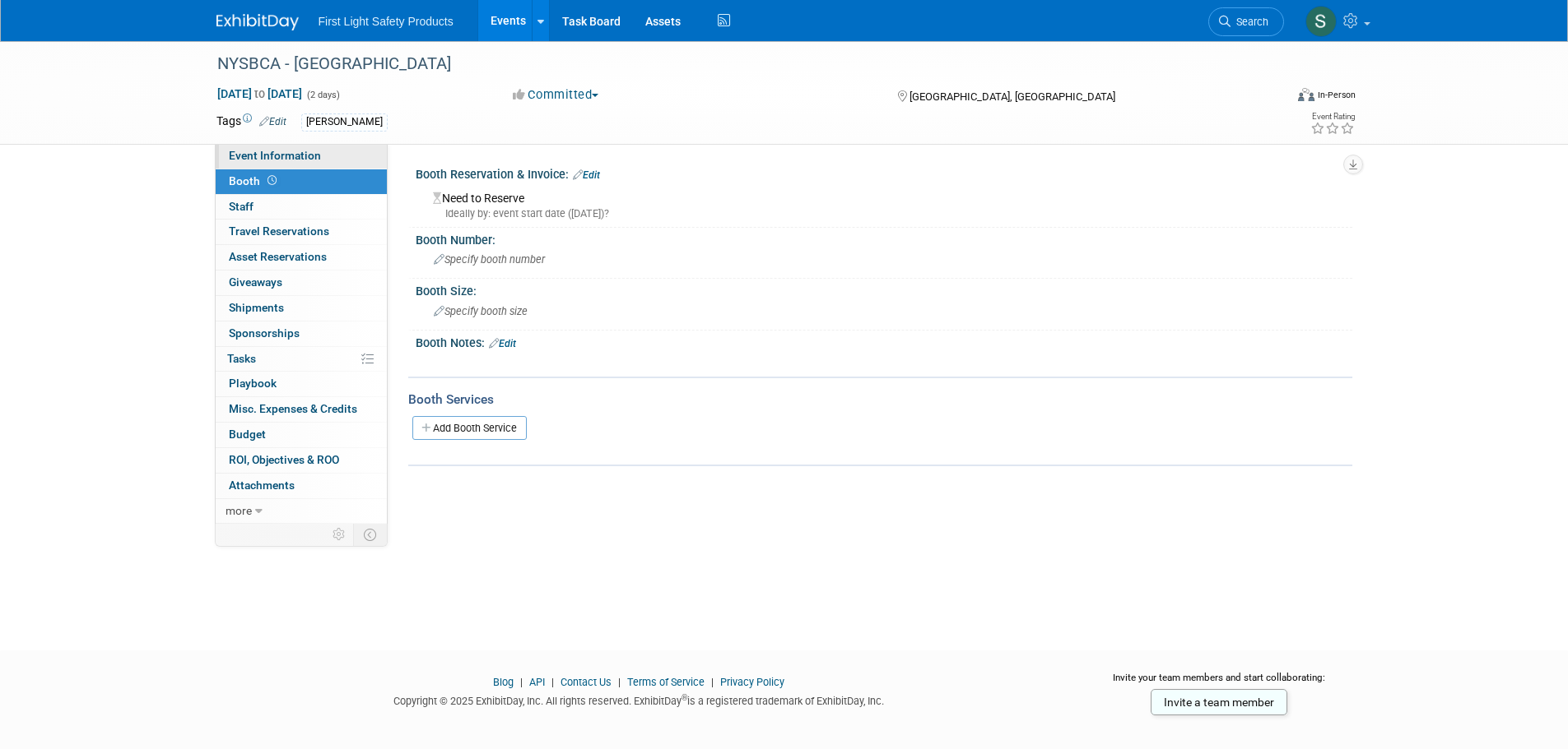
click at [321, 158] on link "Event Information" at bounding box center [301, 156] width 171 height 25
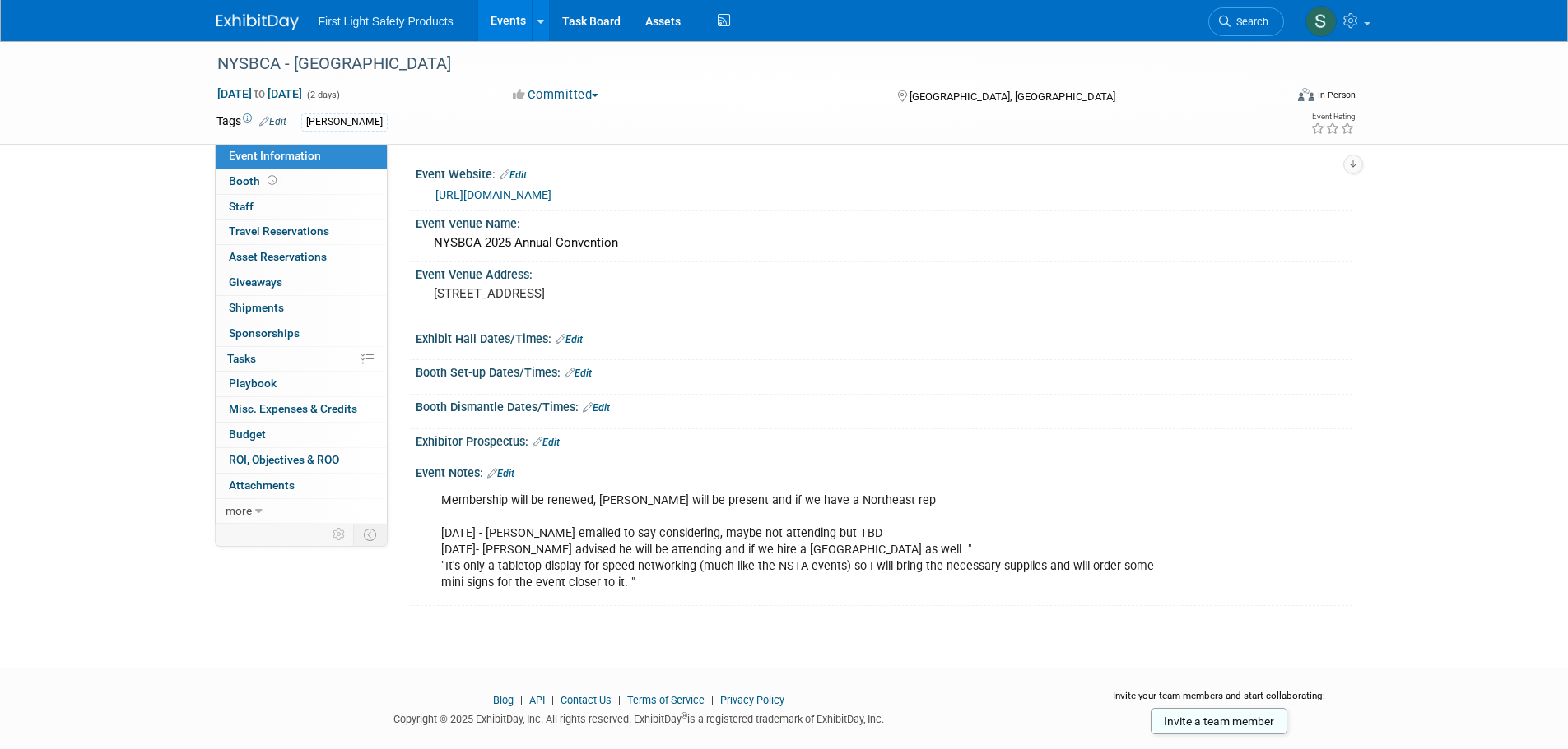
drag, startPoint x: 866, startPoint y: 343, endPoint x: 1248, endPoint y: 365, distance: 382.6
click at [1248, 365] on div "Booth Set-up Dates/Times: Edit" at bounding box center [884, 370] width 937 height 21
click at [292, 188] on link "Booth" at bounding box center [301, 181] width 171 height 25
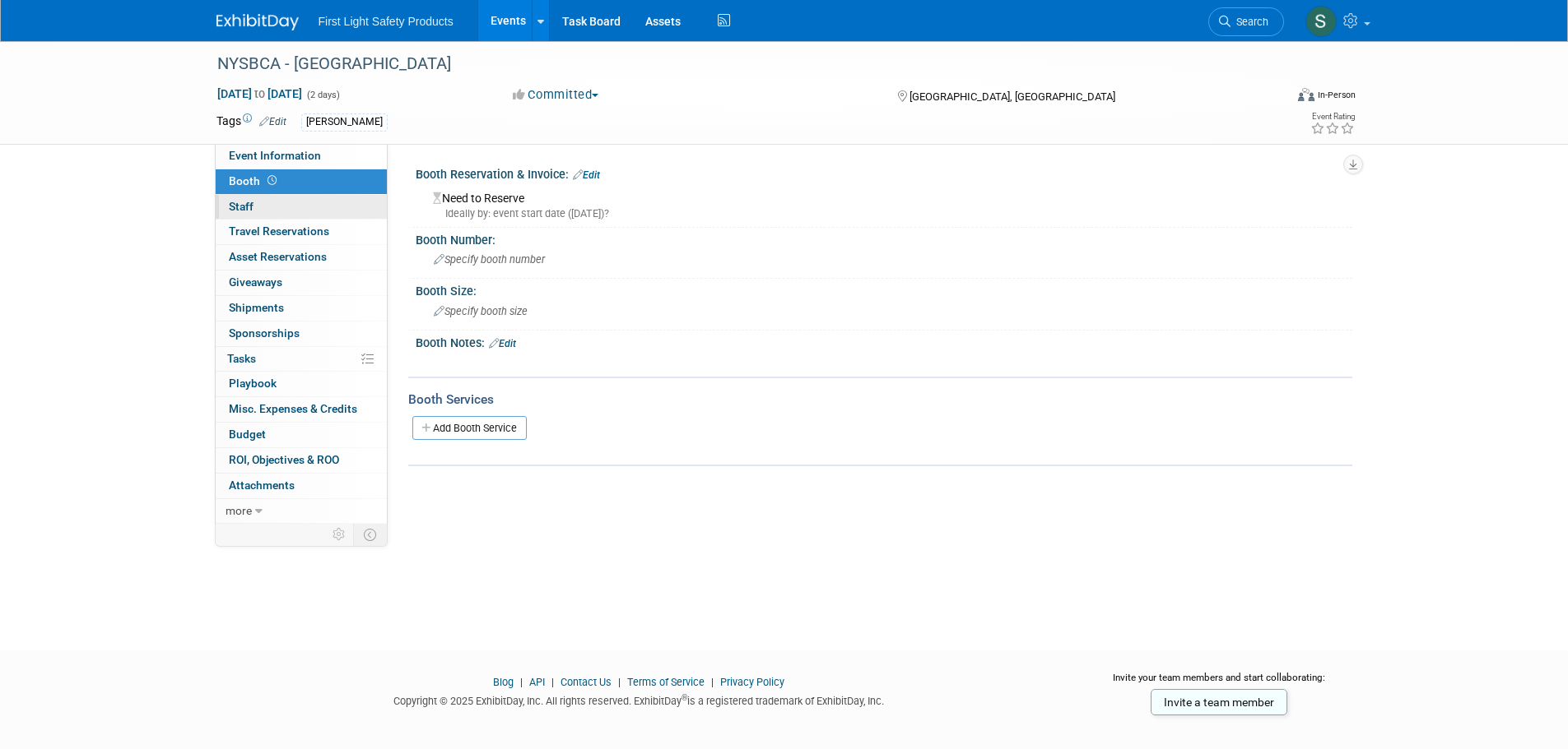
click at [311, 207] on link "0 Staff 0" at bounding box center [301, 207] width 171 height 25
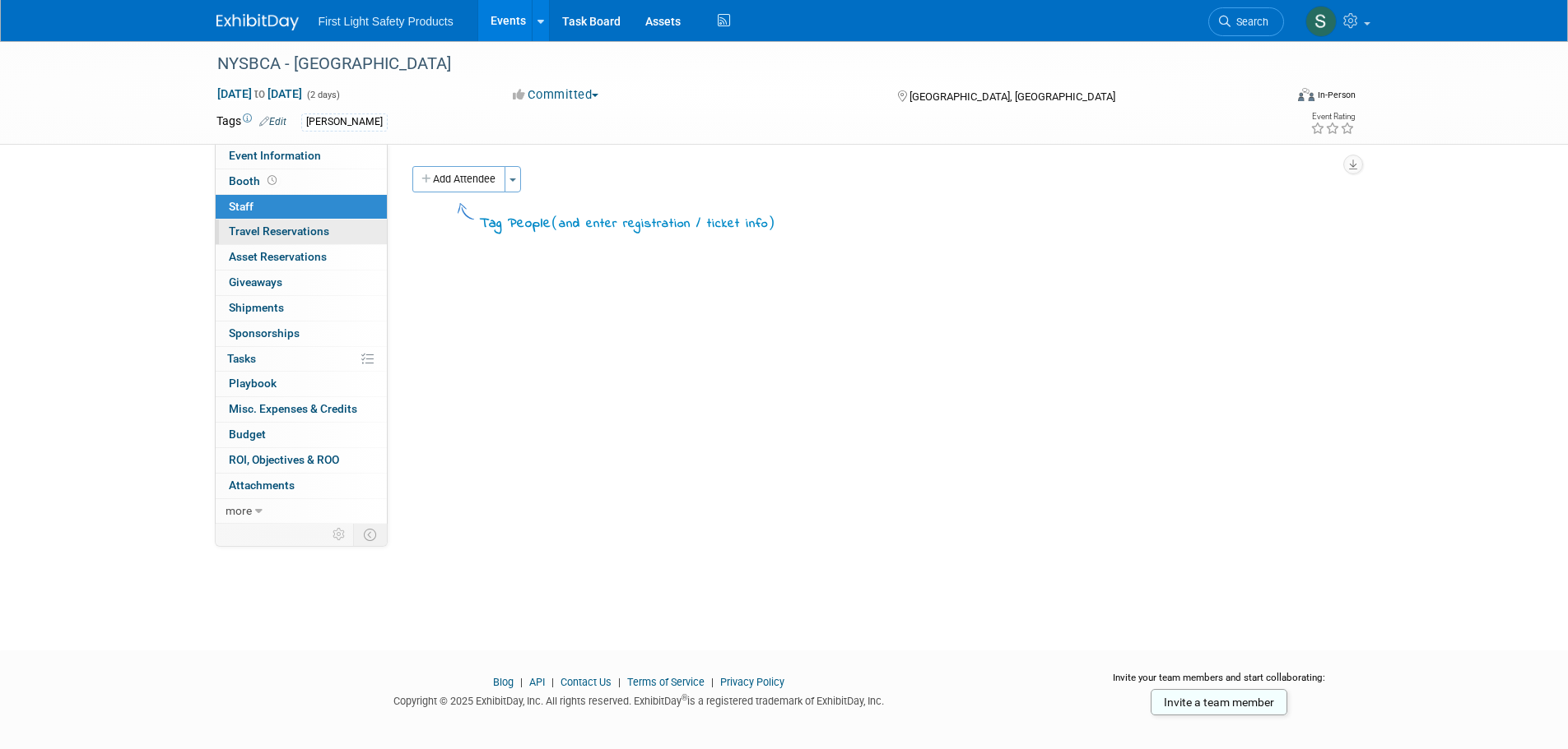
click at [317, 226] on span "Travel Reservations 0" at bounding box center [278, 231] width 100 height 13
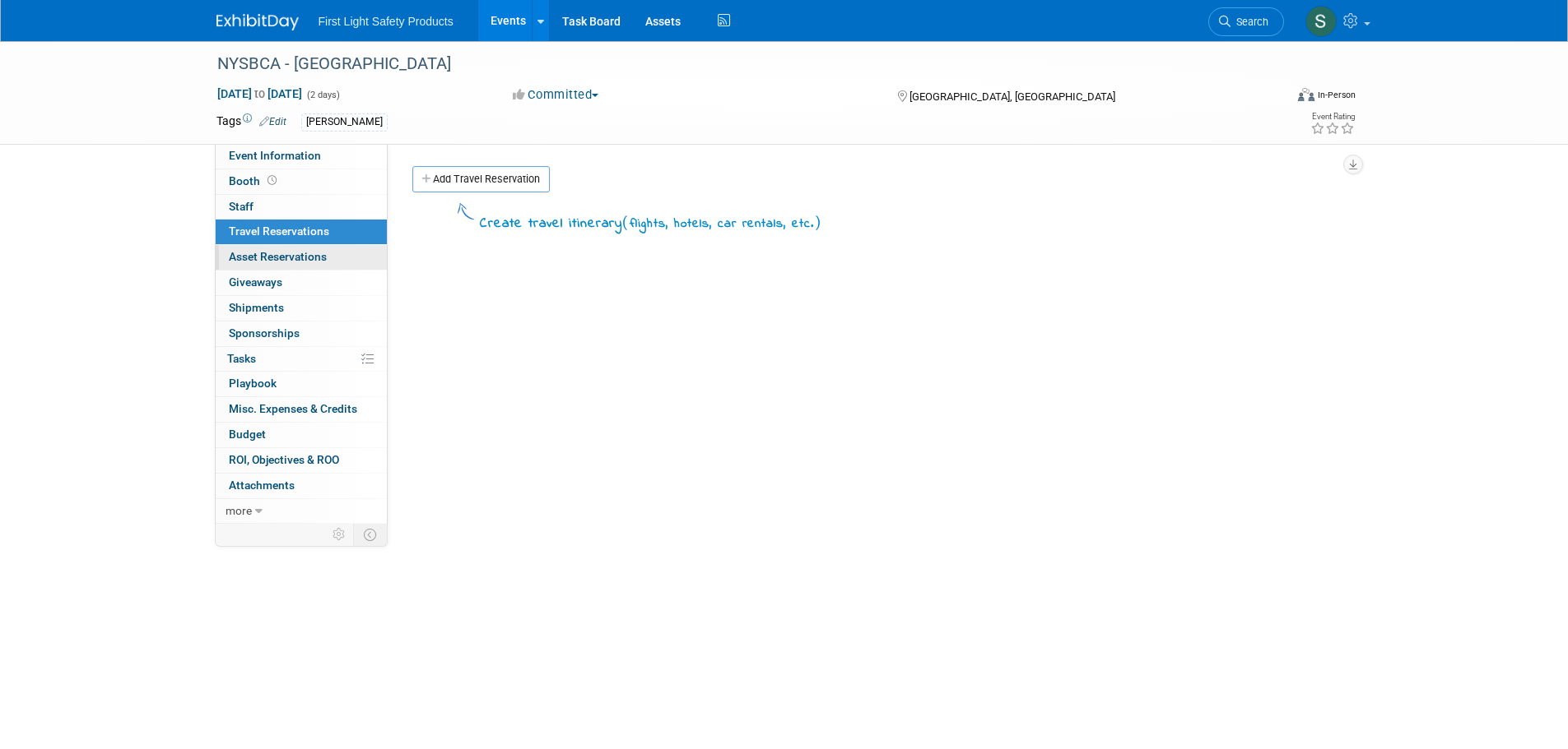
click at [314, 251] on span "Asset Reservations 0" at bounding box center [277, 256] width 98 height 13
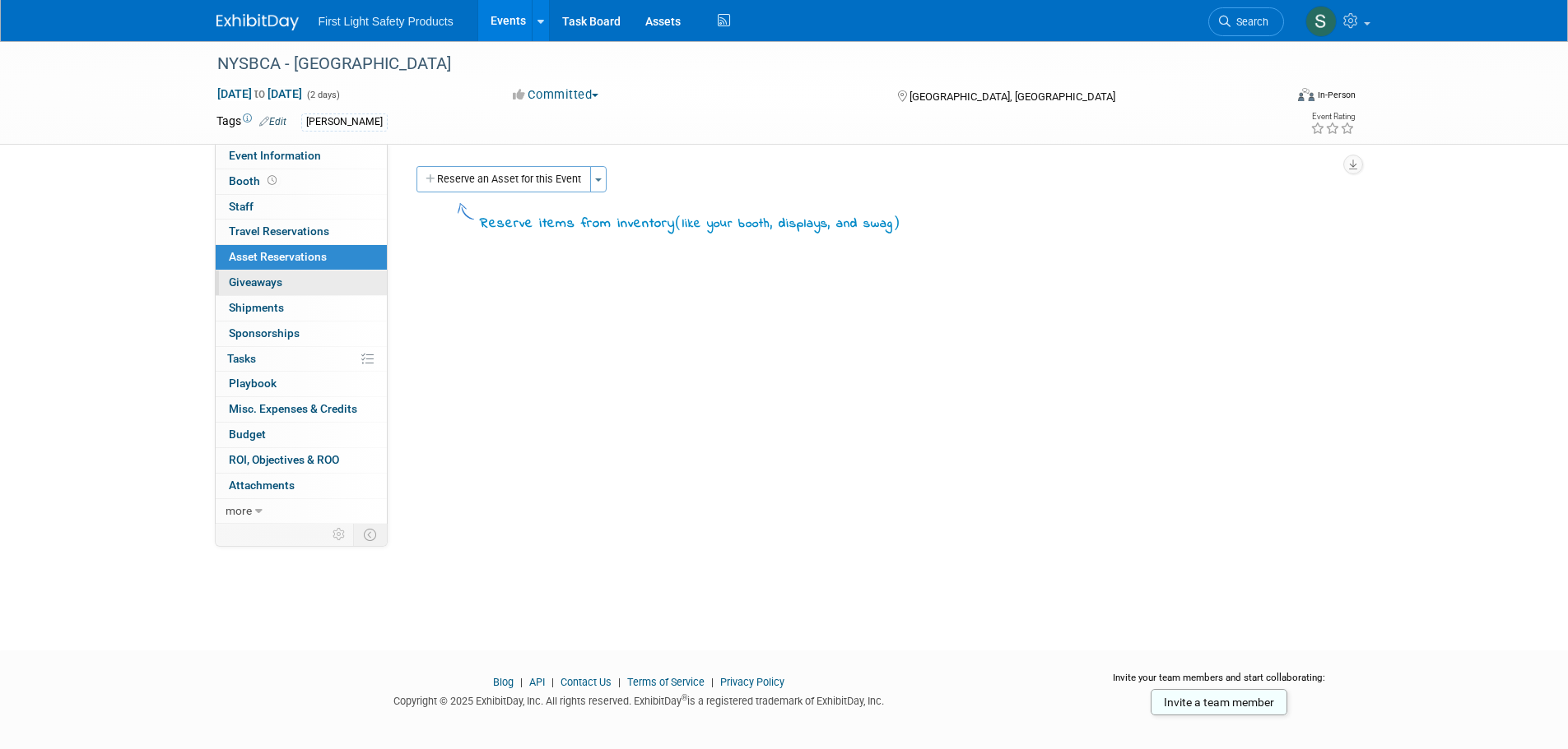
click at [291, 289] on link "0 Giveaways 0" at bounding box center [301, 283] width 171 height 25
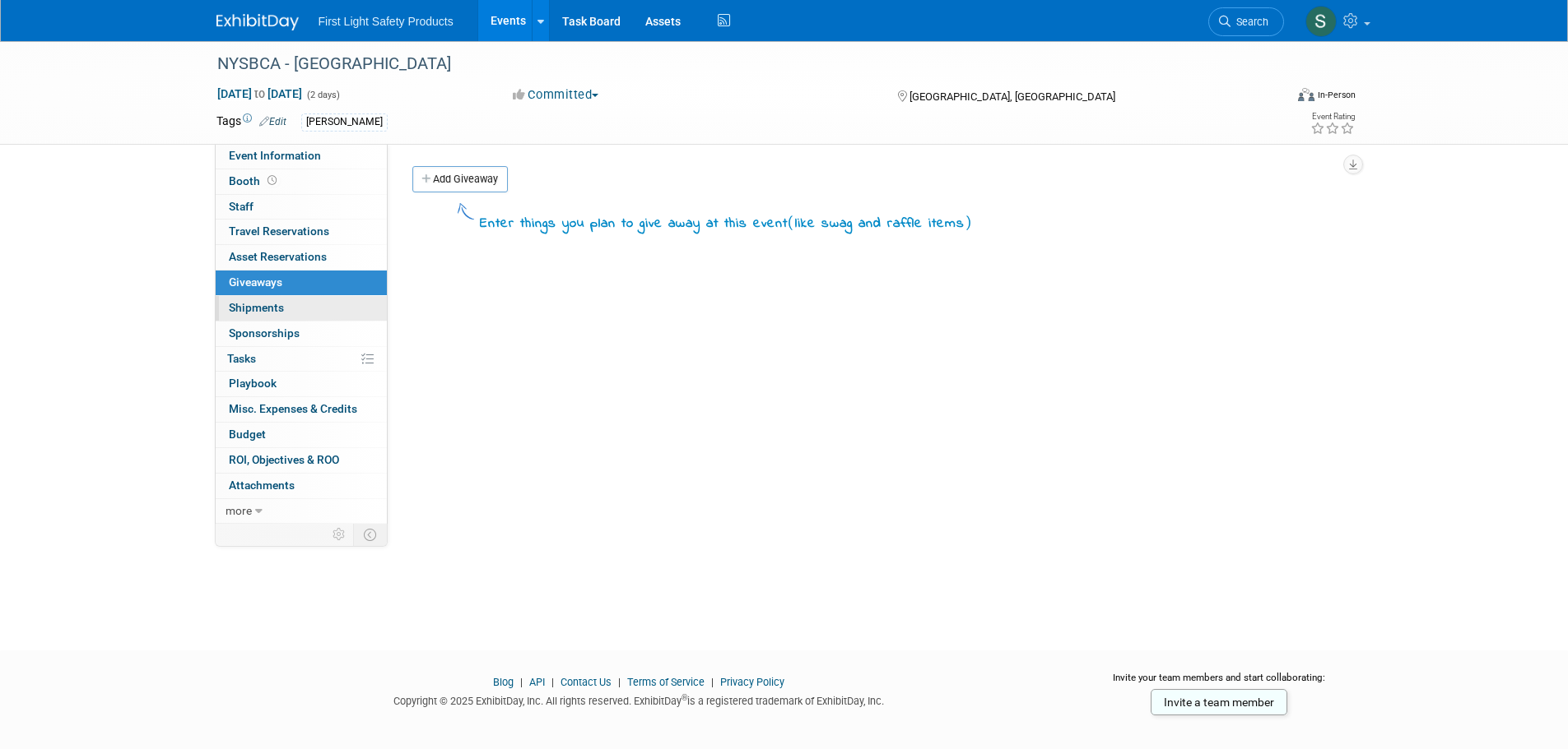
click at [299, 305] on link "0 Shipments 0" at bounding box center [301, 308] width 171 height 25
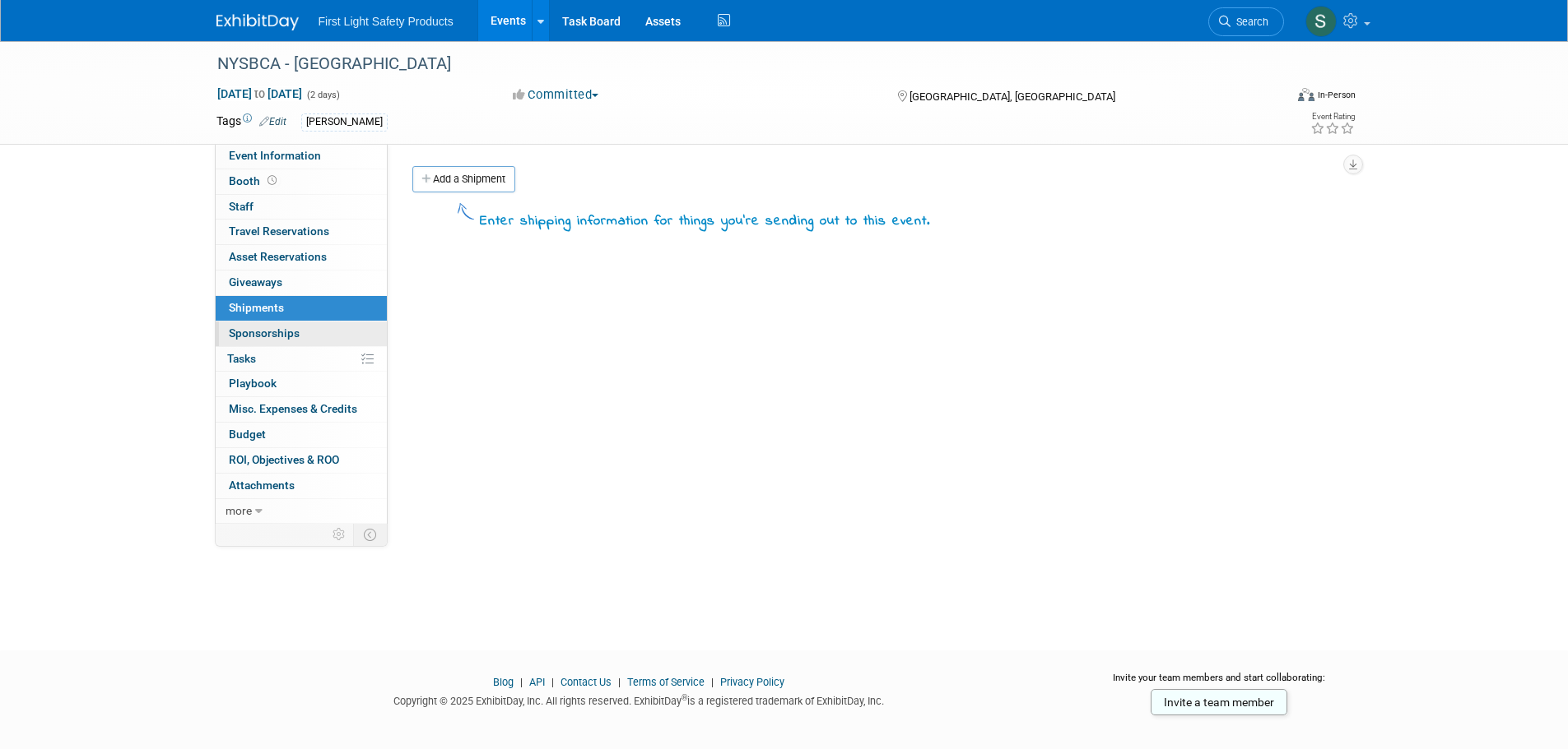
click at [309, 324] on link "0 Sponsorships 0" at bounding box center [301, 333] width 171 height 25
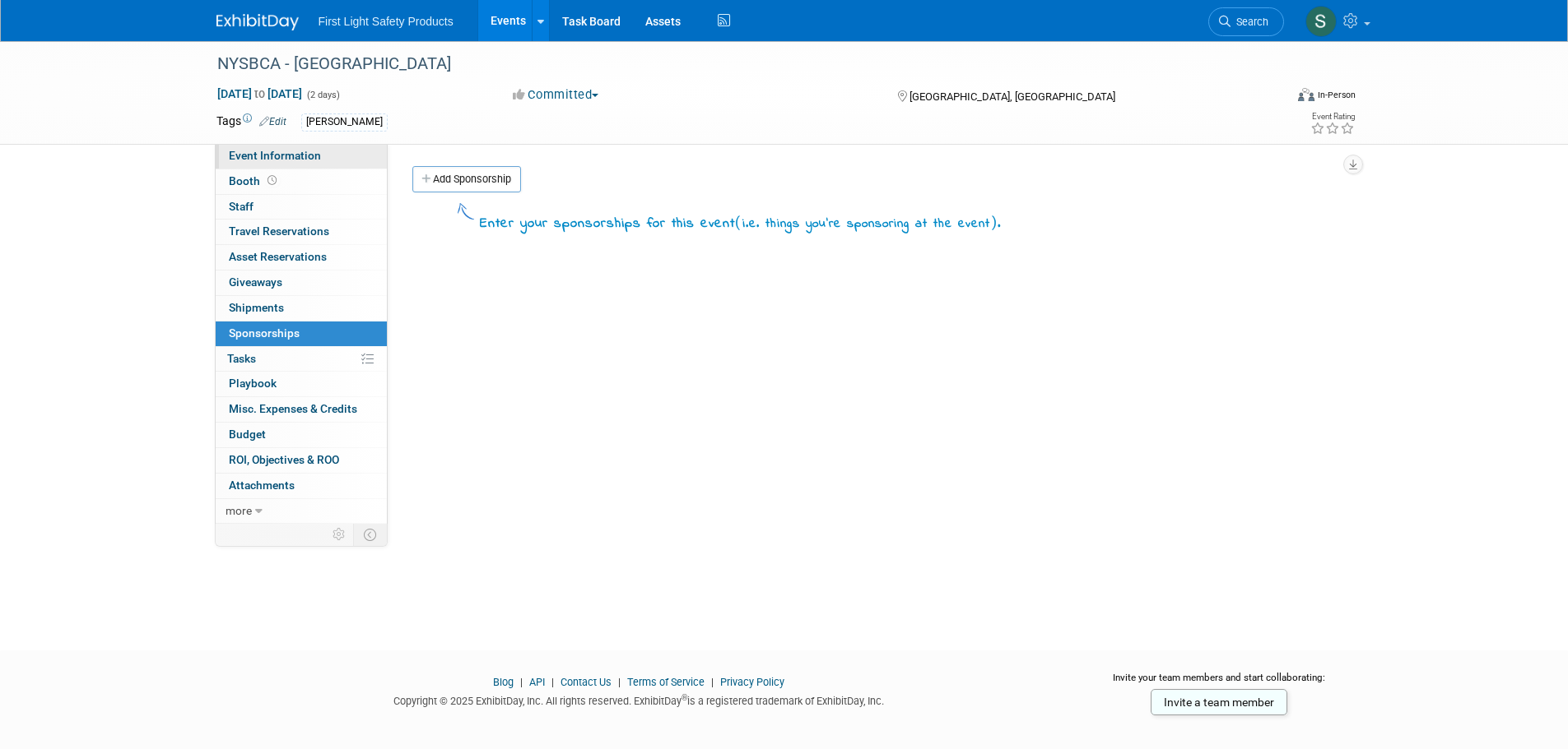
drag, startPoint x: 306, startPoint y: 156, endPoint x: 303, endPoint y: 168, distance: 12.4
click at [305, 156] on span "Event Information" at bounding box center [275, 155] width 92 height 13
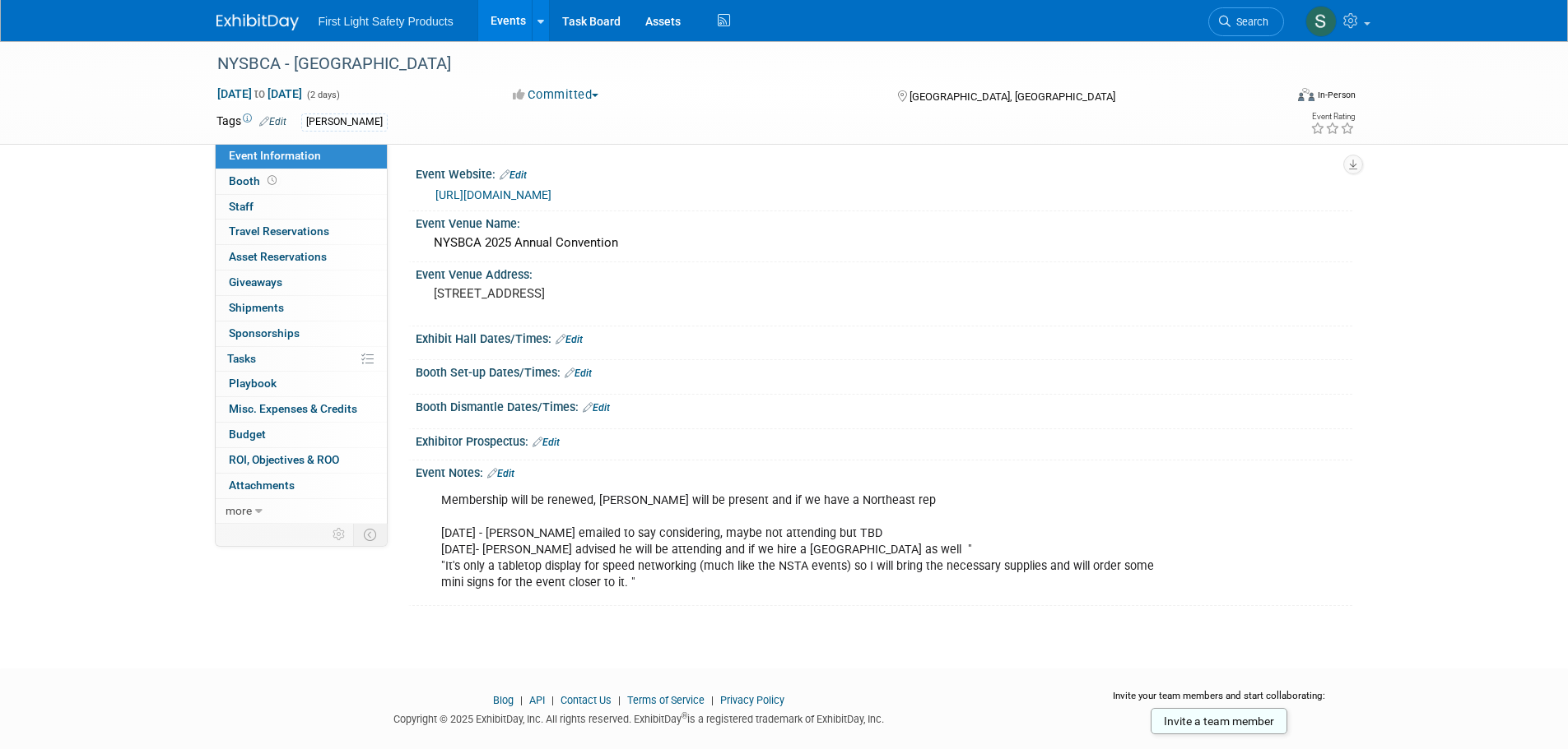
click at [235, 18] on img at bounding box center [257, 21] width 82 height 16
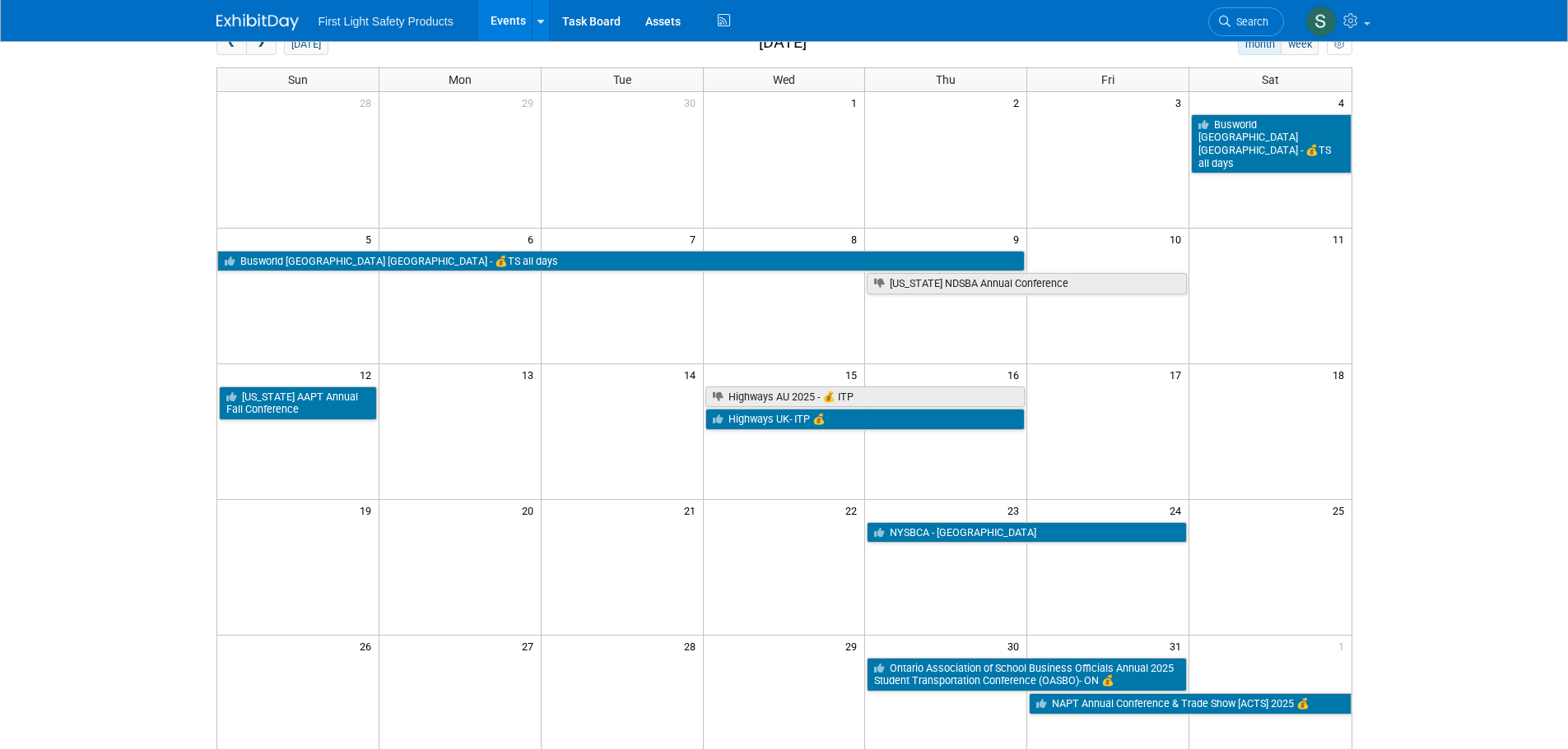
scroll to position [247, 0]
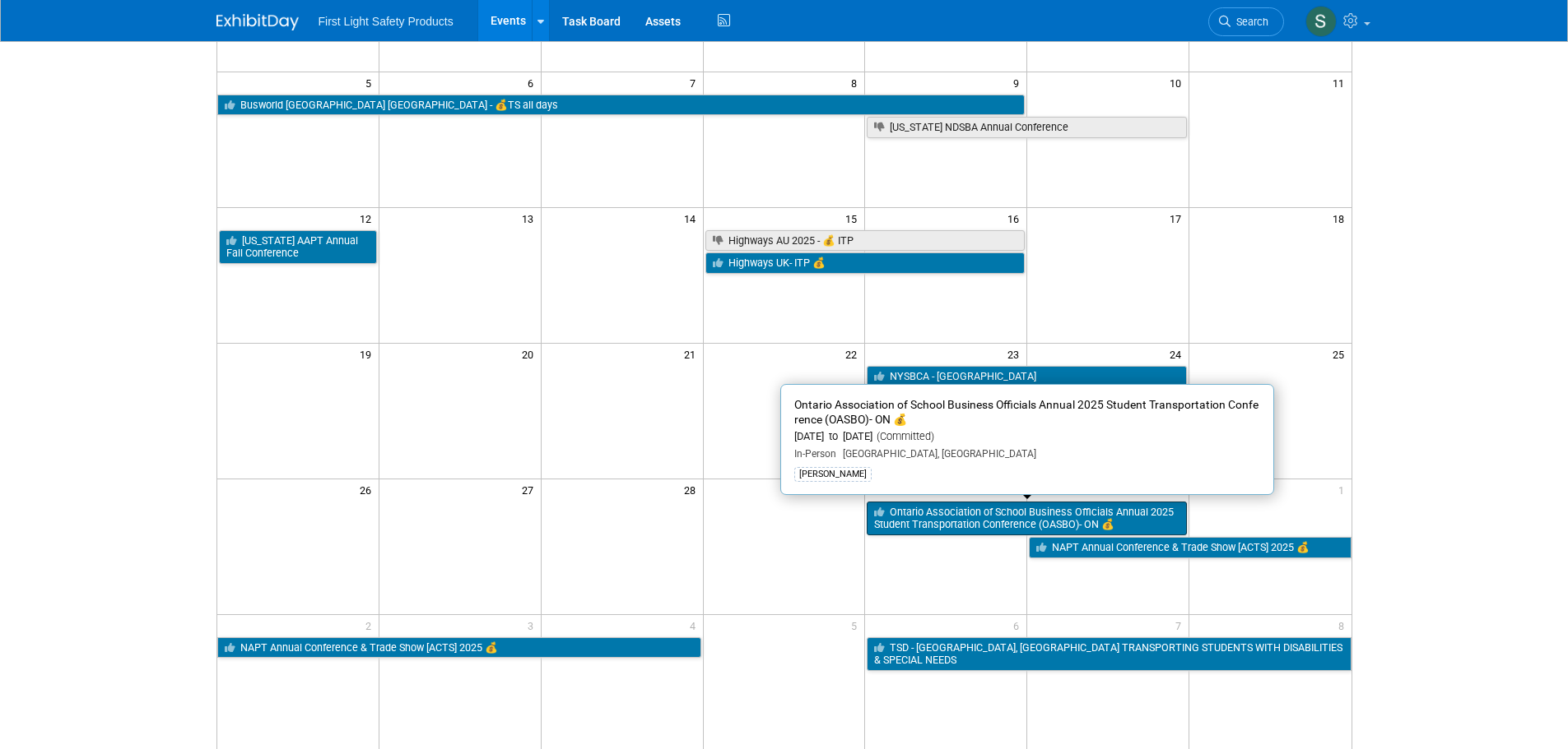
click at [945, 507] on link "Ontario Association of School Business Officials Annual 2025 Student Transporta…" at bounding box center [1027, 518] width 320 height 33
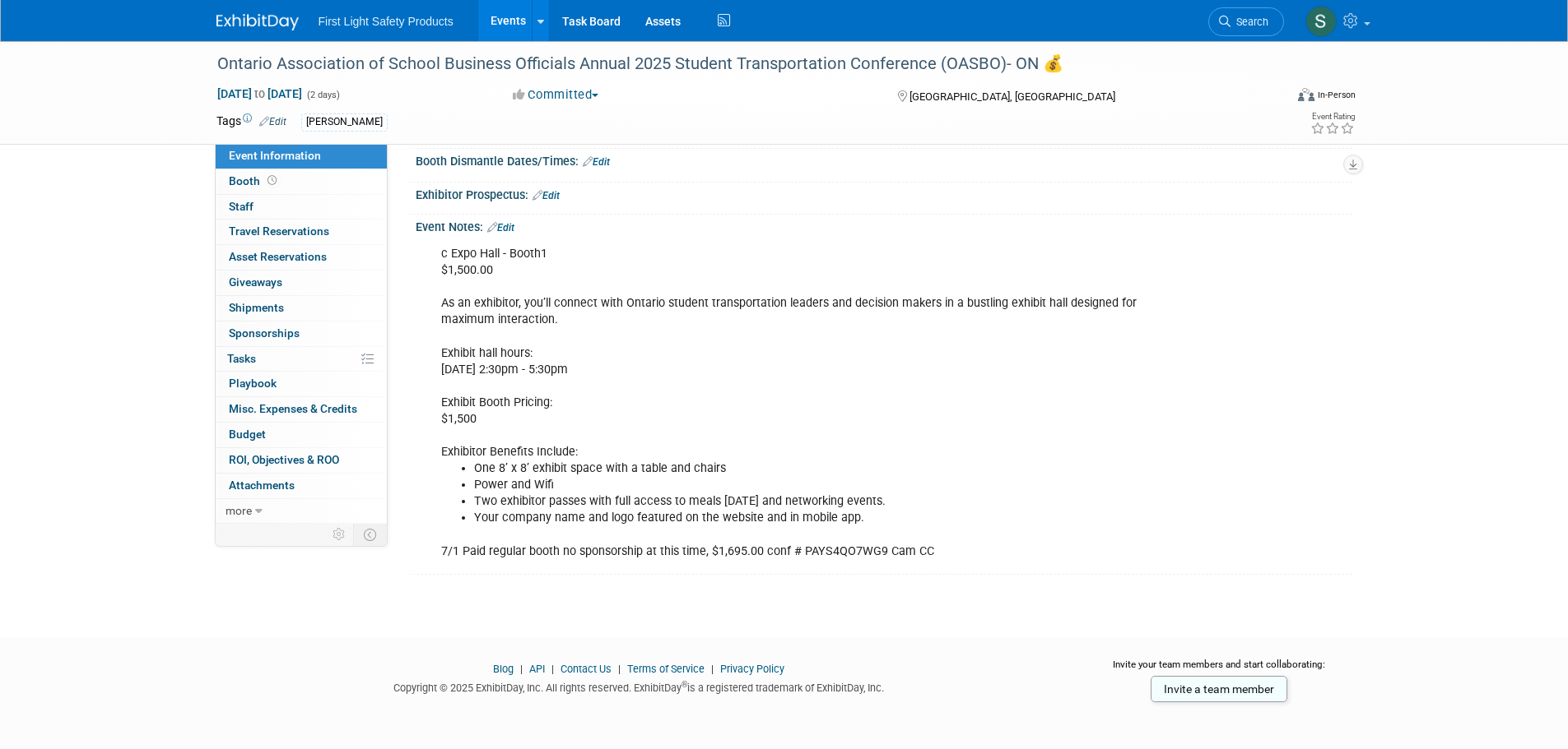
scroll to position [267, 0]
click at [346, 184] on link "Booth" at bounding box center [301, 181] width 171 height 25
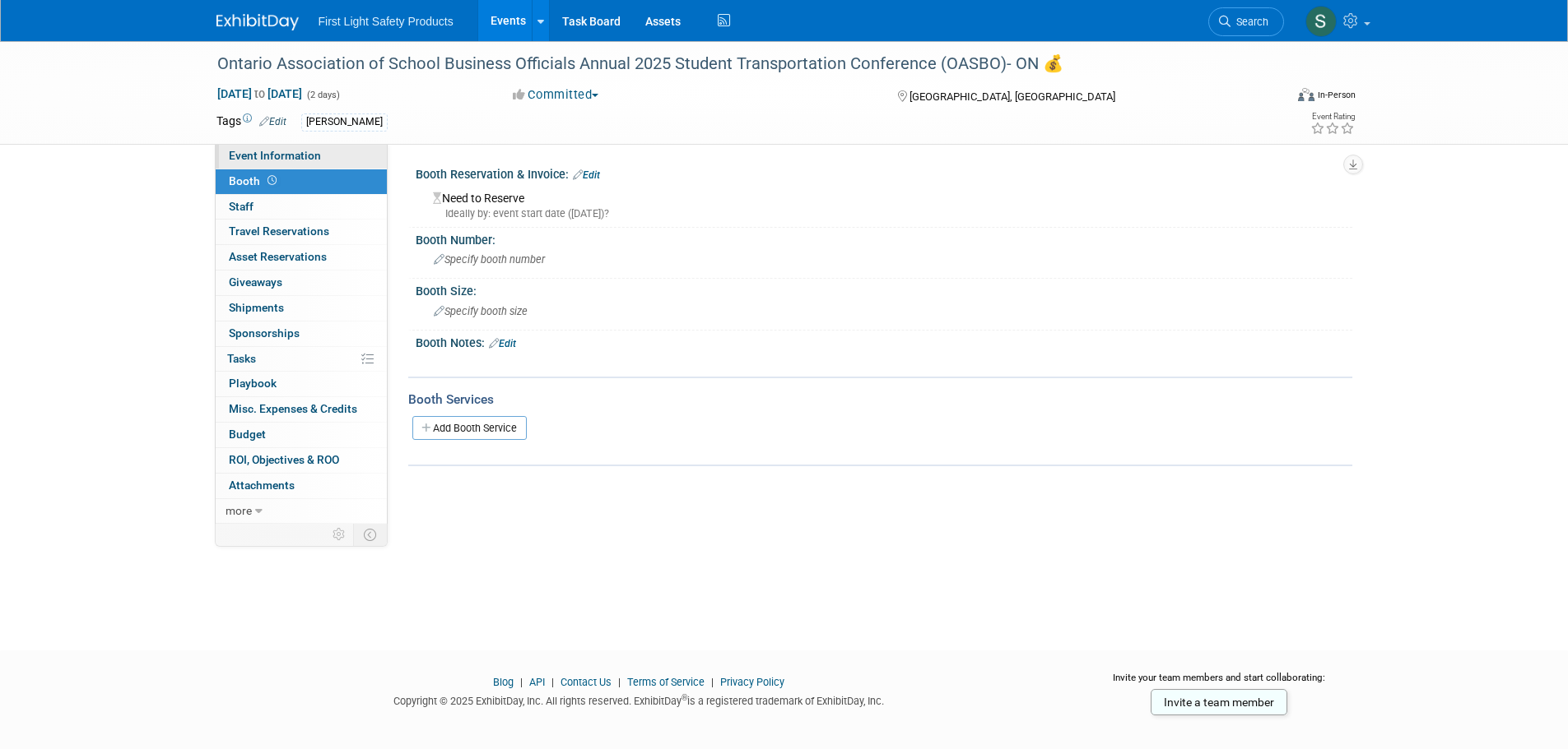
click at [334, 164] on link "Event Information" at bounding box center [301, 156] width 171 height 25
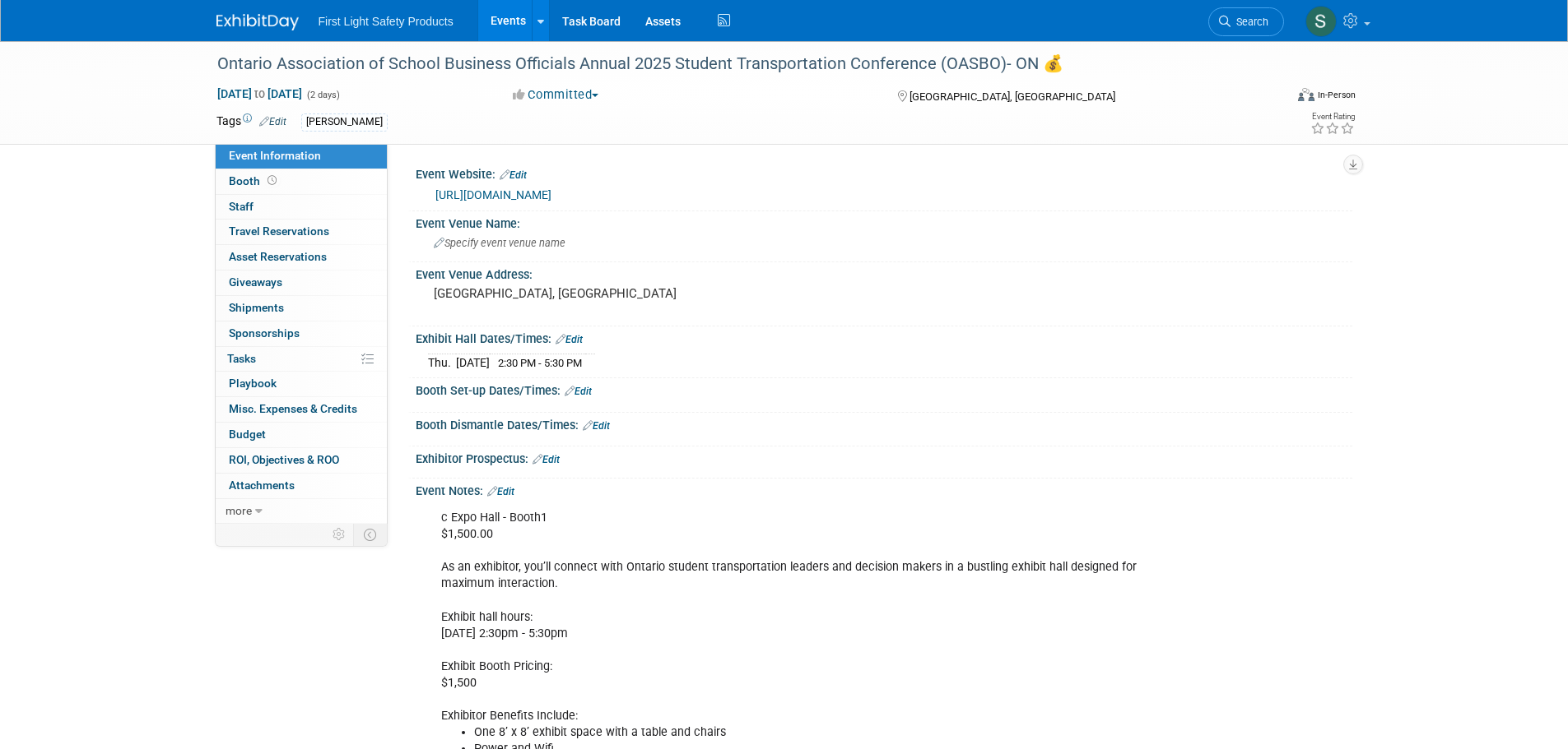
click at [552, 193] on link "https://site.pheedloop.com/event/OASBOSTC2025/sponsor" at bounding box center [494, 194] width 116 height 13
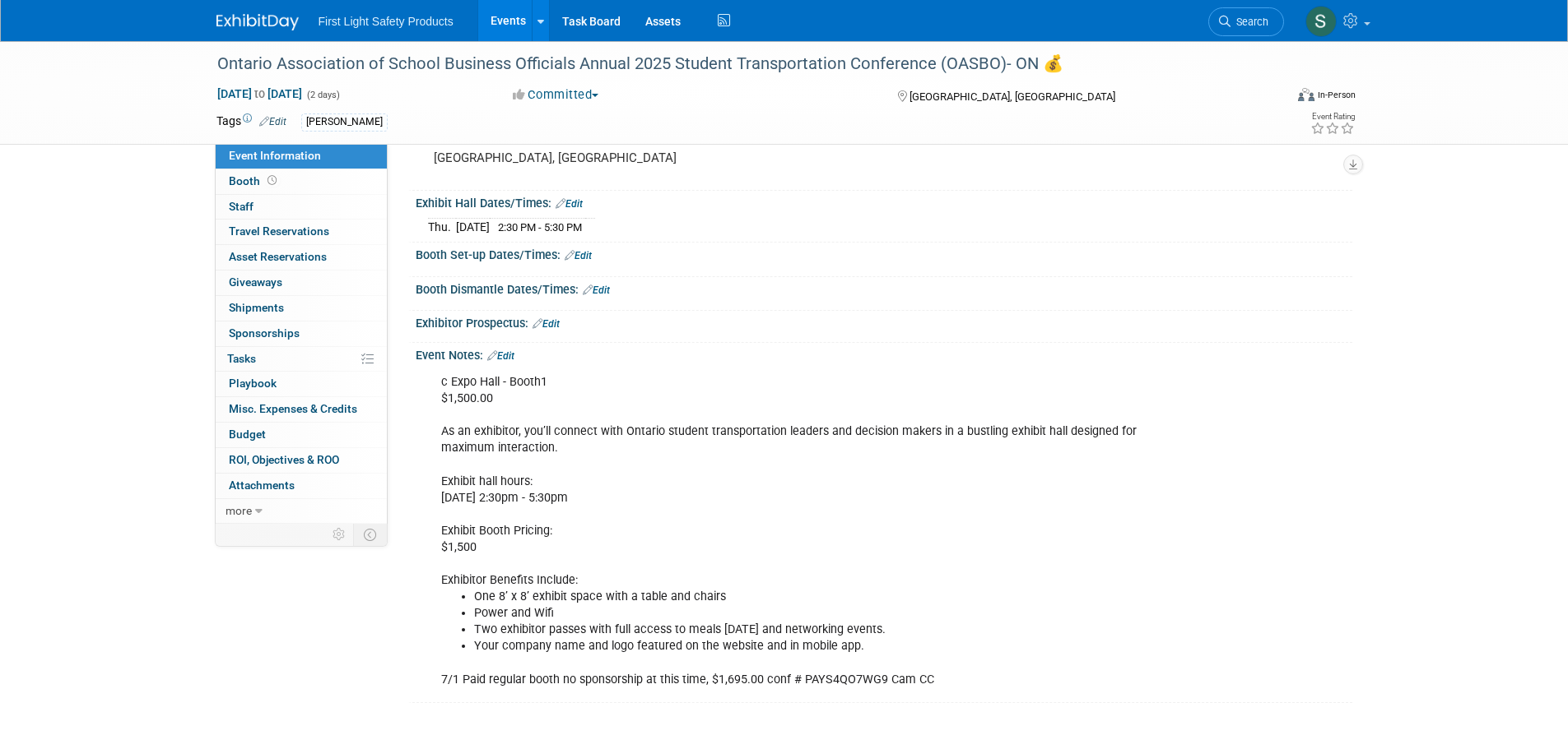
scroll to position [164, 0]
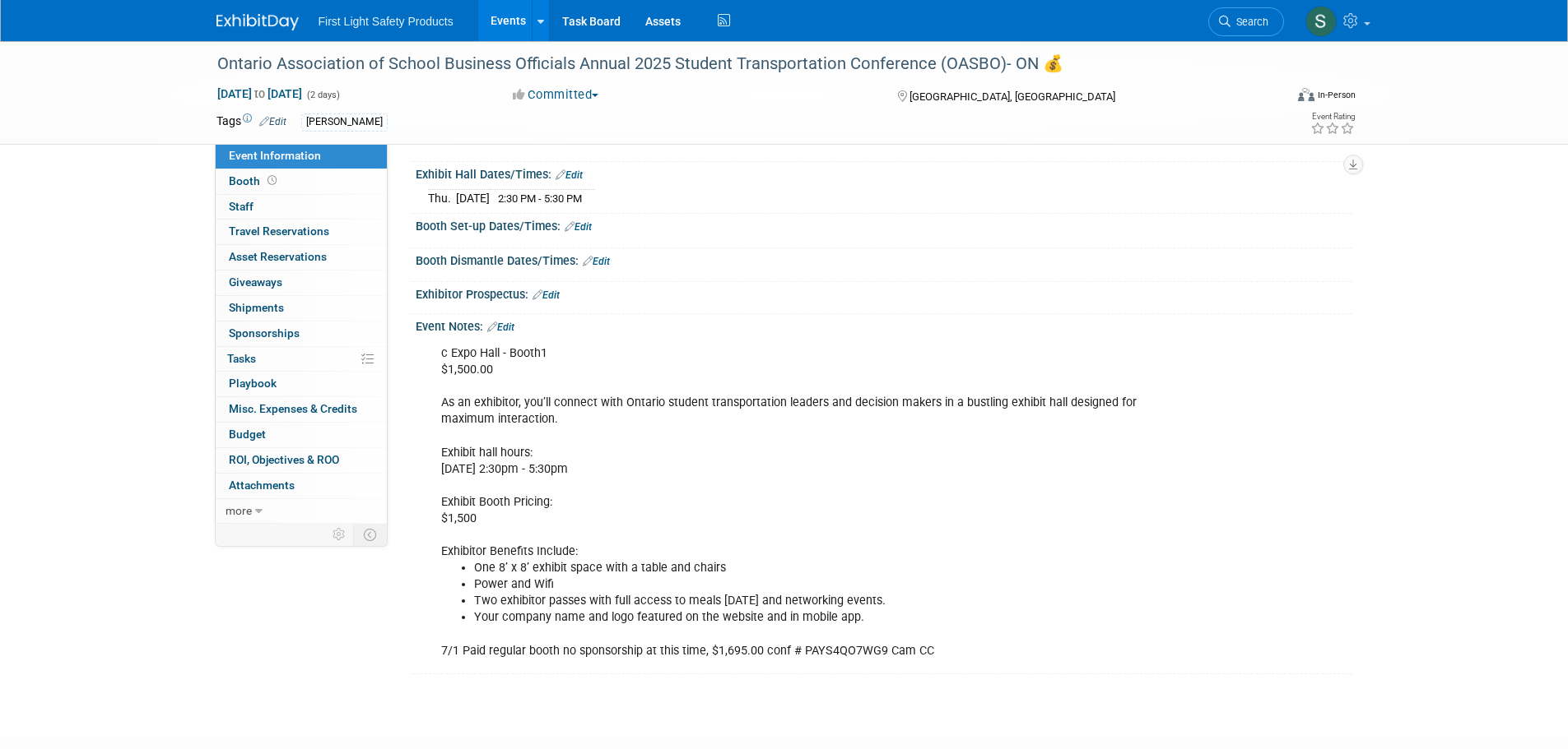
click at [838, 650] on div "c Expo Hall - Booth1 $1,500.00 As an exhibitor, you’ll connect with Ontario stu…" at bounding box center [800, 502] width 742 height 330
copy div "PAYS4QO7WG9"
click at [264, 13] on link at bounding box center [267, 14] width 102 height 13
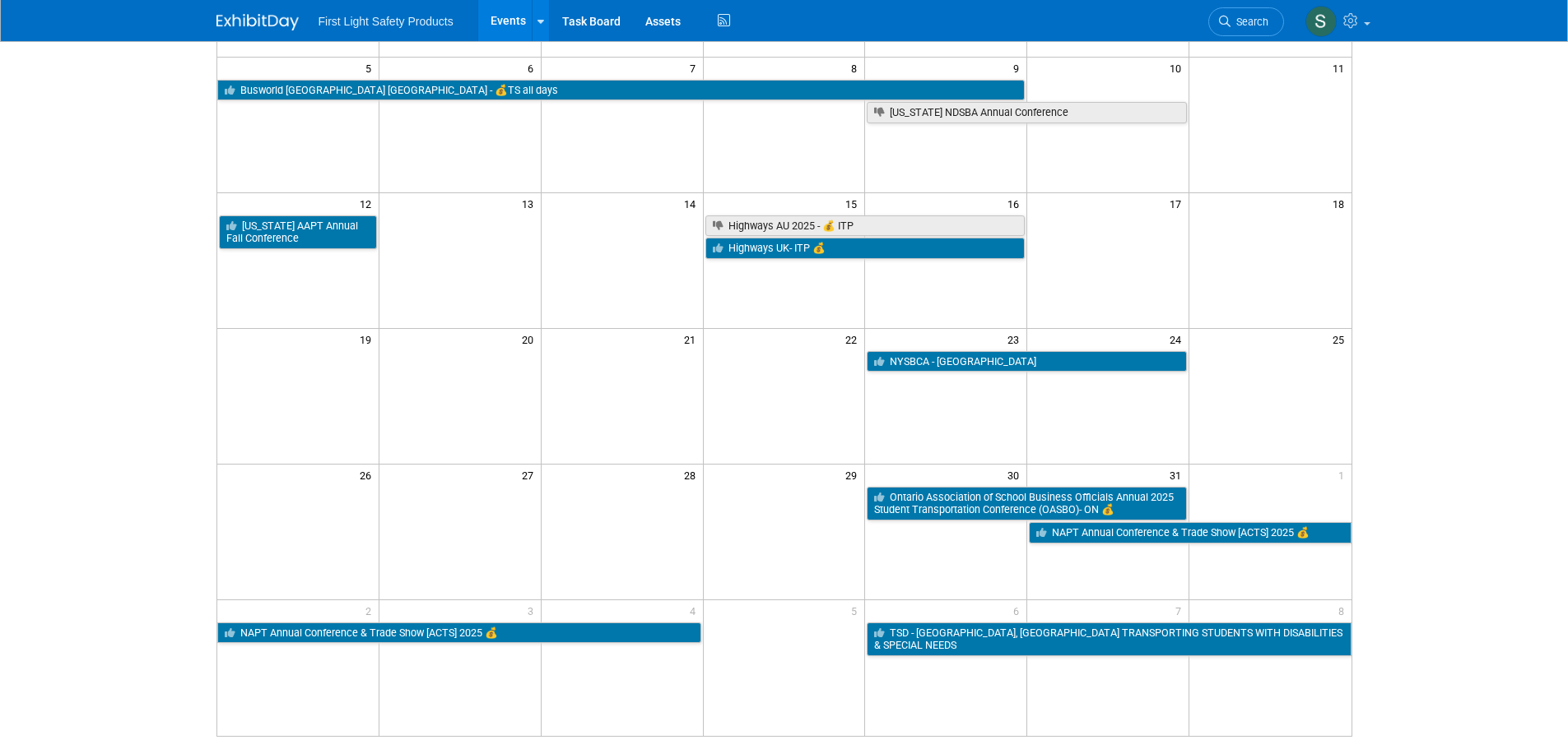
scroll to position [411, 0]
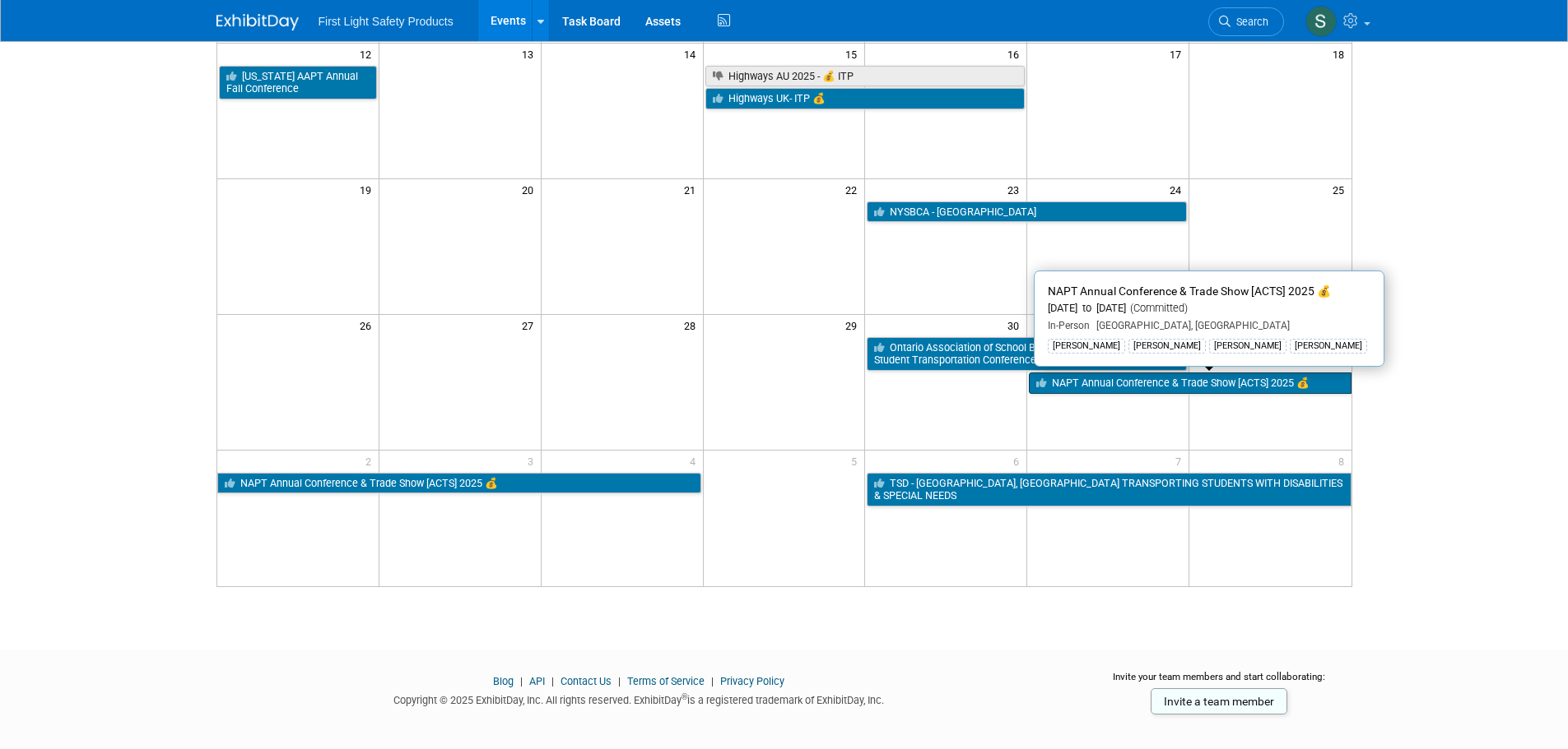
click at [1105, 383] on link "NAPT Annual Conference & Trade Show [ACTS] 2025 💰" at bounding box center [1190, 383] width 322 height 21
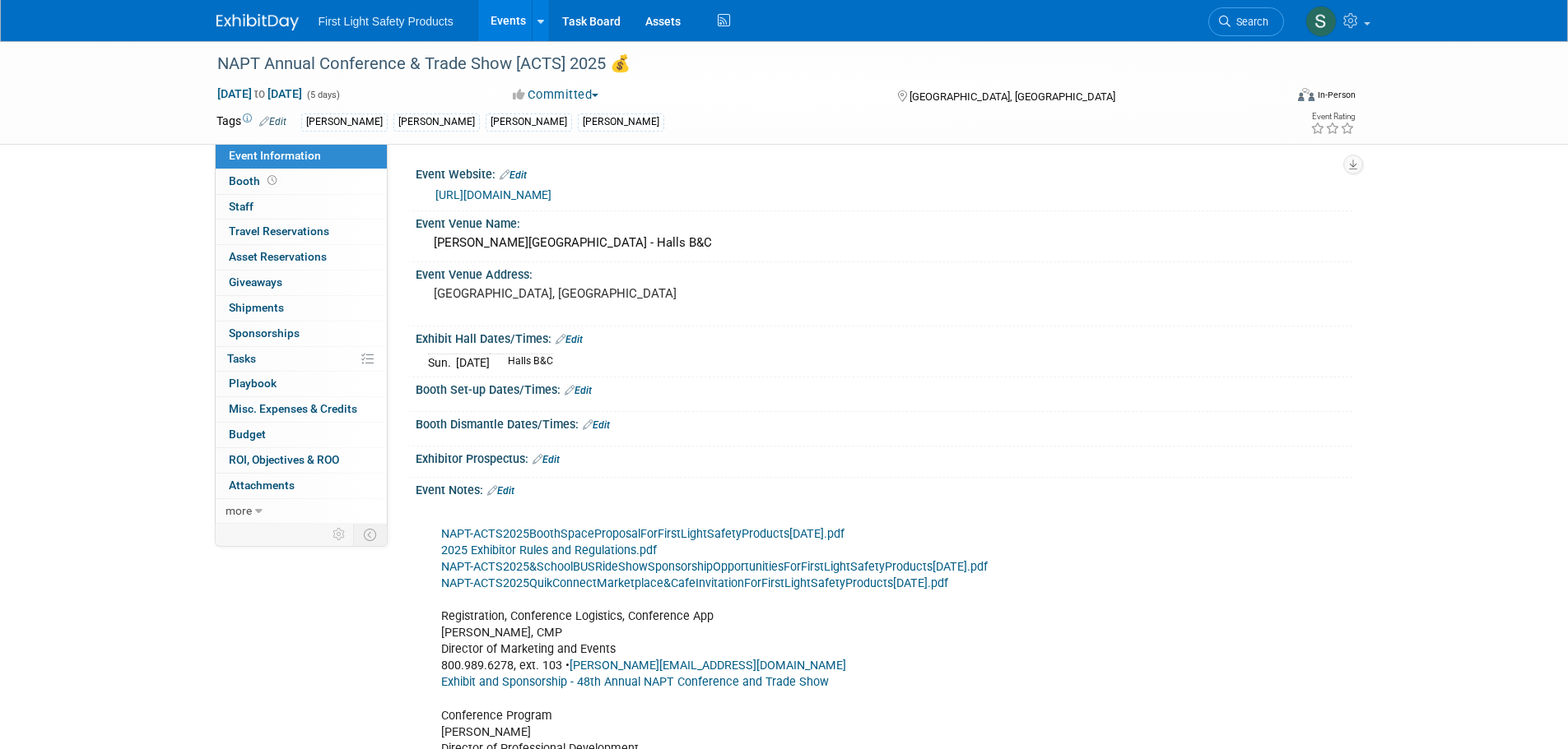
click at [264, 27] on img at bounding box center [257, 21] width 82 height 16
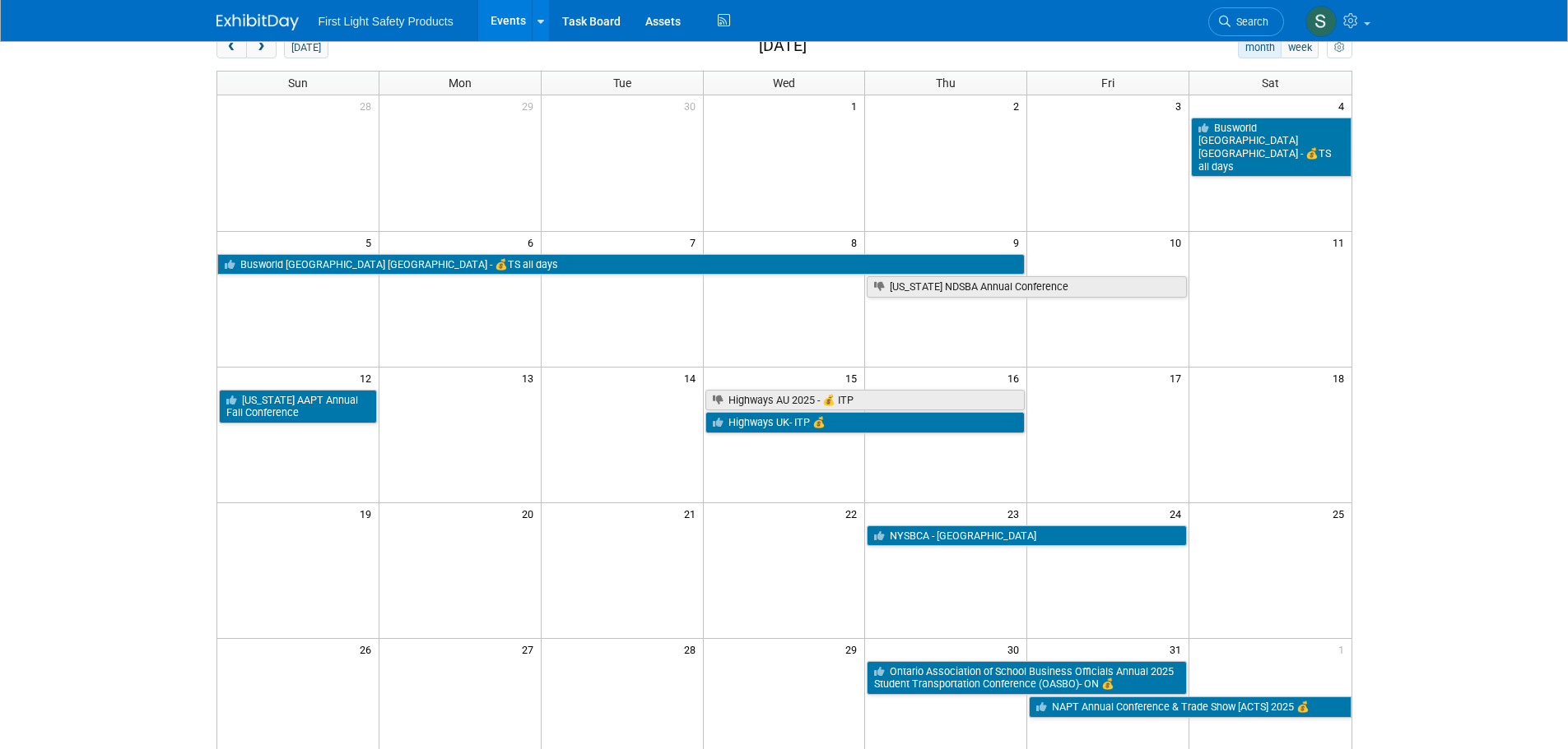
scroll to position [329, 0]
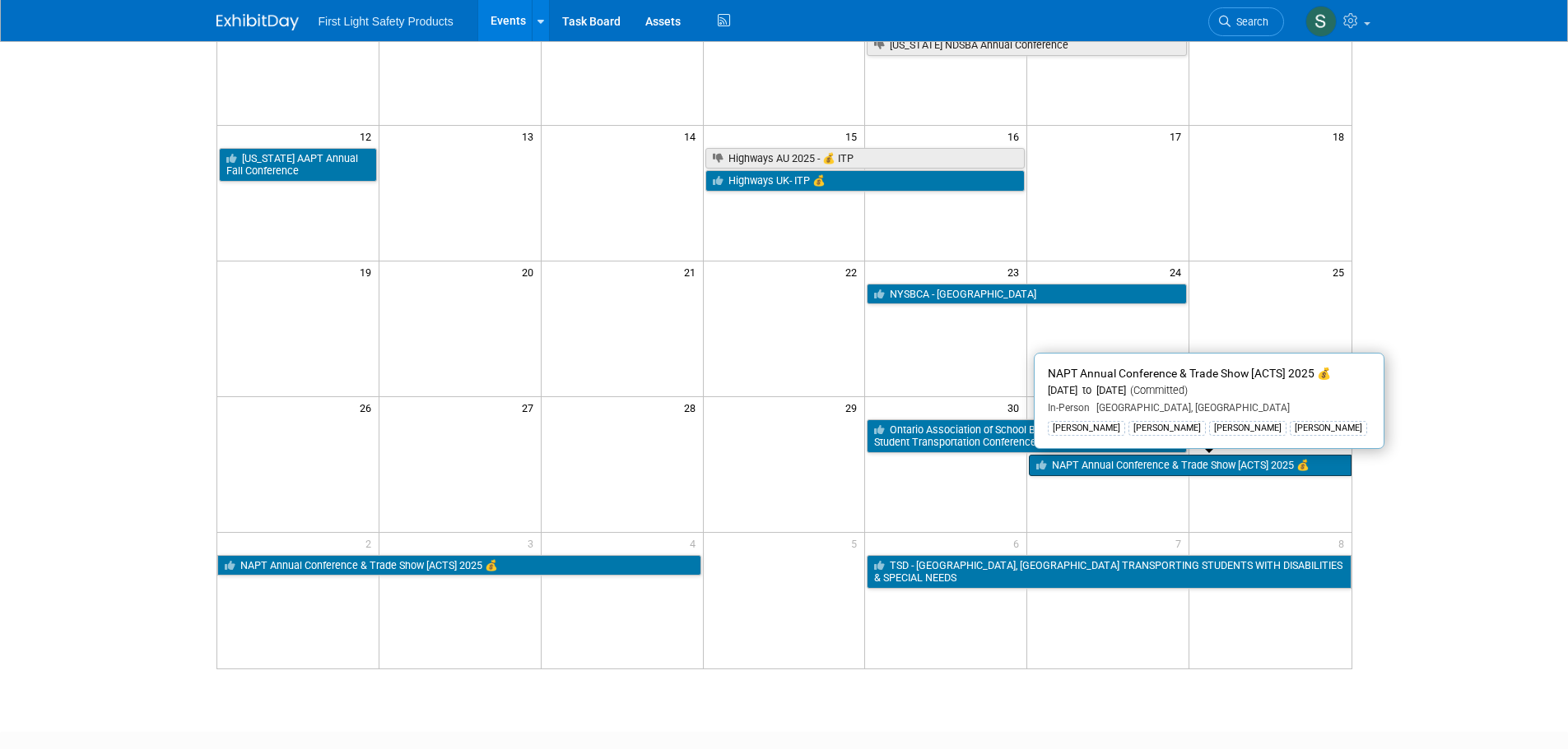
click at [1147, 465] on link "NAPT Annual Conference & Trade Show [ACTS] 2025 💰" at bounding box center [1190, 465] width 322 height 21
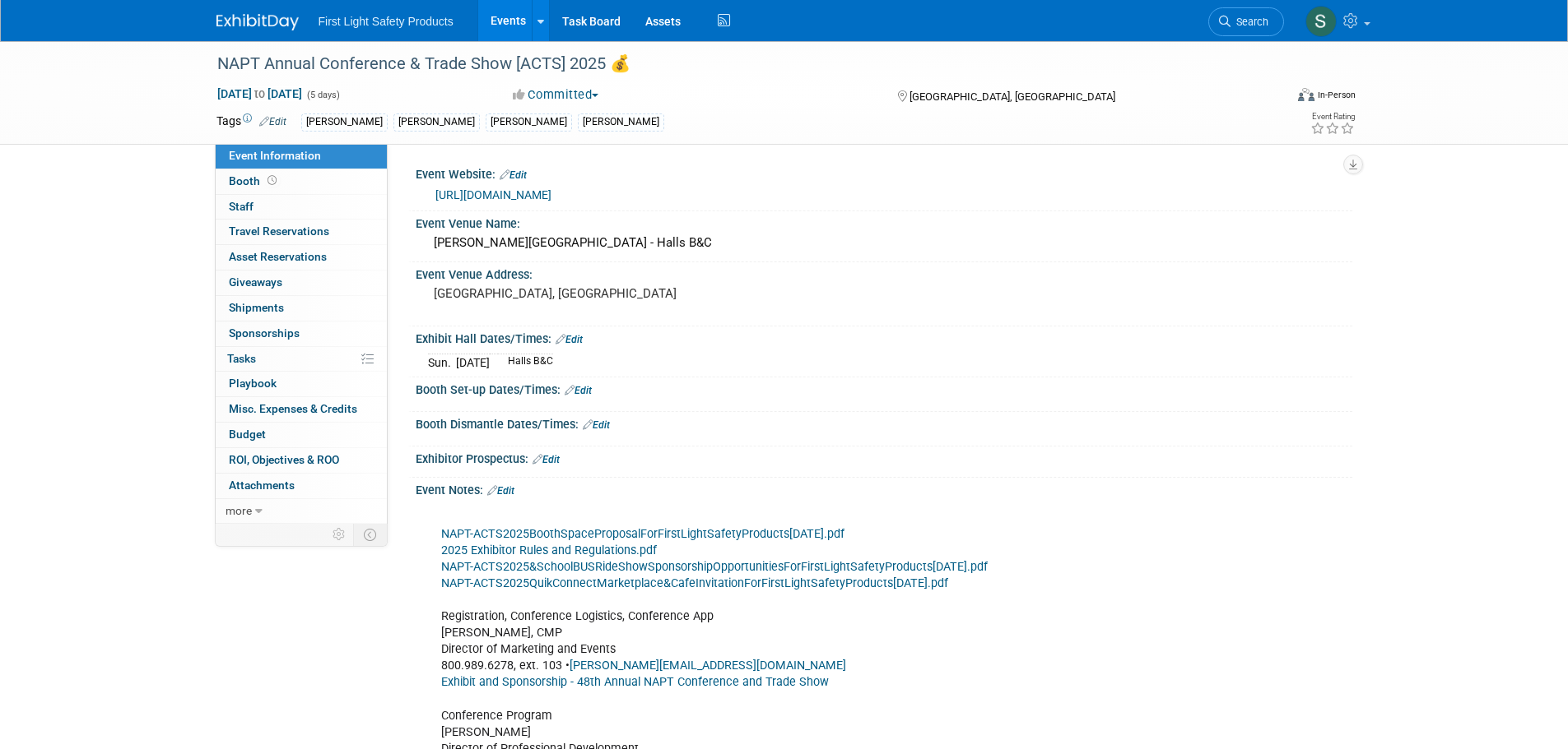
click at [256, 14] on img at bounding box center [257, 21] width 82 height 16
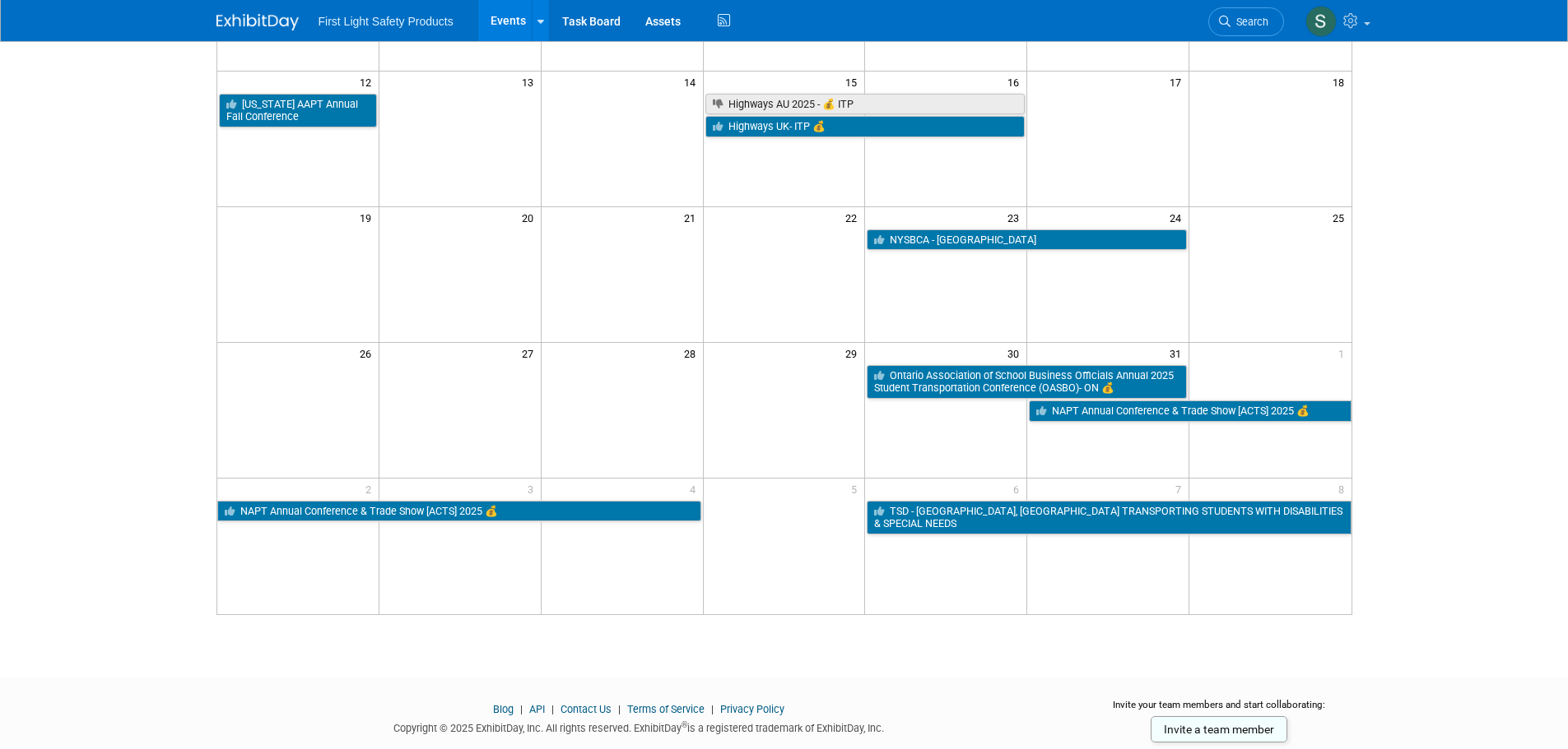
scroll to position [411, 0]
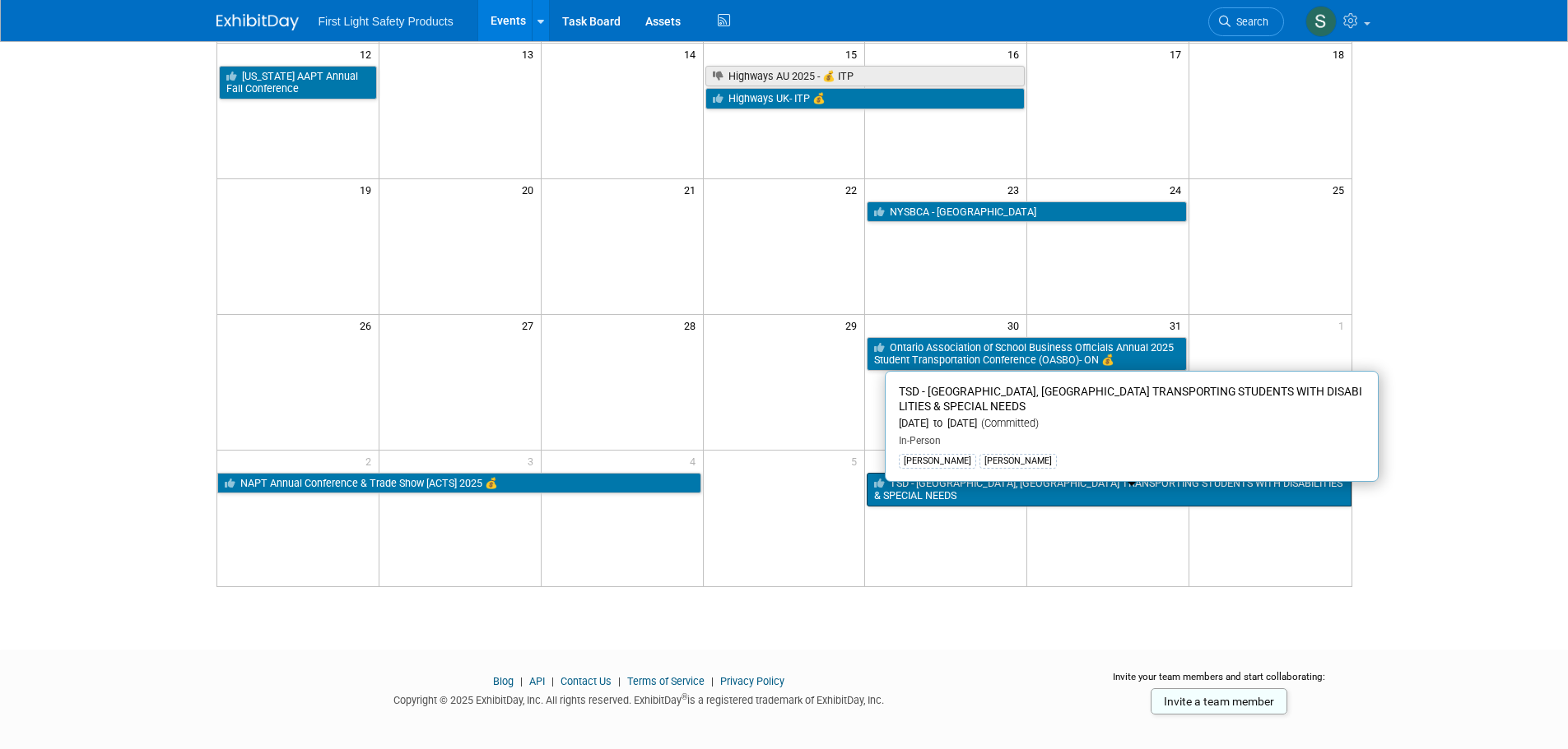
click at [1072, 479] on link "TSD - [GEOGRAPHIC_DATA], [GEOGRAPHIC_DATA] TRANSPORTING STUDENTS WITH DISABILIT…" at bounding box center [1109, 489] width 484 height 33
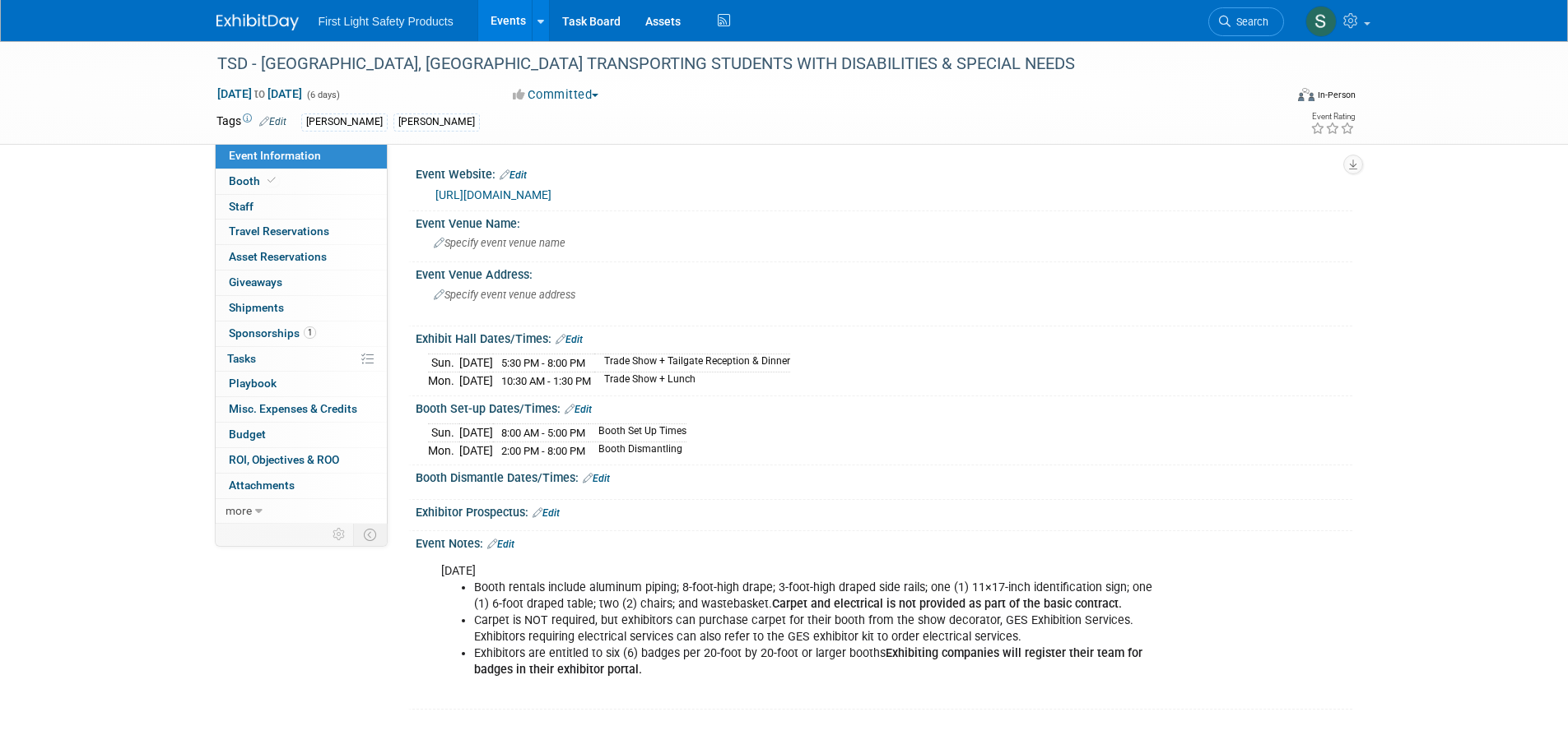
click at [500, 192] on link "[URL][DOMAIN_NAME]" at bounding box center [494, 194] width 116 height 13
click at [323, 188] on link "Booth" at bounding box center [301, 181] width 171 height 25
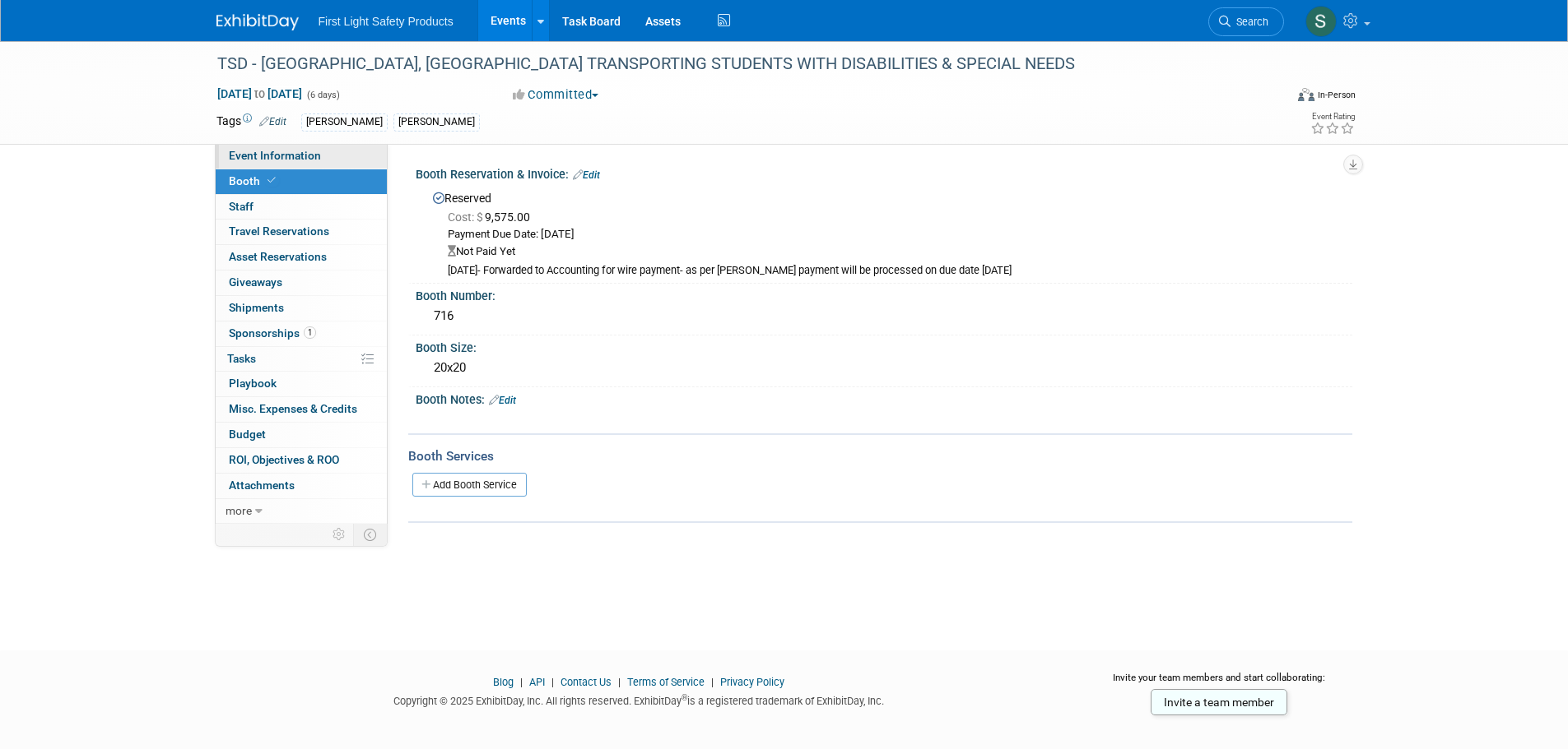
click at [312, 160] on span "Event Information" at bounding box center [275, 155] width 92 height 13
